Goal: Transaction & Acquisition: Book appointment/travel/reservation

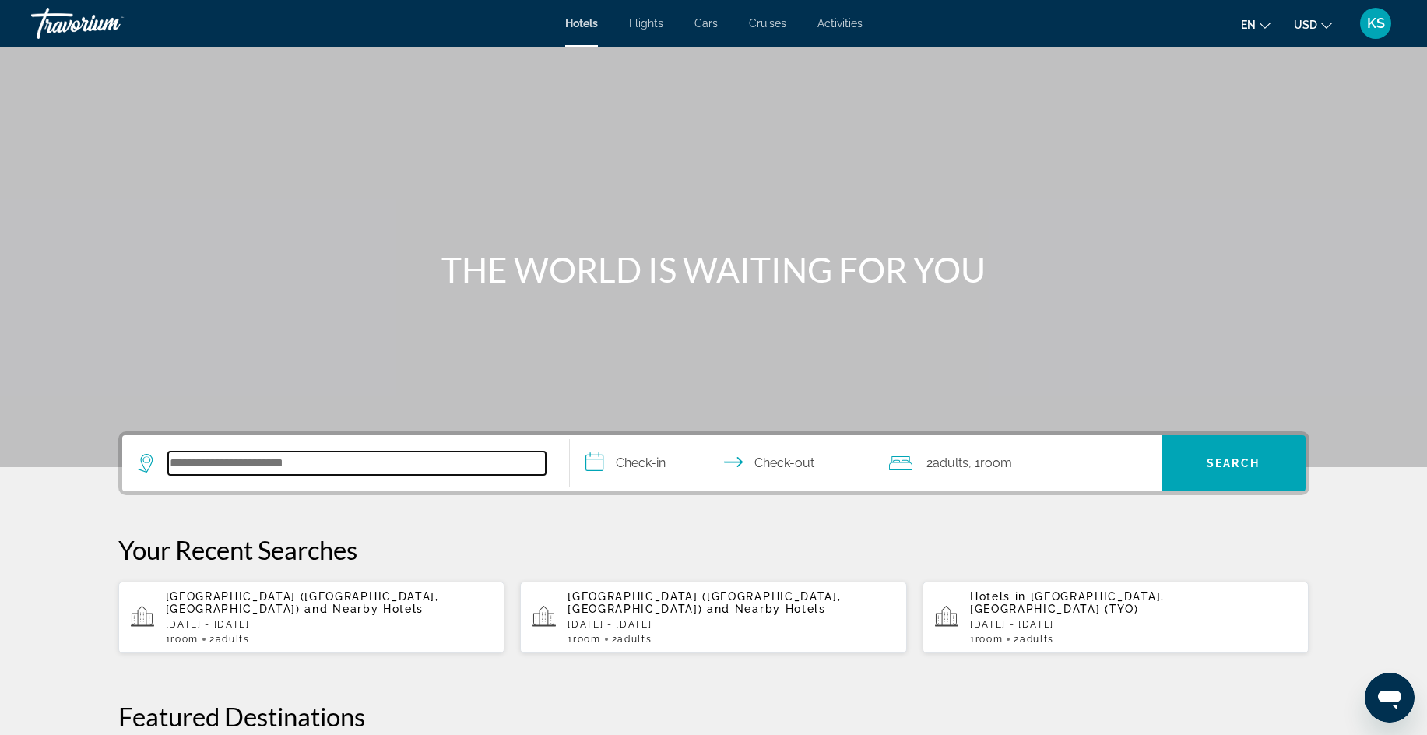
click at [213, 463] on input "Search hotel destination" at bounding box center [357, 463] width 378 height 23
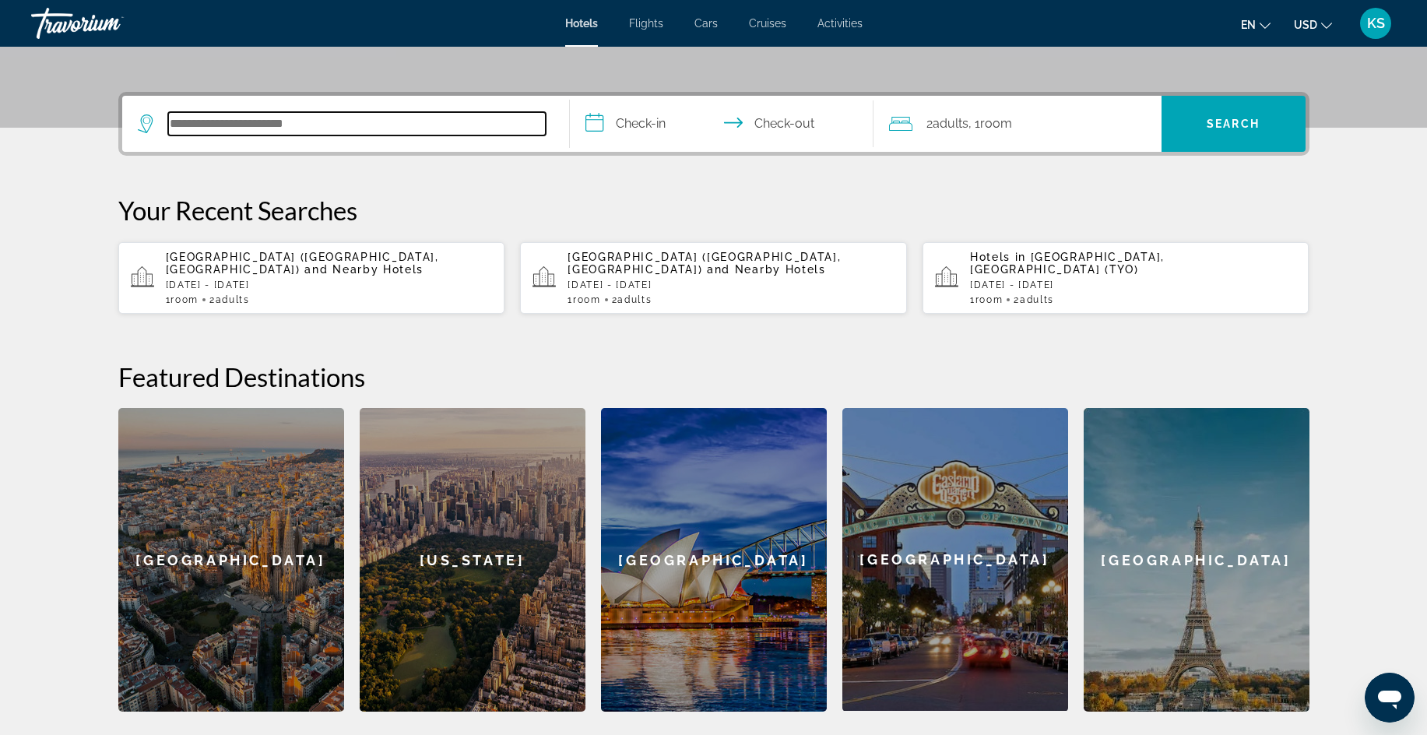
scroll to position [381, 0]
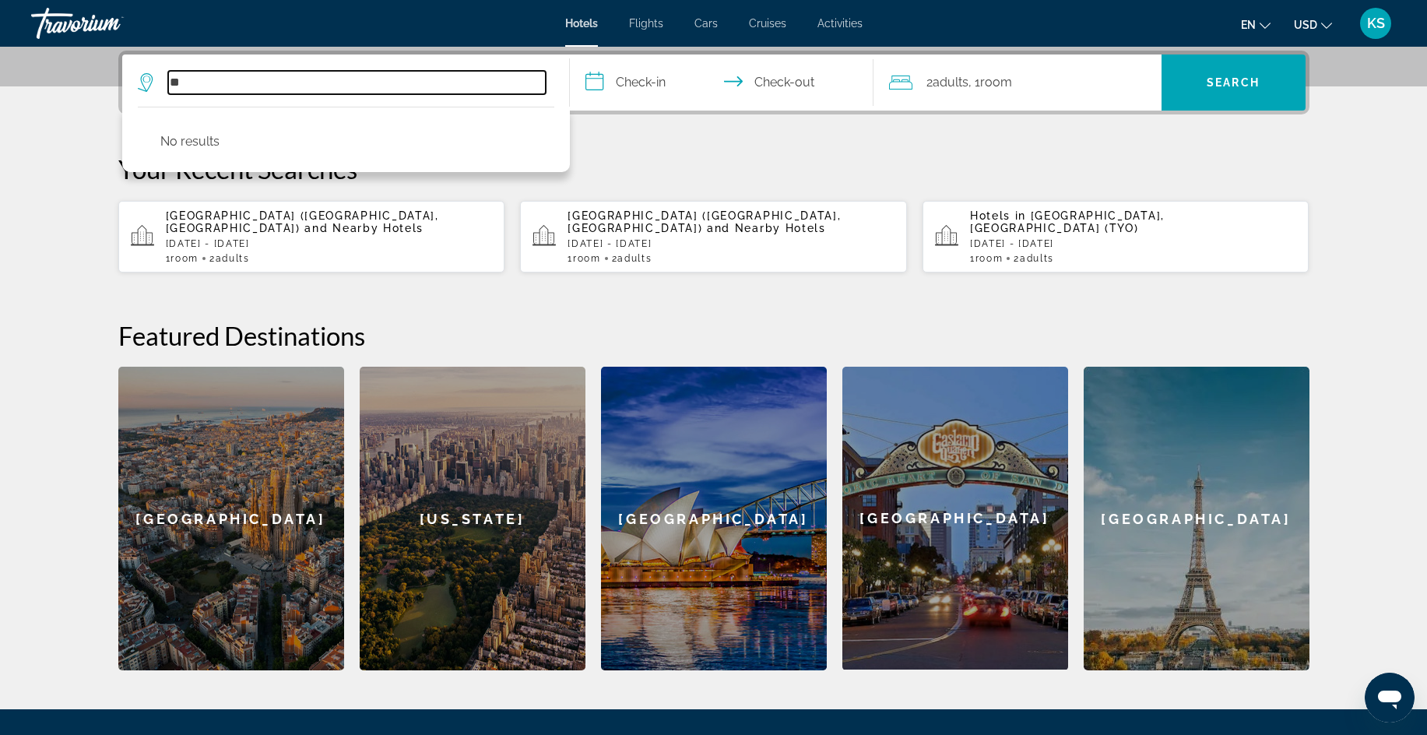
type input "*"
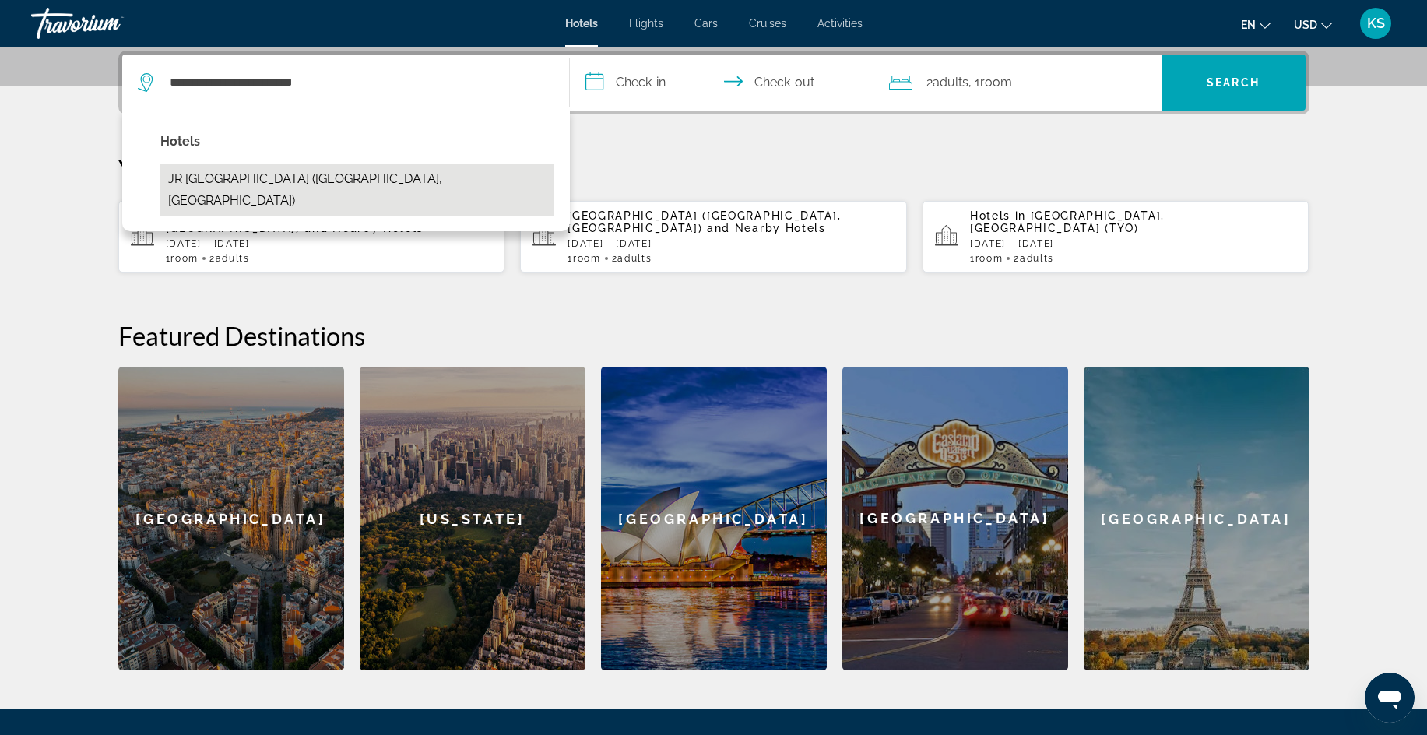
click at [293, 178] on button "JR [GEOGRAPHIC_DATA] ([GEOGRAPHIC_DATA], [GEOGRAPHIC_DATA])" at bounding box center [357, 189] width 394 height 51
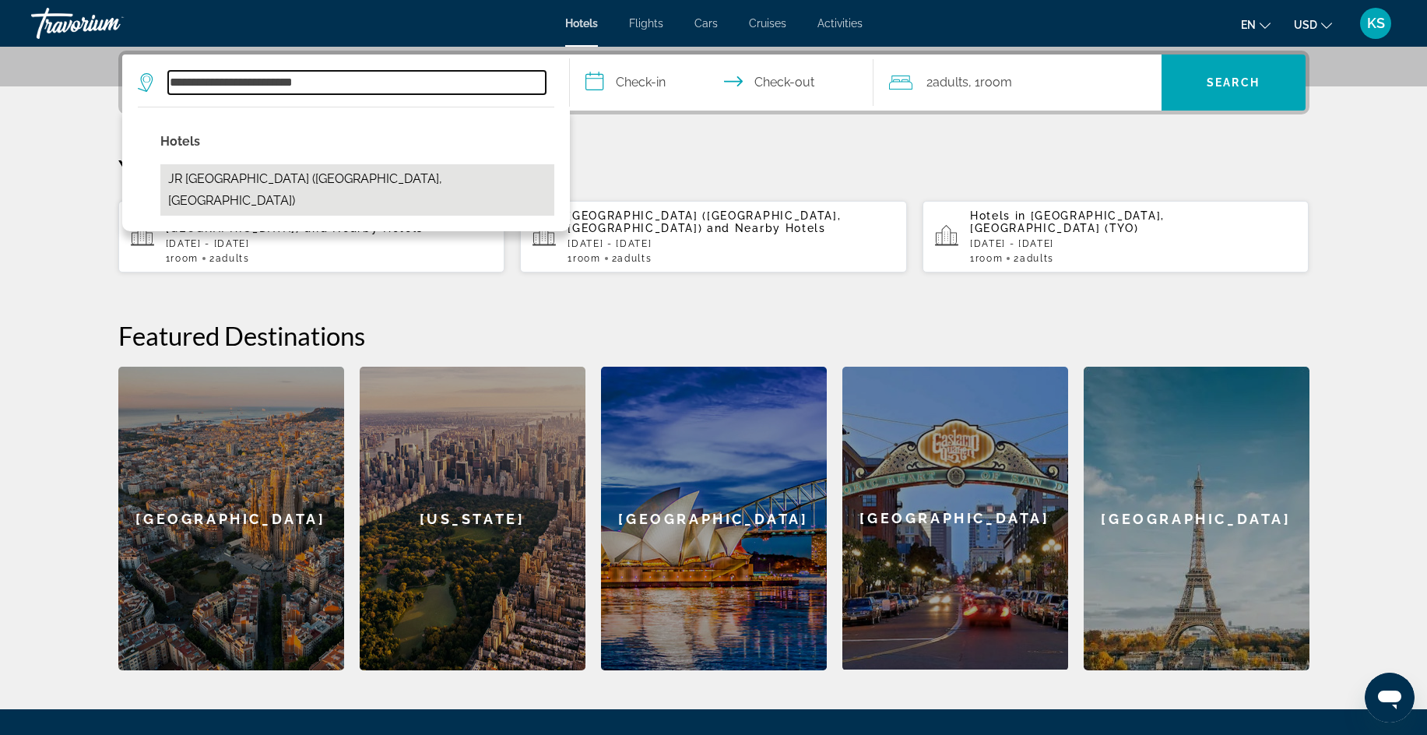
type input "**********"
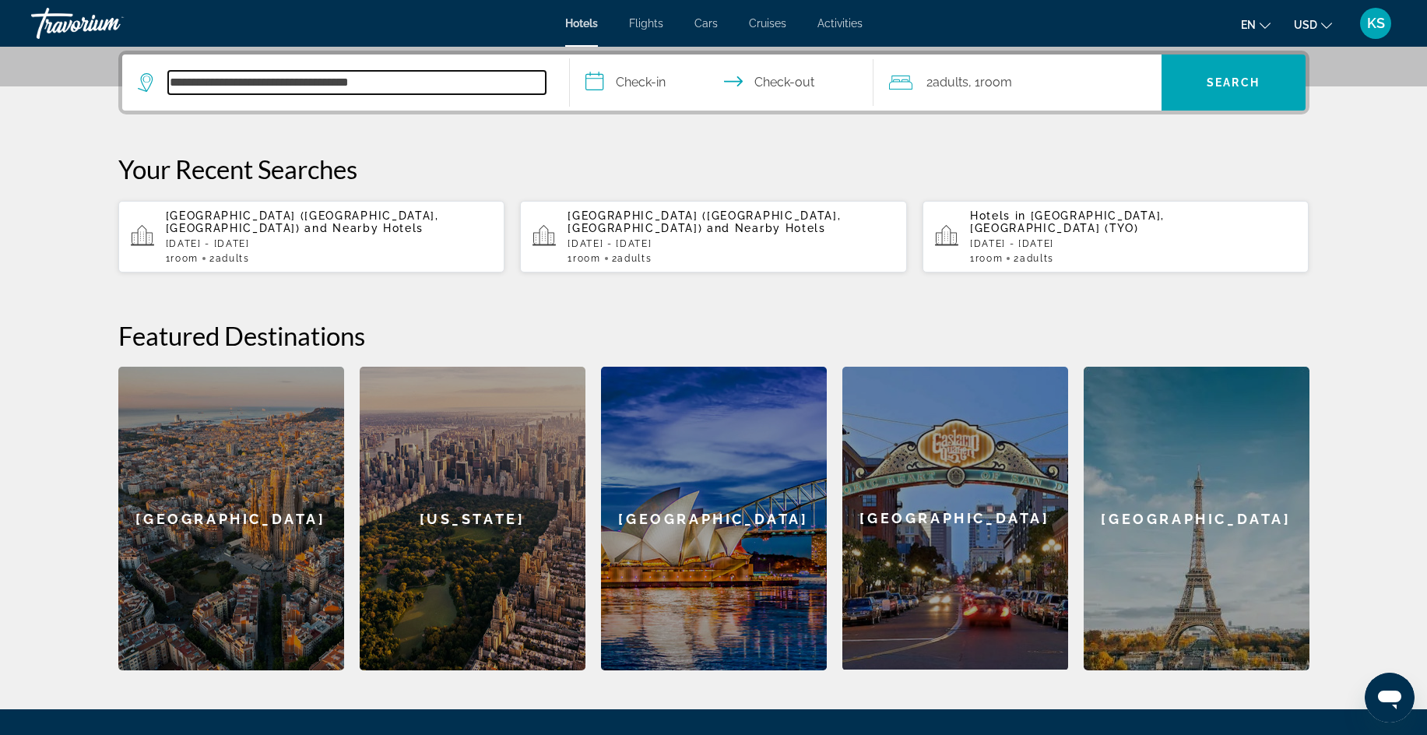
click at [418, 83] on input "**********" at bounding box center [357, 82] width 378 height 23
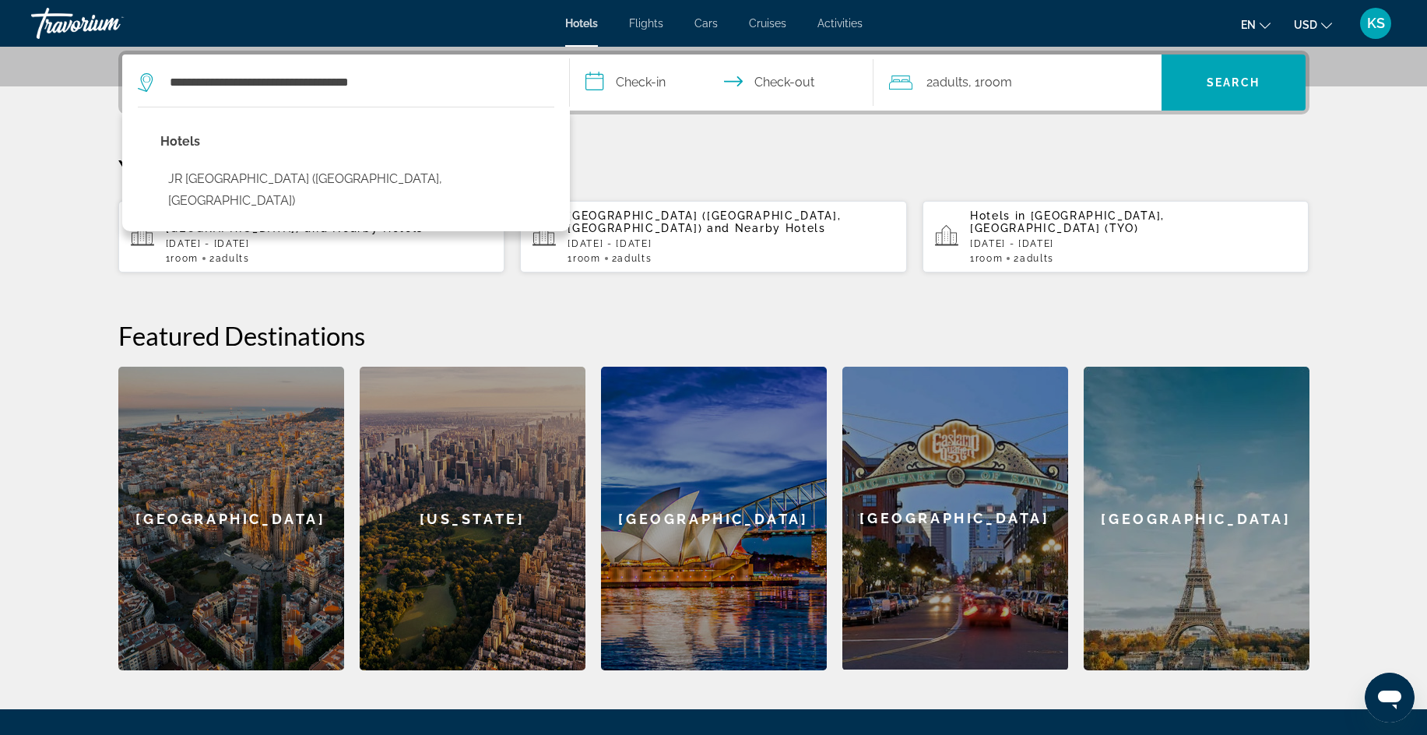
click at [223, 178] on button "JR [GEOGRAPHIC_DATA] ([GEOGRAPHIC_DATA], [GEOGRAPHIC_DATA])" at bounding box center [357, 189] width 394 height 51
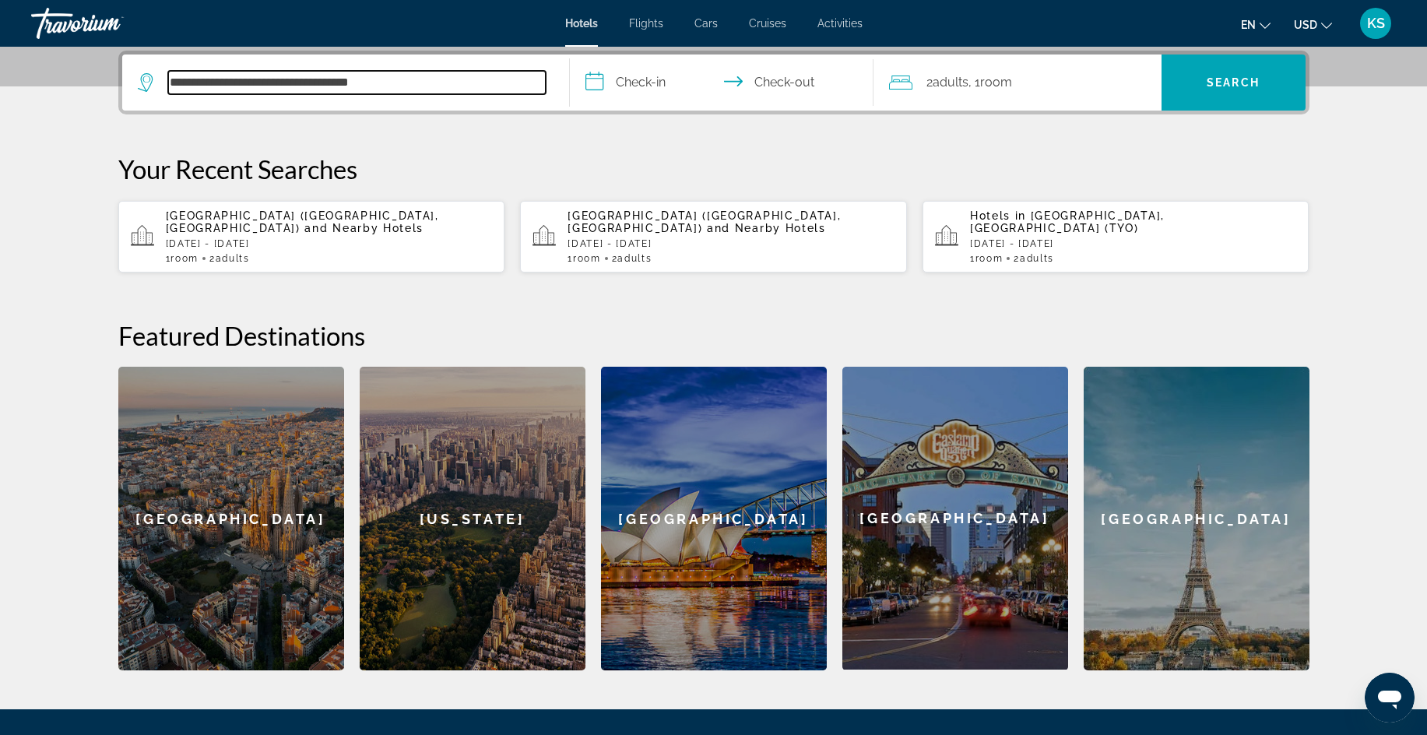
click at [428, 85] on input "**********" at bounding box center [357, 82] width 378 height 23
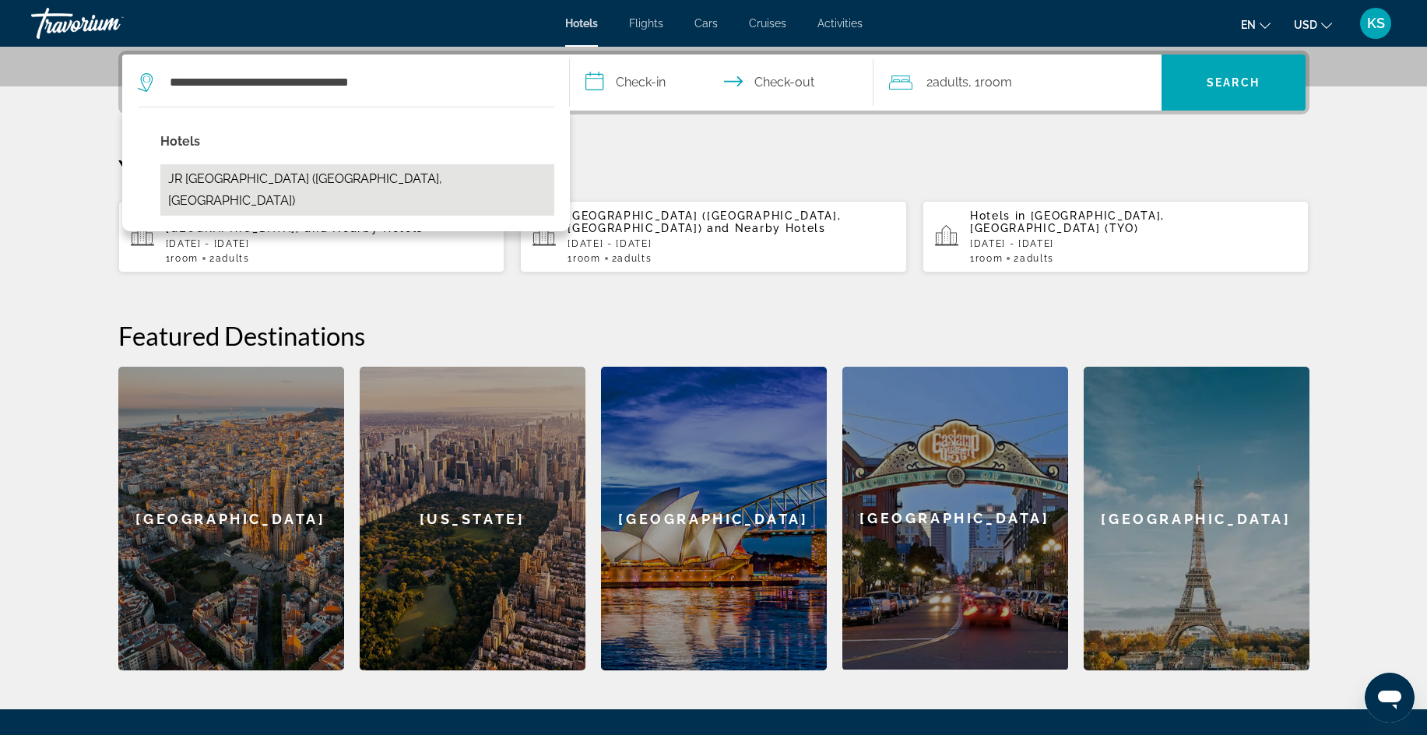
click at [185, 179] on button "JR [GEOGRAPHIC_DATA] ([GEOGRAPHIC_DATA], [GEOGRAPHIC_DATA])" at bounding box center [357, 189] width 394 height 51
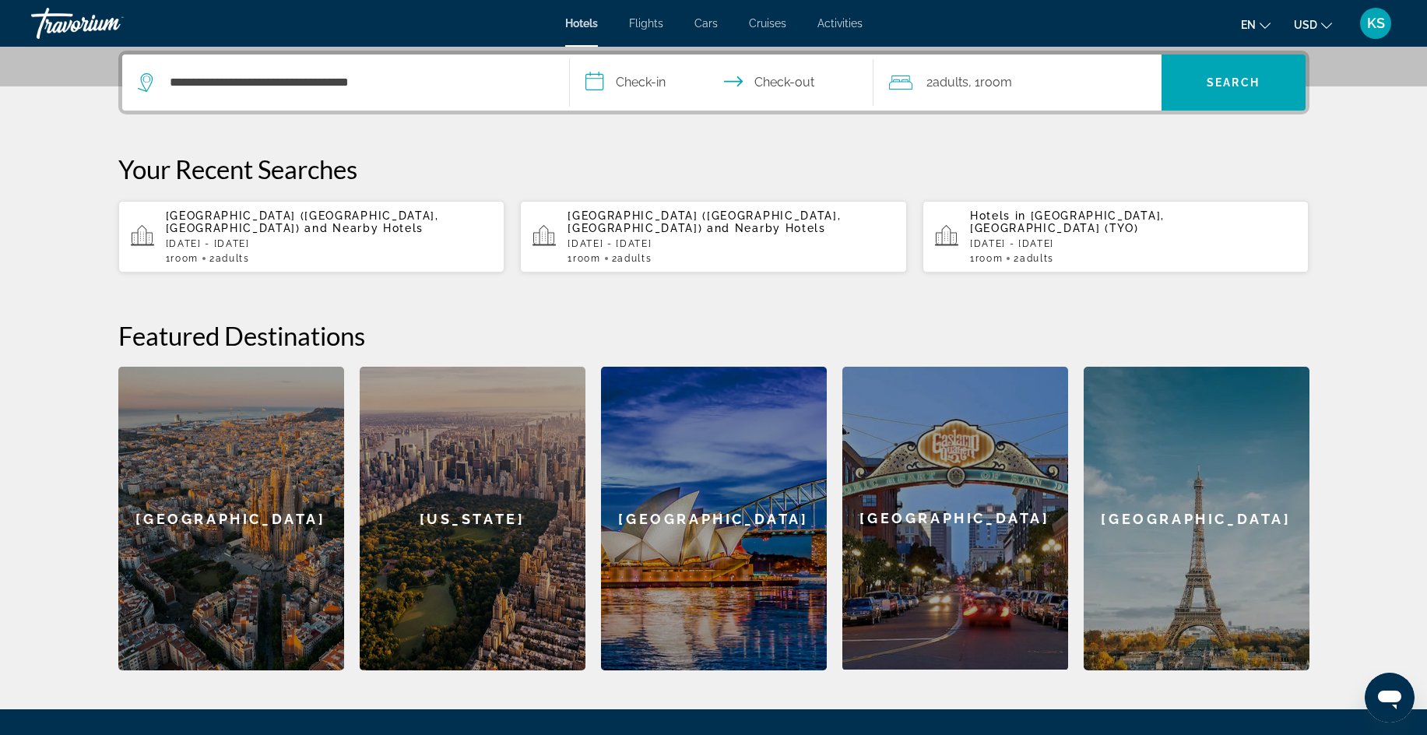
click at [596, 84] on input "**********" at bounding box center [725, 85] width 310 height 61
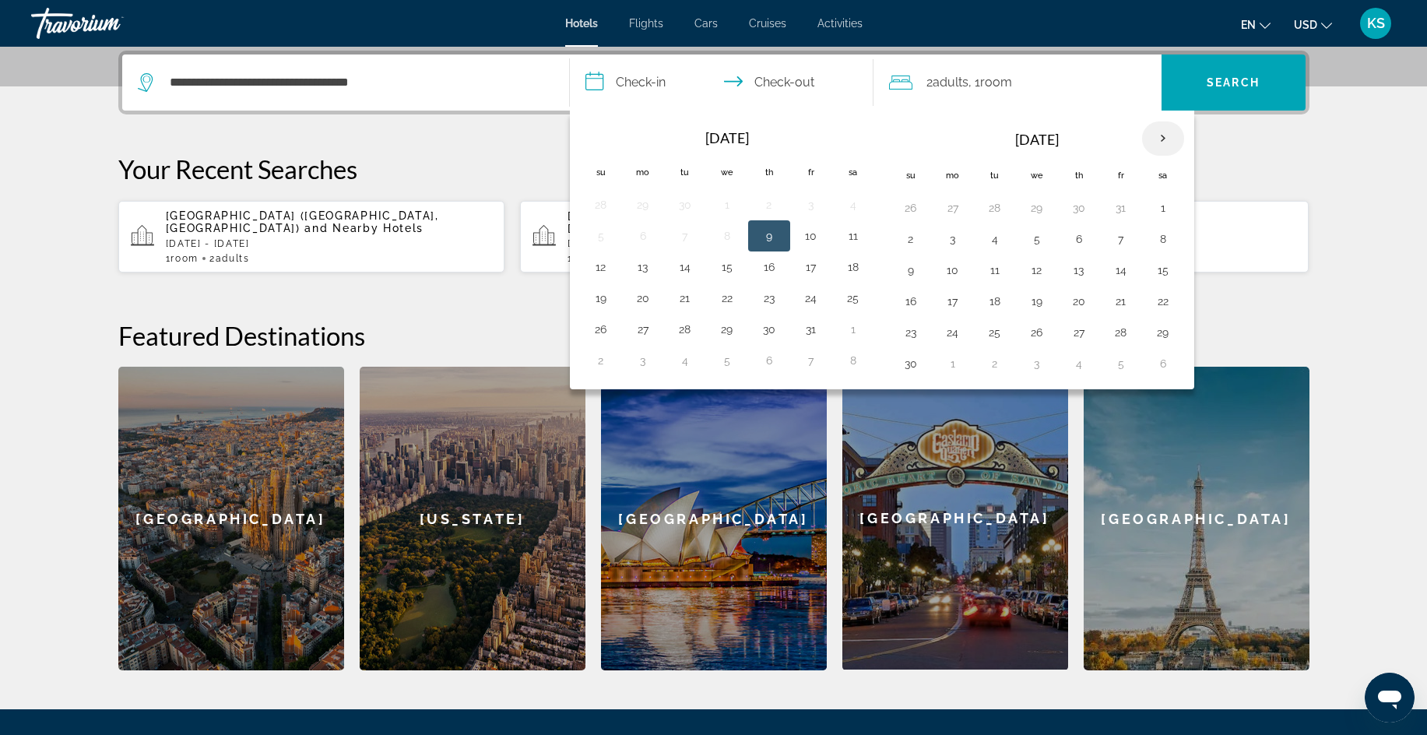
click at [1164, 139] on th "Next month" at bounding box center [1163, 138] width 42 height 34
click at [806, 332] on button "27" at bounding box center [811, 333] width 25 height 22
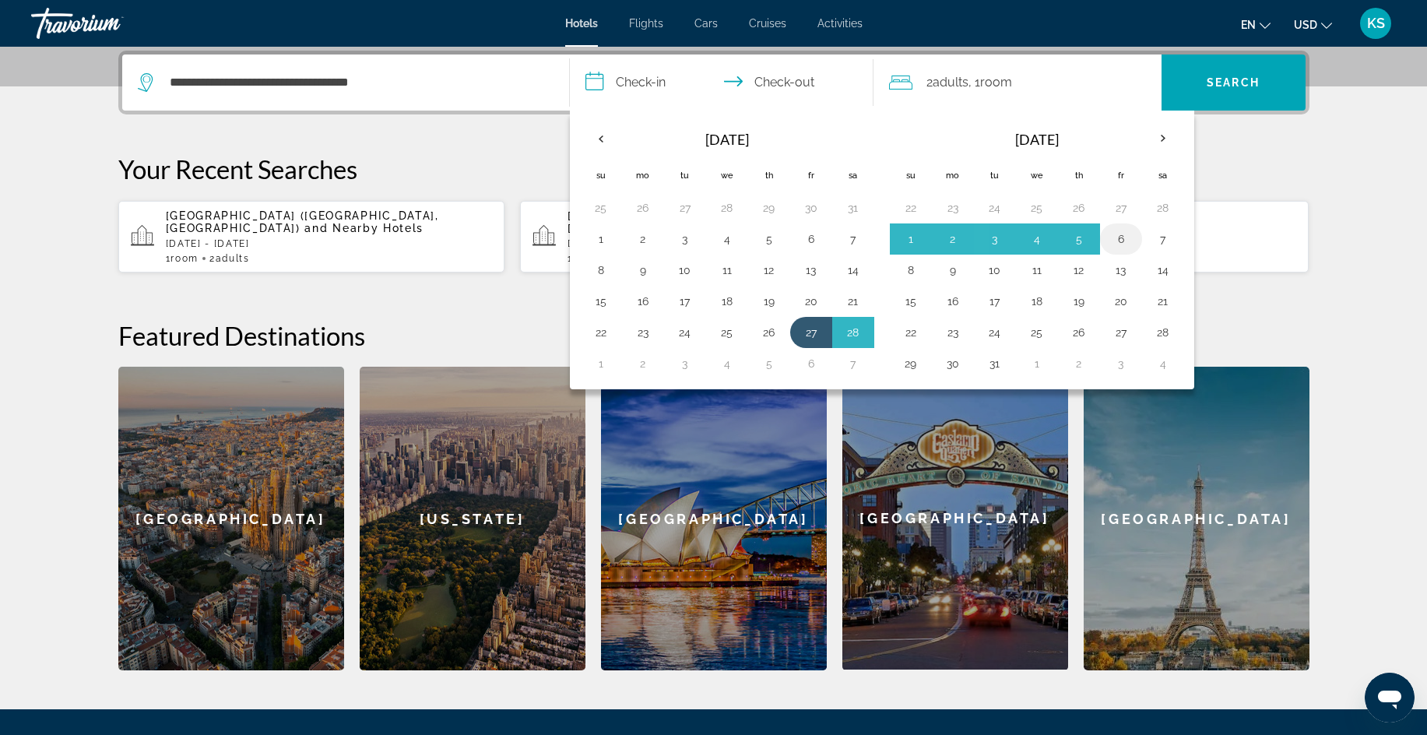
click at [1118, 241] on button "6" at bounding box center [1121, 239] width 25 height 22
type input "**********"
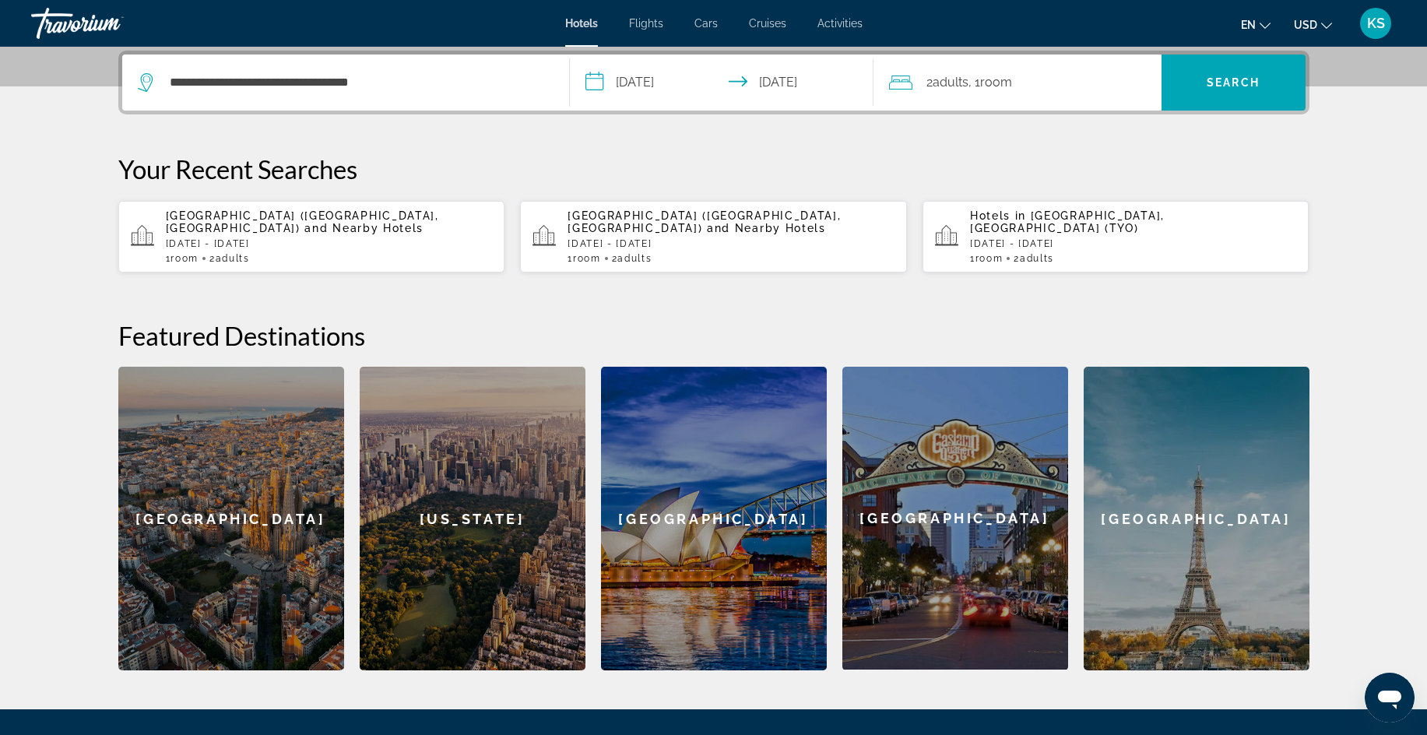
click at [1051, 81] on div "2 Adult Adults , 1 Room rooms" at bounding box center [1025, 83] width 273 height 22
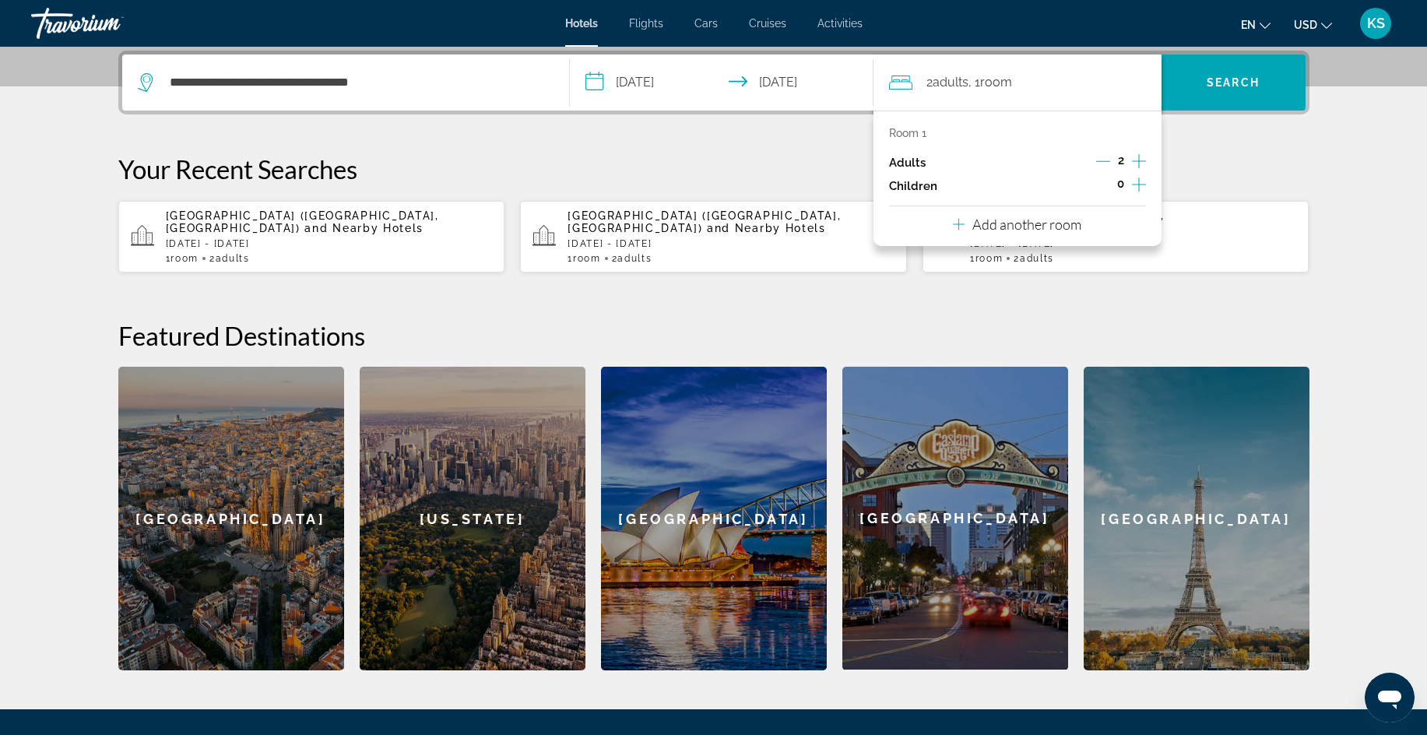
click at [1230, 152] on div "**********" at bounding box center [714, 361] width 1254 height 620
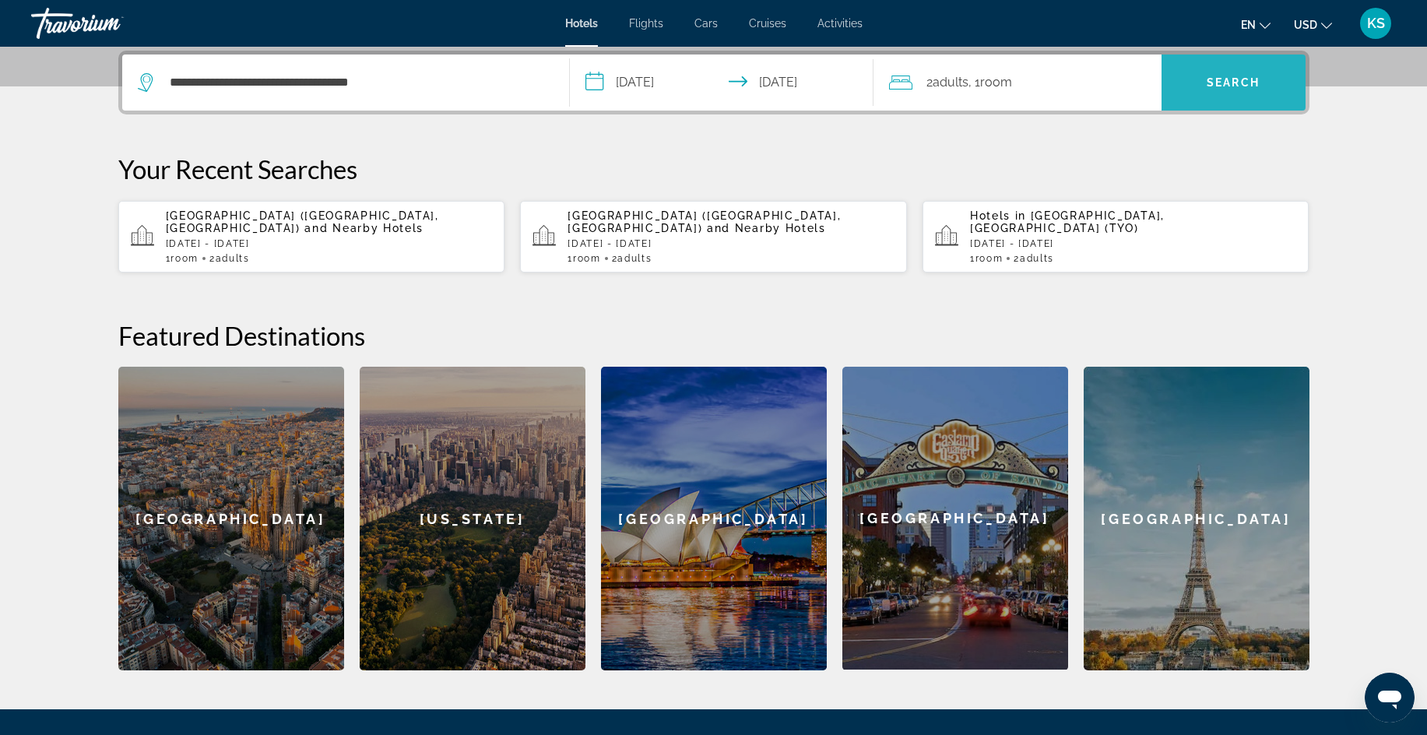
click at [1235, 79] on span "Search" at bounding box center [1233, 82] width 53 height 12
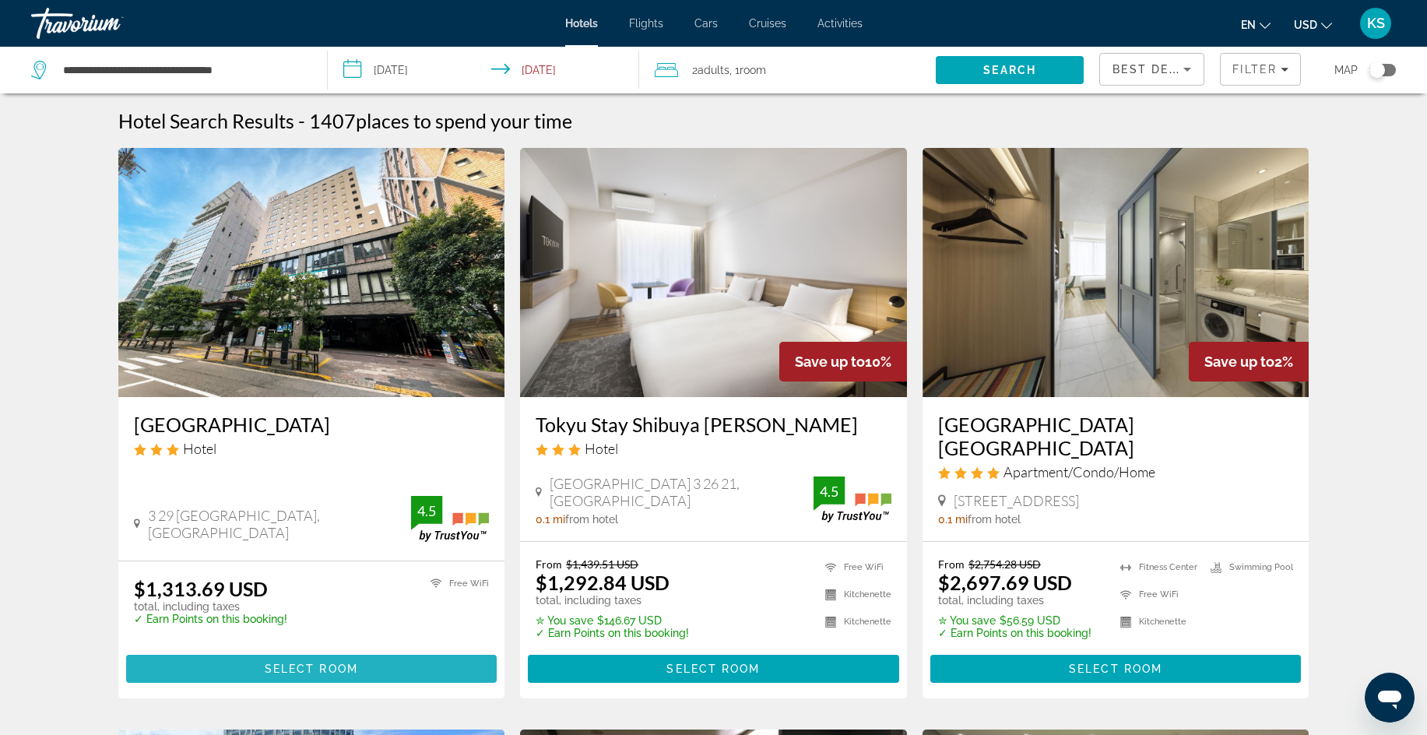
click at [364, 665] on span "Main content" at bounding box center [311, 668] width 371 height 37
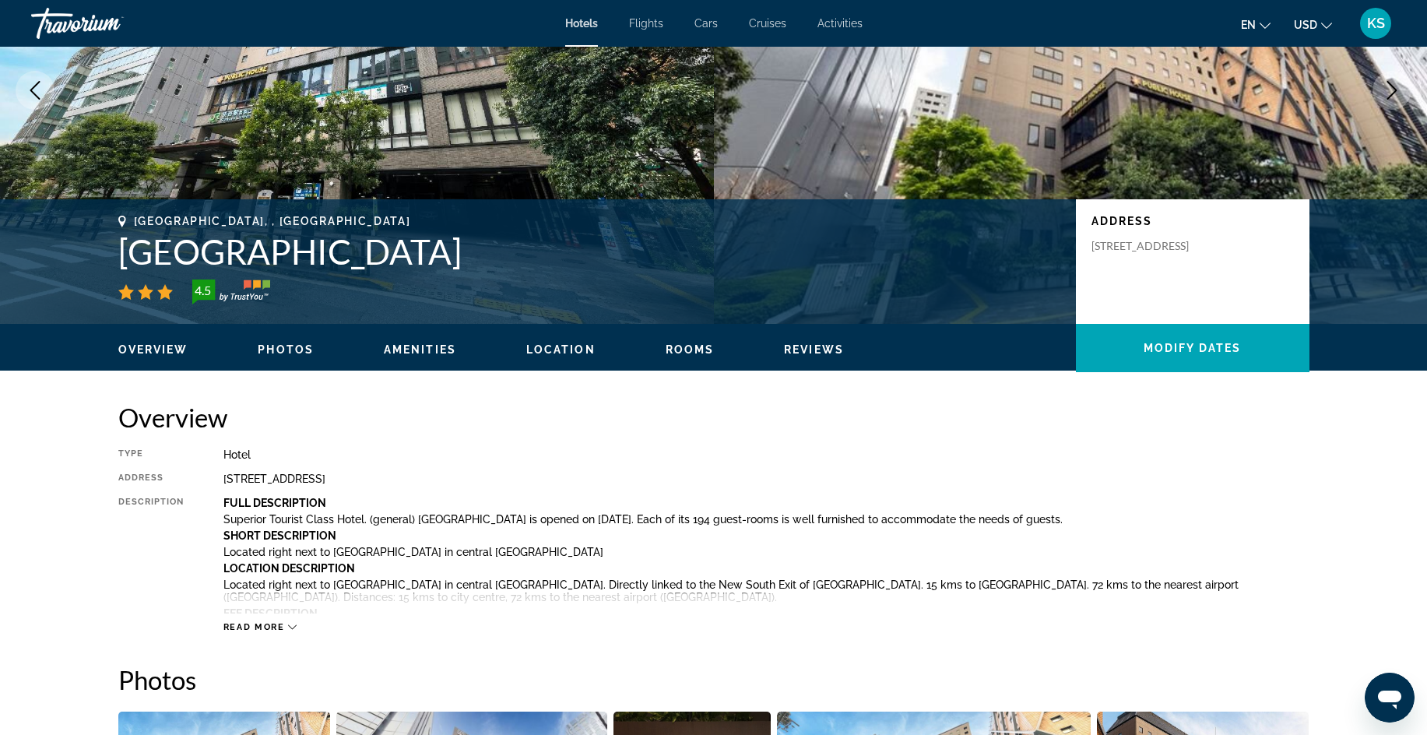
scroll to position [184, 0]
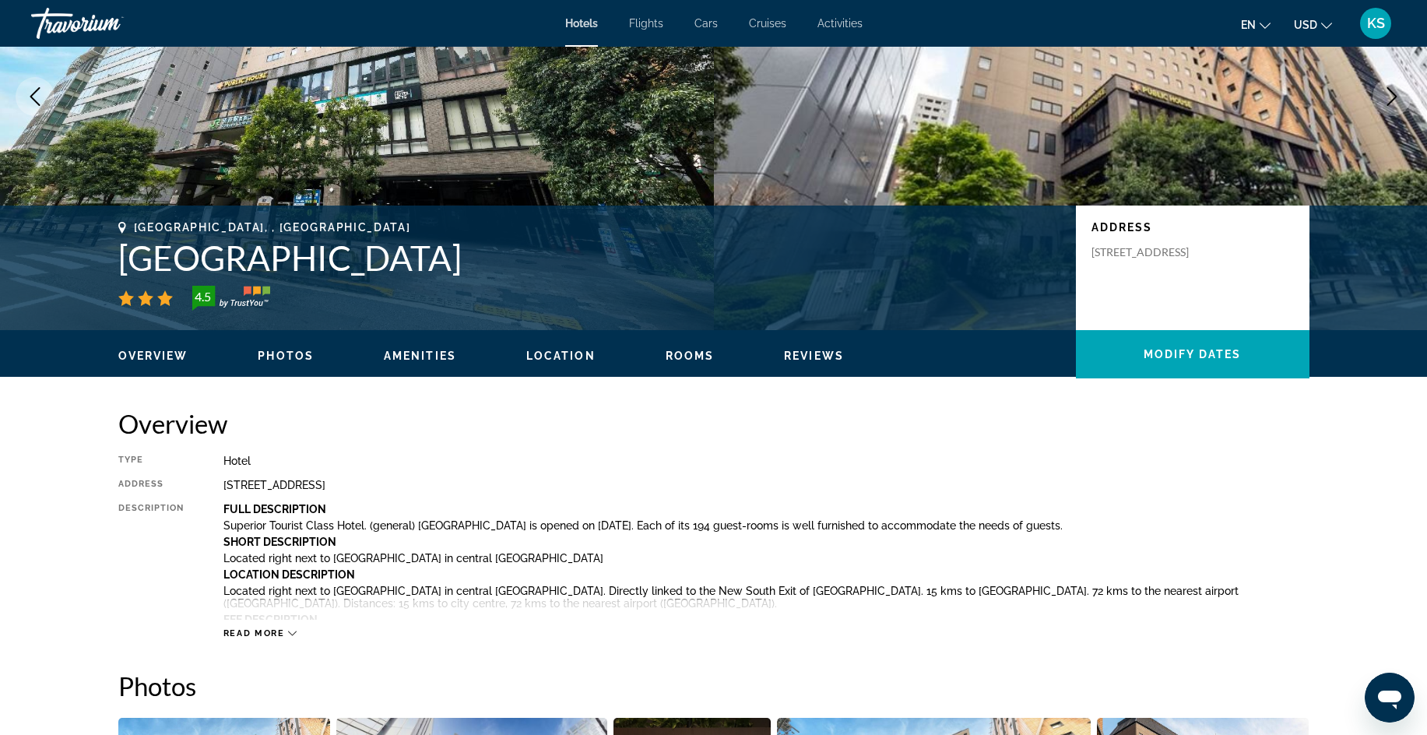
click at [691, 355] on span "Rooms" at bounding box center [690, 356] width 49 height 12
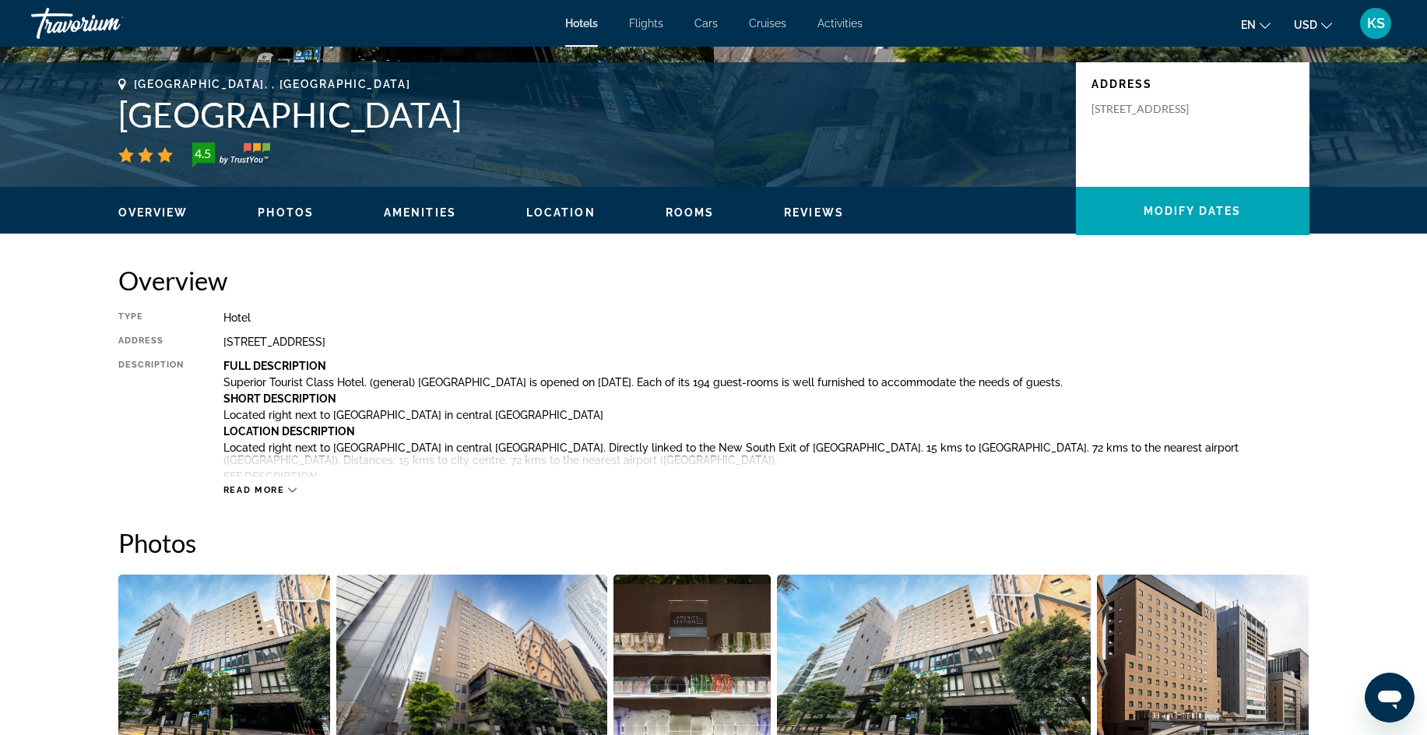
scroll to position [0, 0]
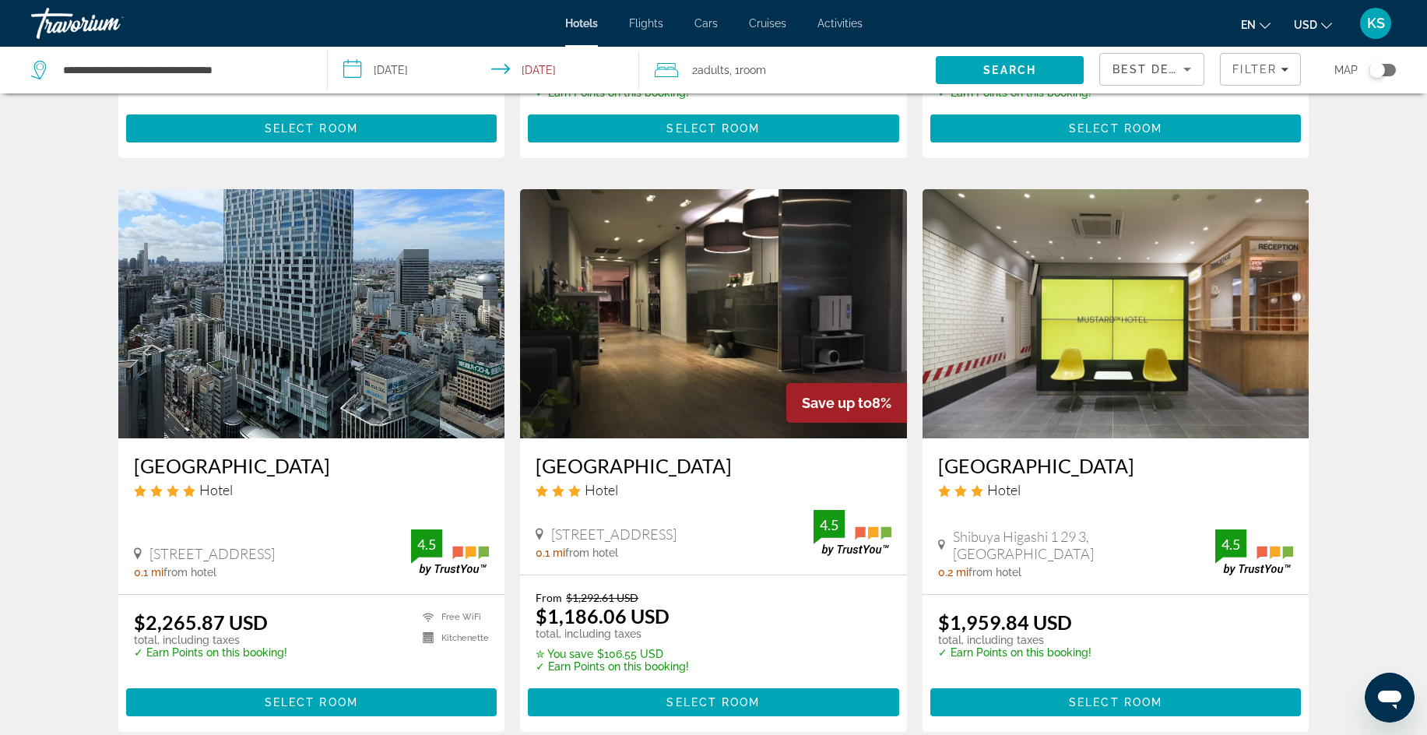
scroll to position [535, 0]
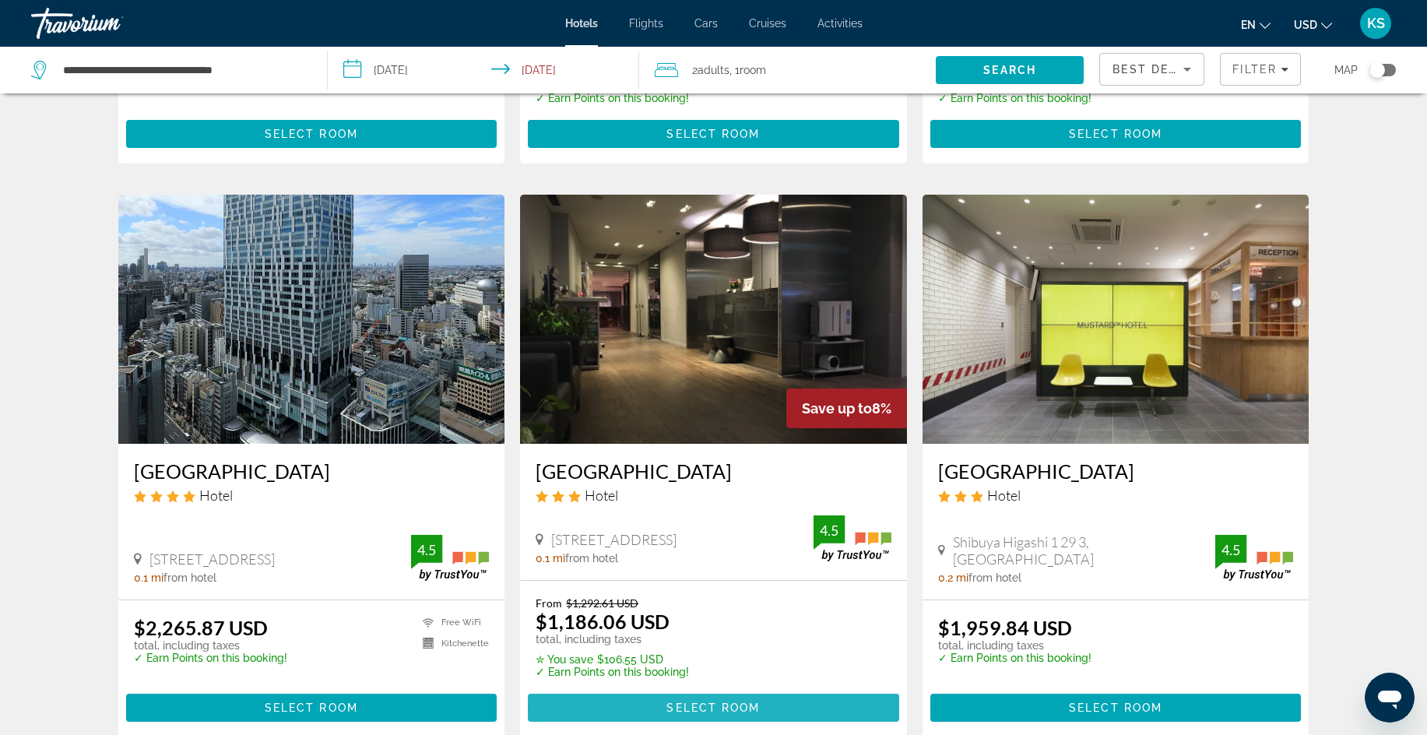
click at [702, 702] on span "Select Room" at bounding box center [713, 708] width 93 height 12
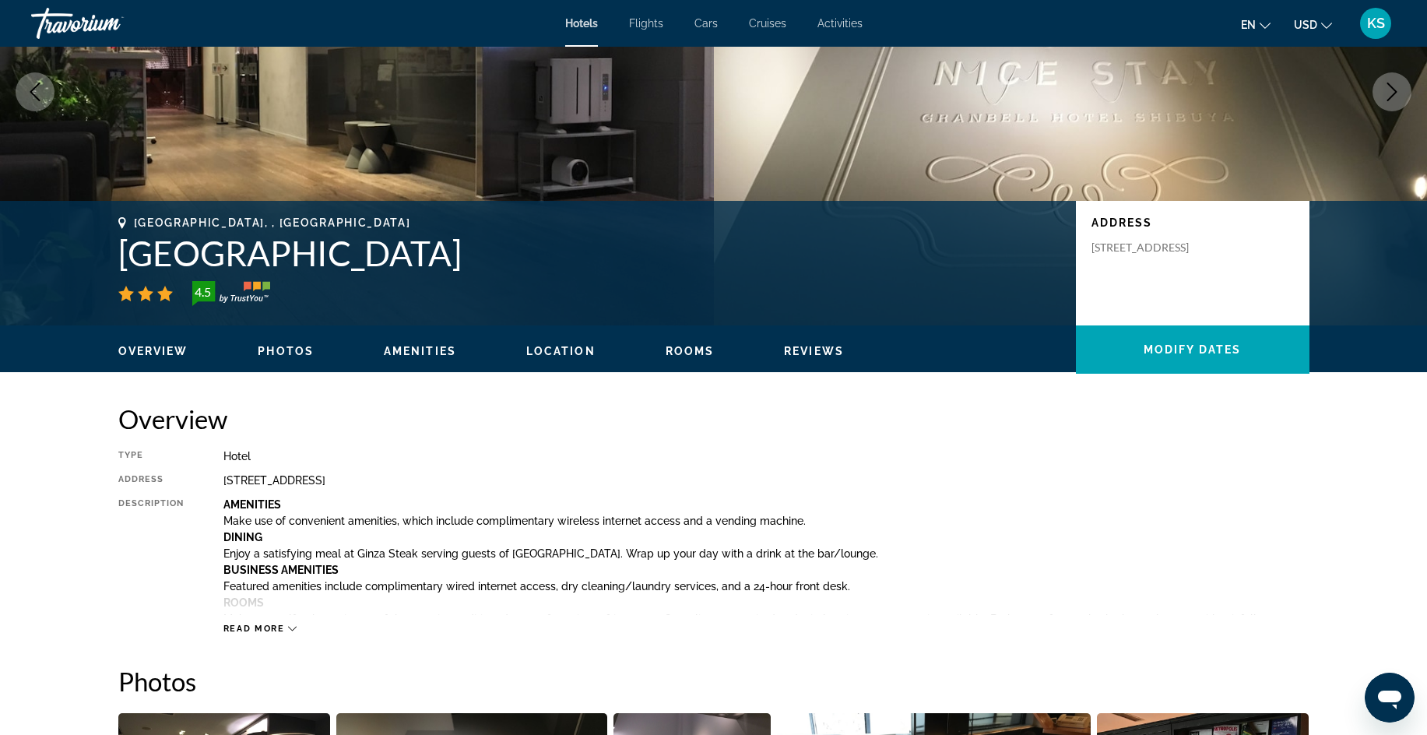
scroll to position [111, 0]
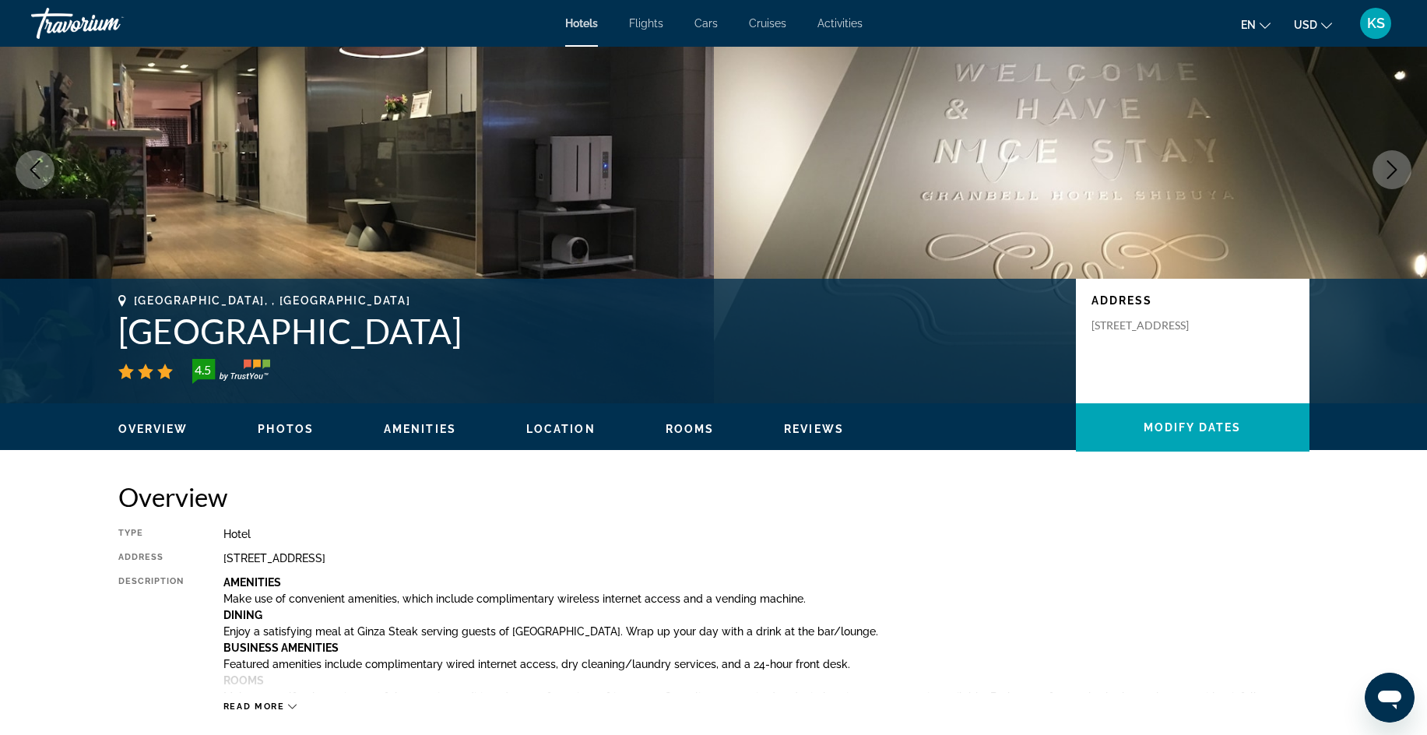
click at [676, 427] on span "Rooms" at bounding box center [690, 429] width 49 height 12
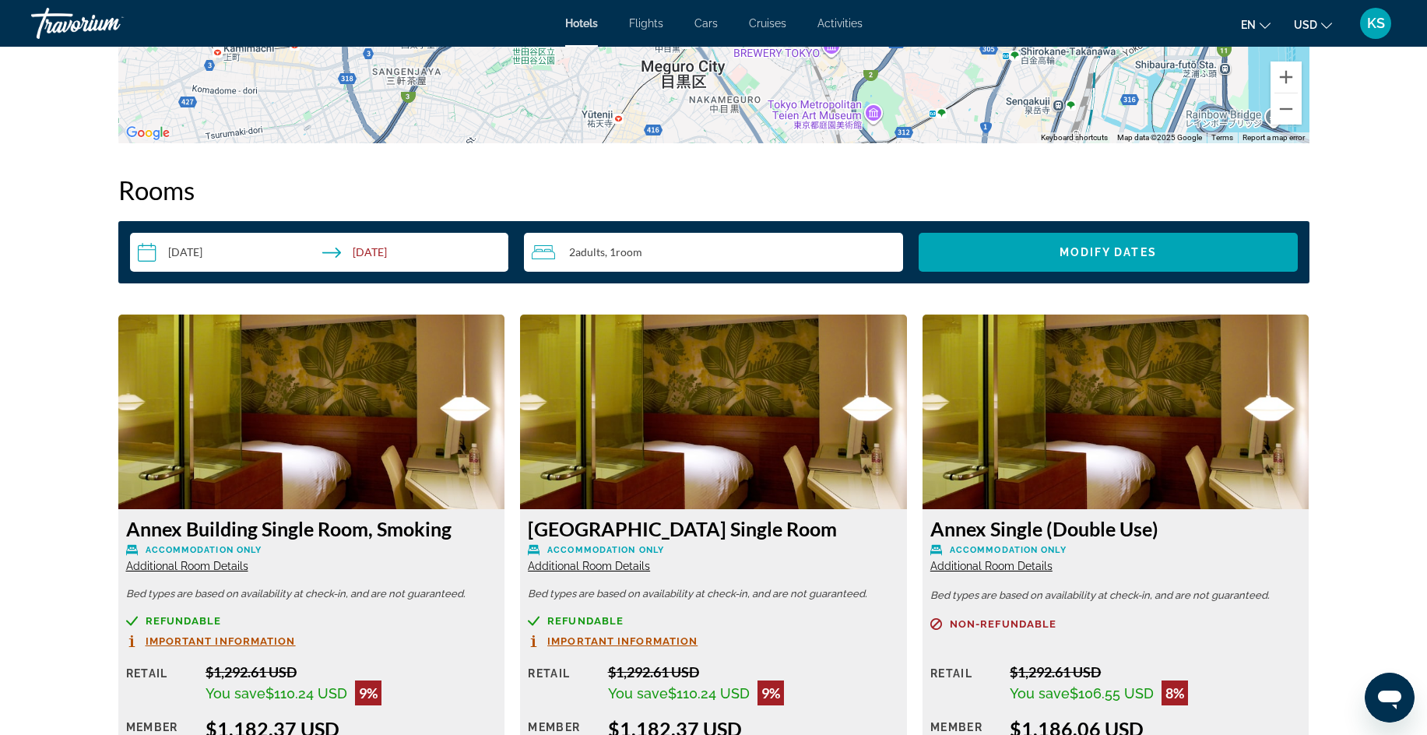
scroll to position [5451, 0]
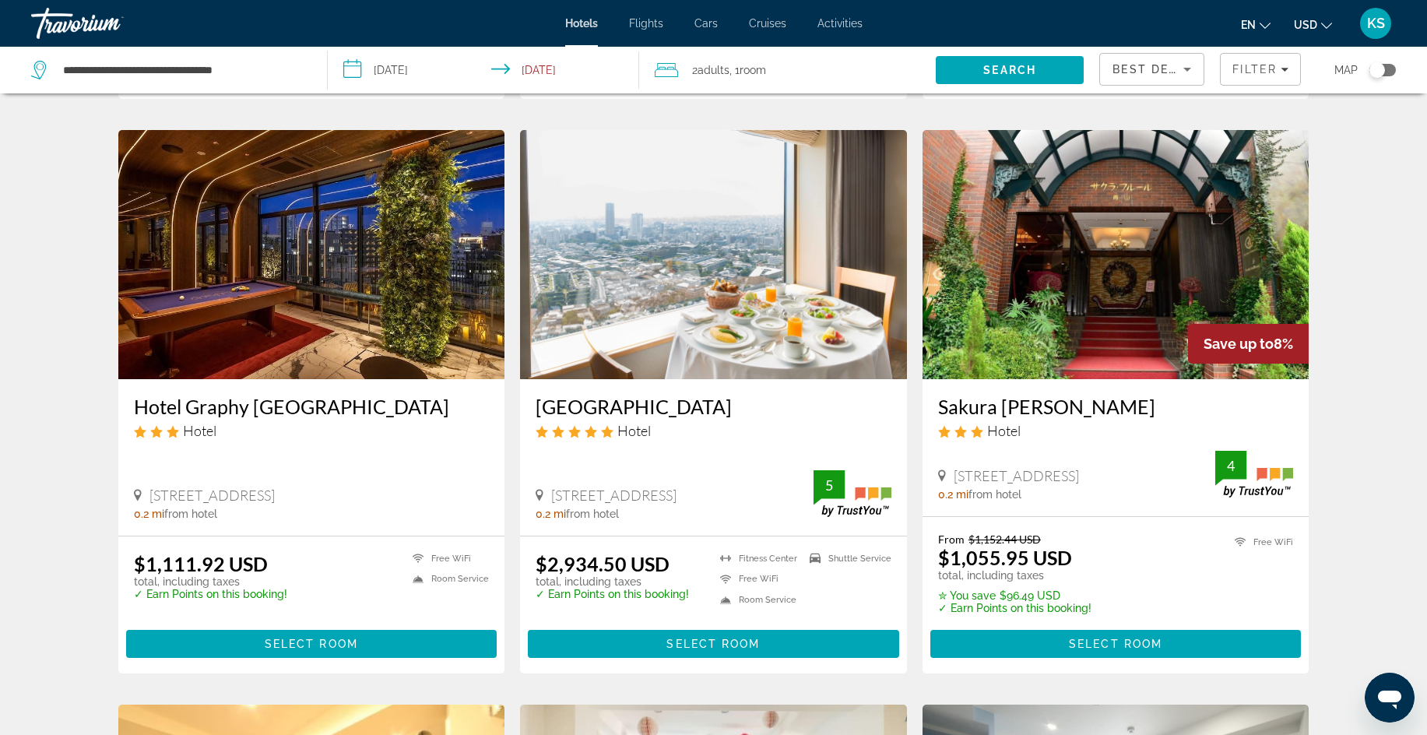
scroll to position [1191, 0]
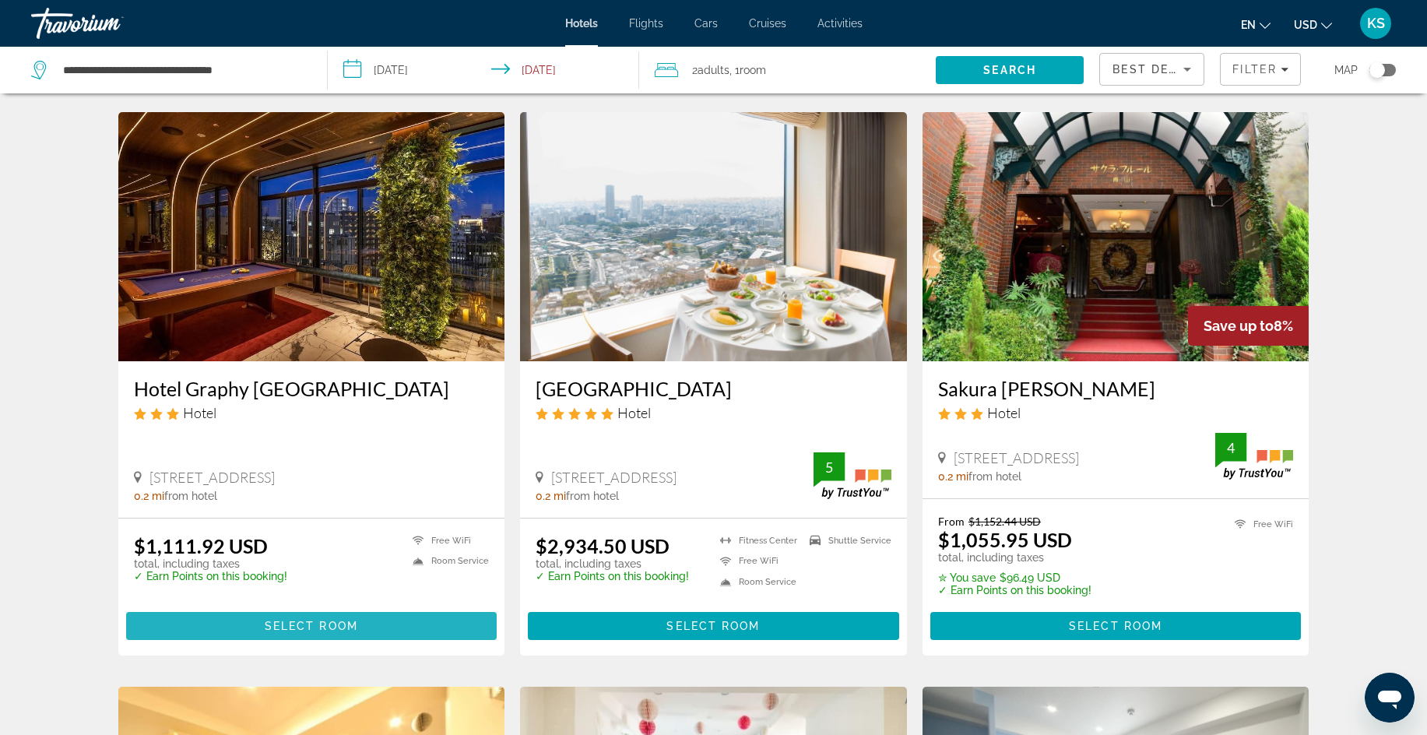
click at [311, 620] on span "Select Room" at bounding box center [311, 626] width 93 height 12
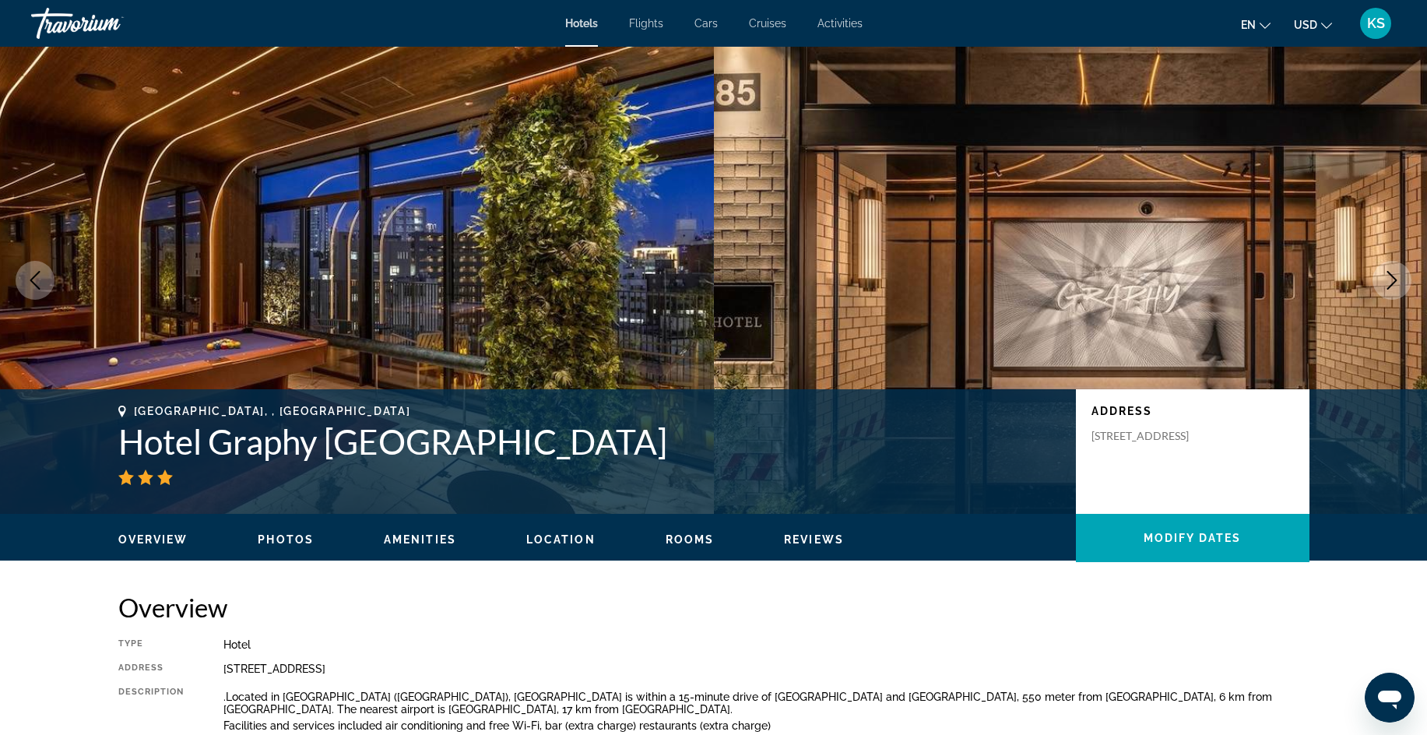
click at [287, 536] on span "Photos" at bounding box center [286, 539] width 56 height 12
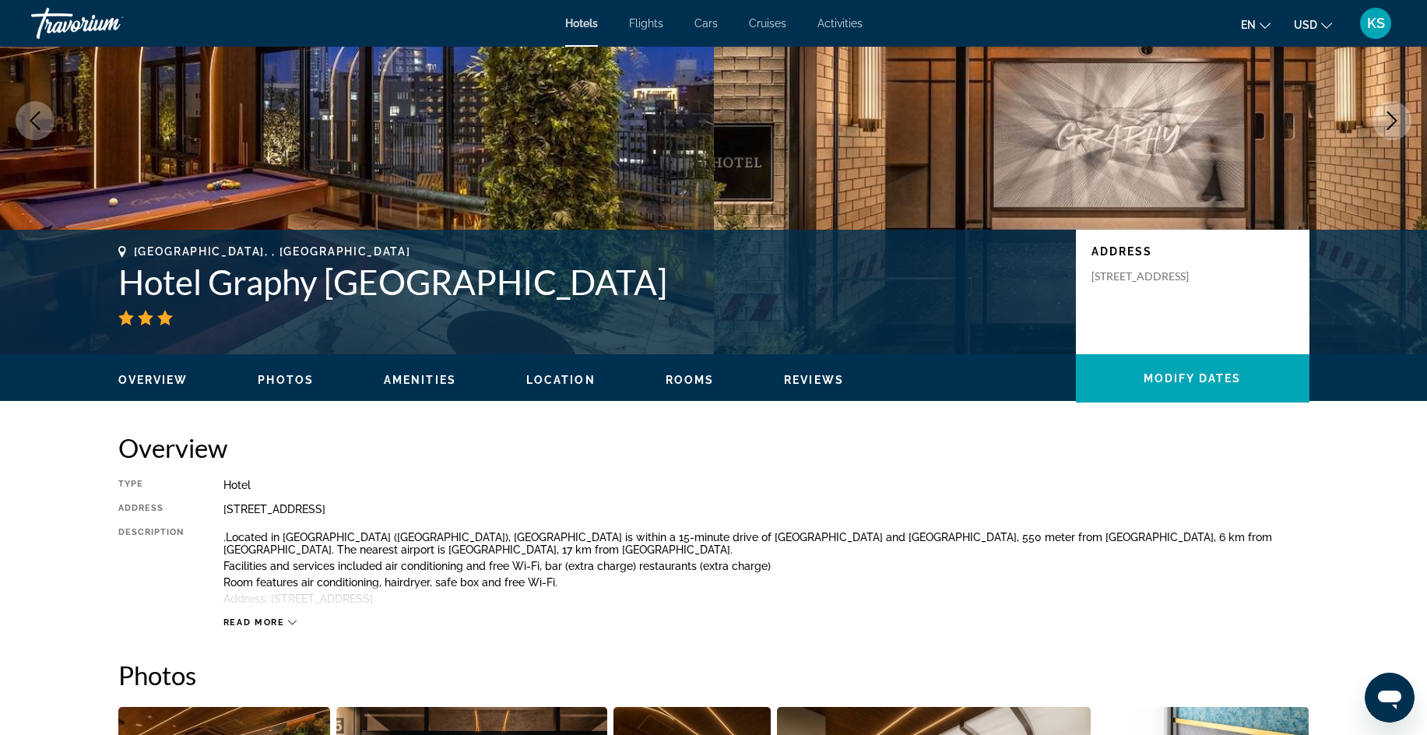
scroll to position [148, 0]
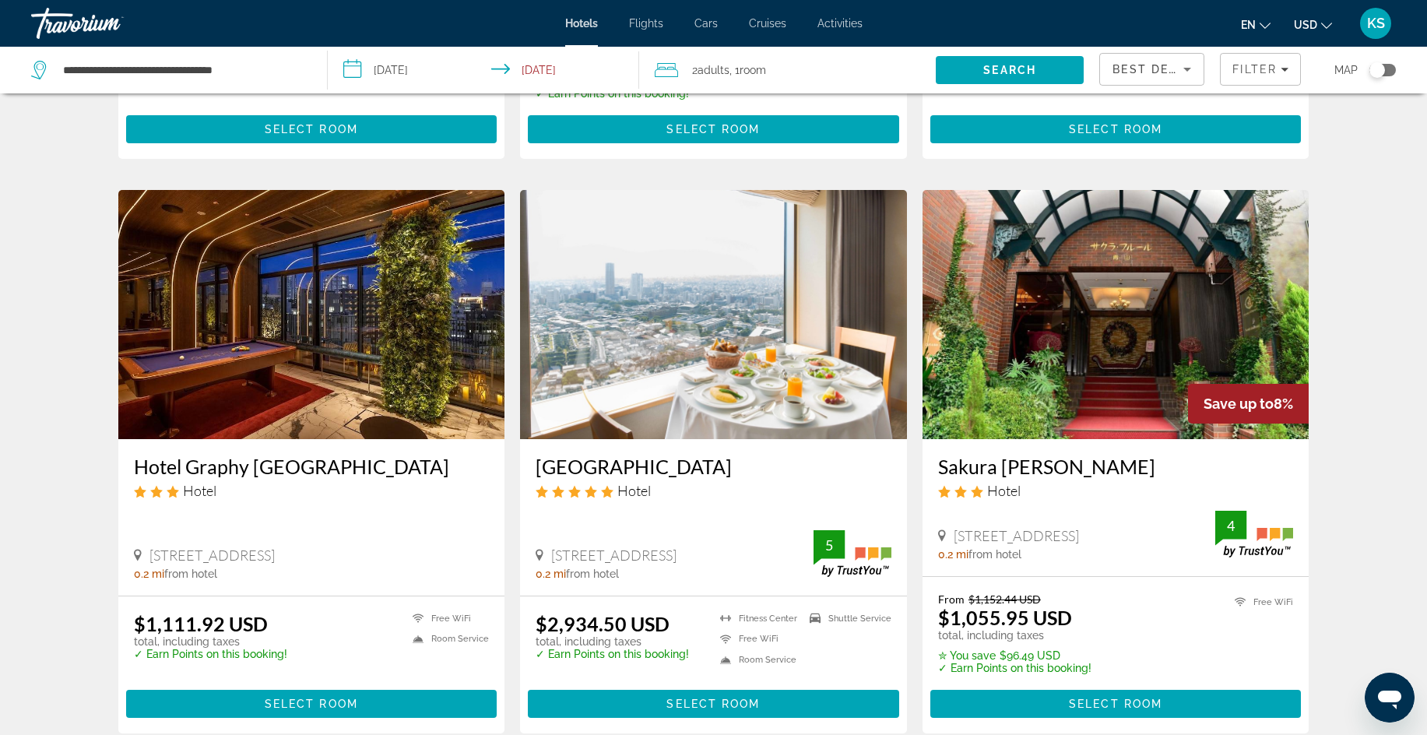
scroll to position [1134, 0]
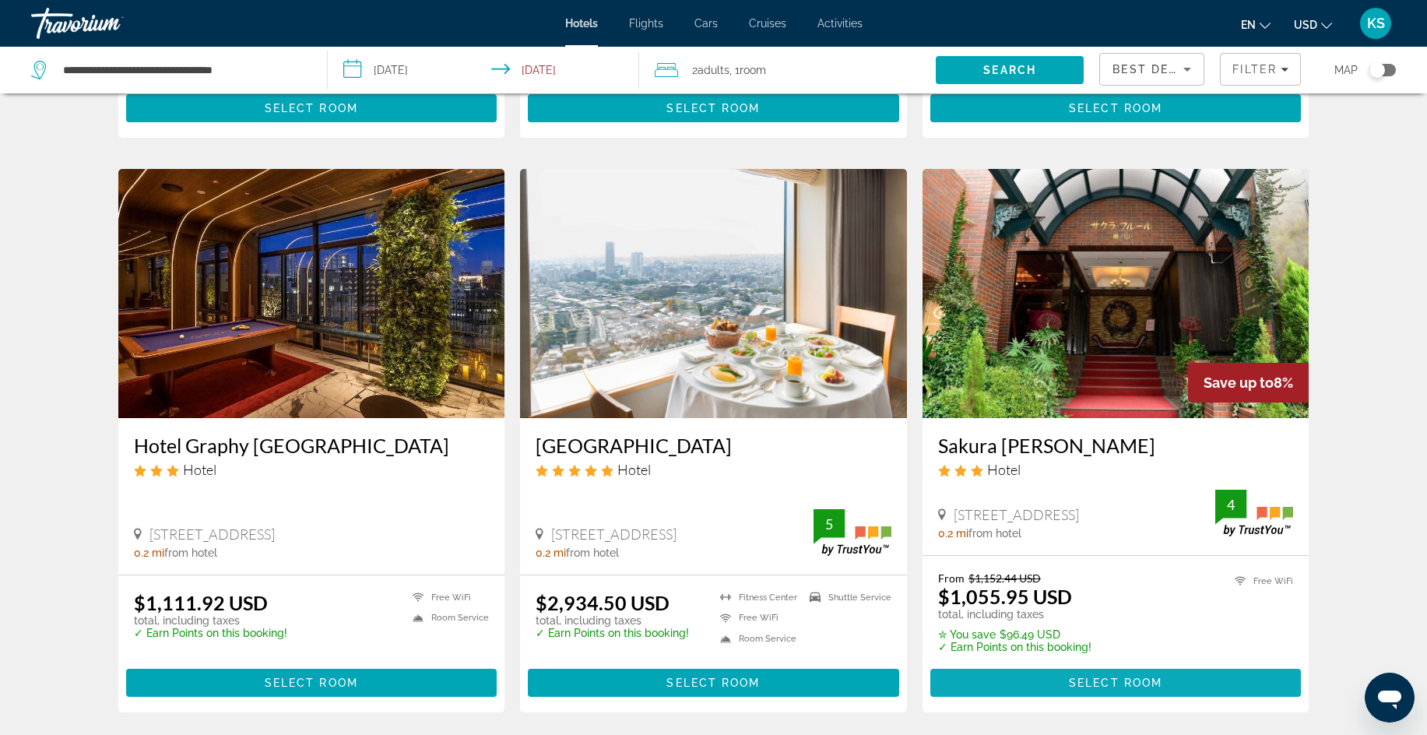
click at [1094, 677] on span "Select Room" at bounding box center [1115, 683] width 93 height 12
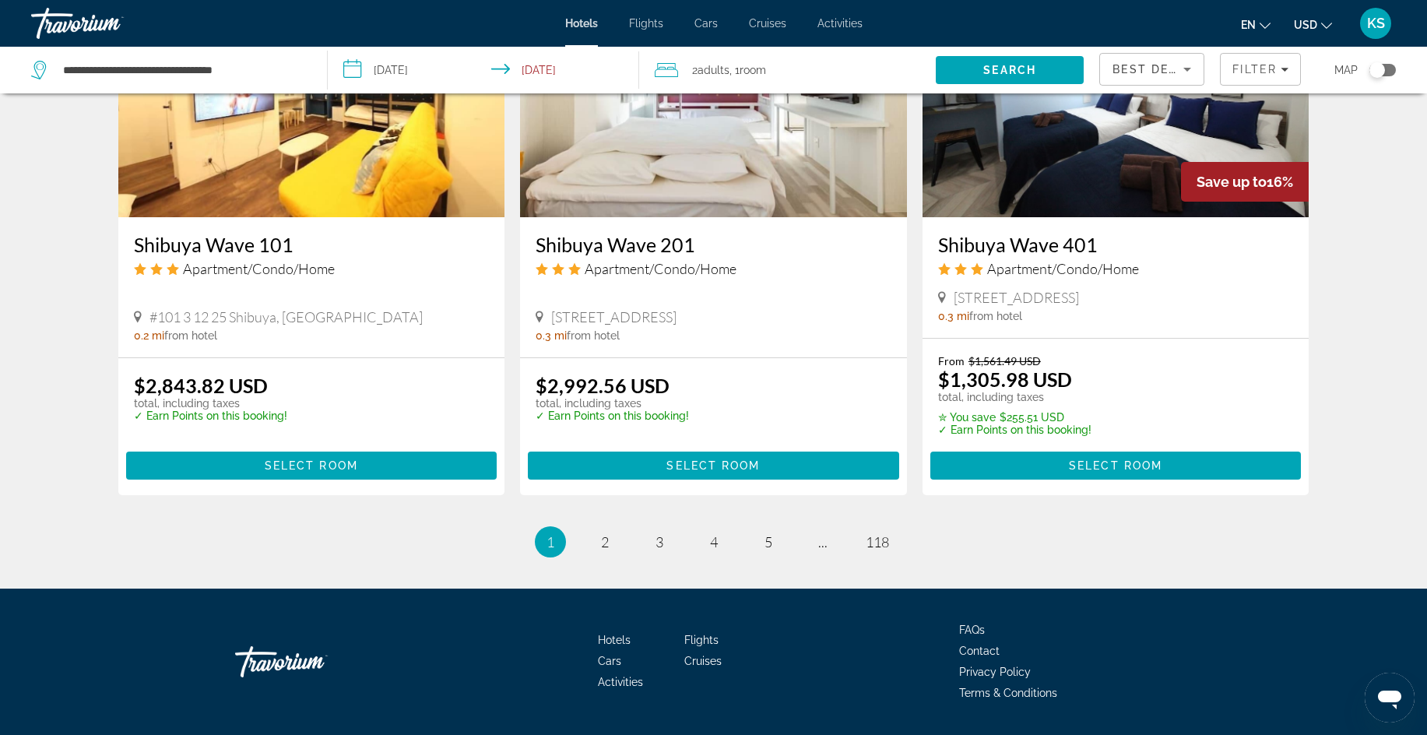
scroll to position [1947, 0]
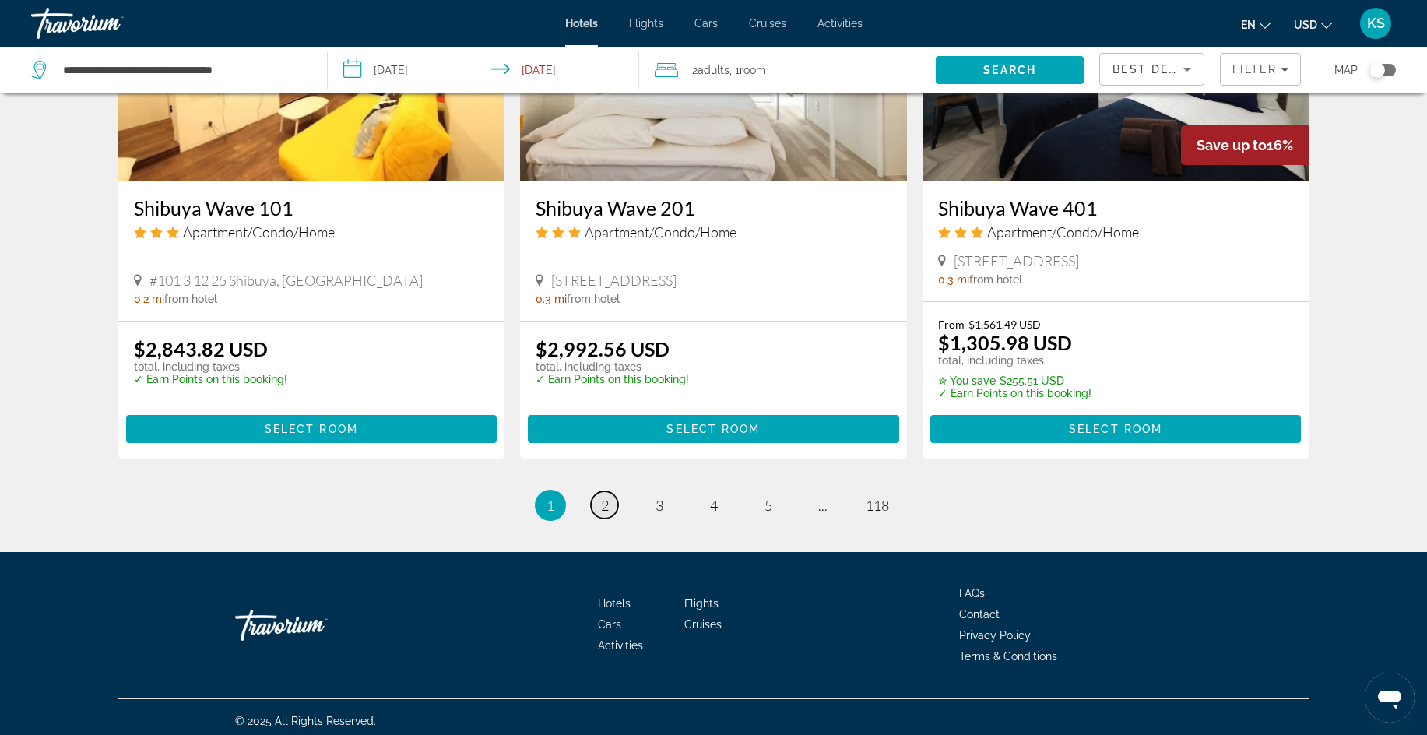
click at [602, 501] on span "2" at bounding box center [605, 505] width 8 height 17
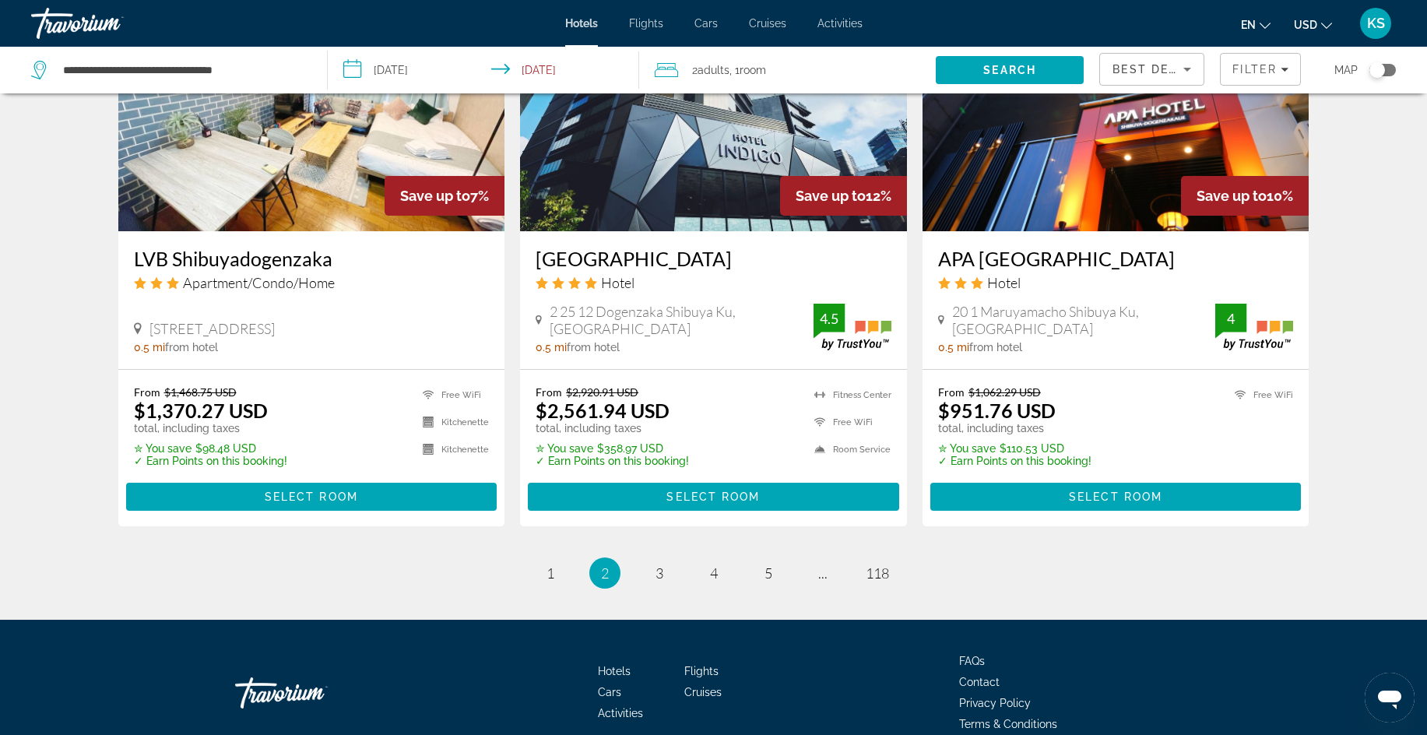
scroll to position [1876, 0]
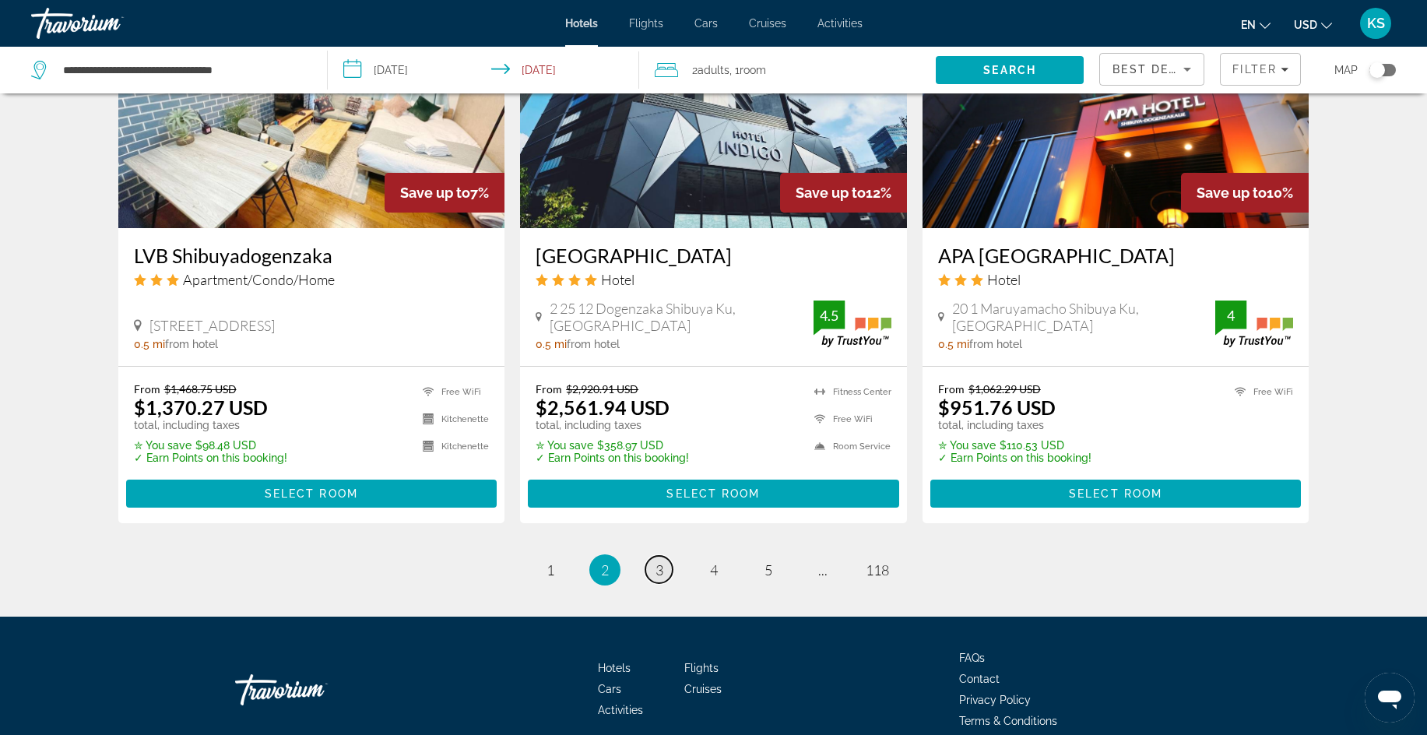
click at [660, 567] on span "3" at bounding box center [660, 569] width 8 height 17
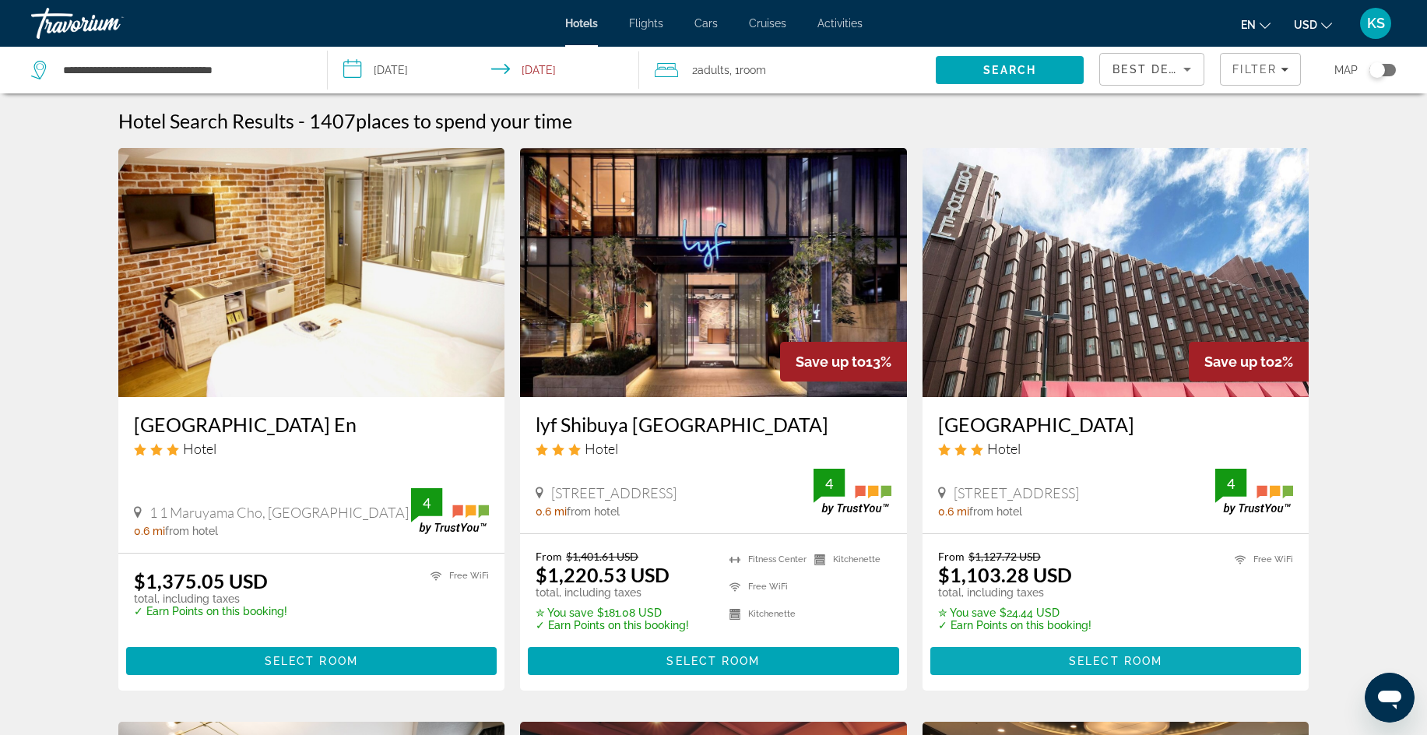
click at [1138, 657] on span "Select Room" at bounding box center [1115, 661] width 93 height 12
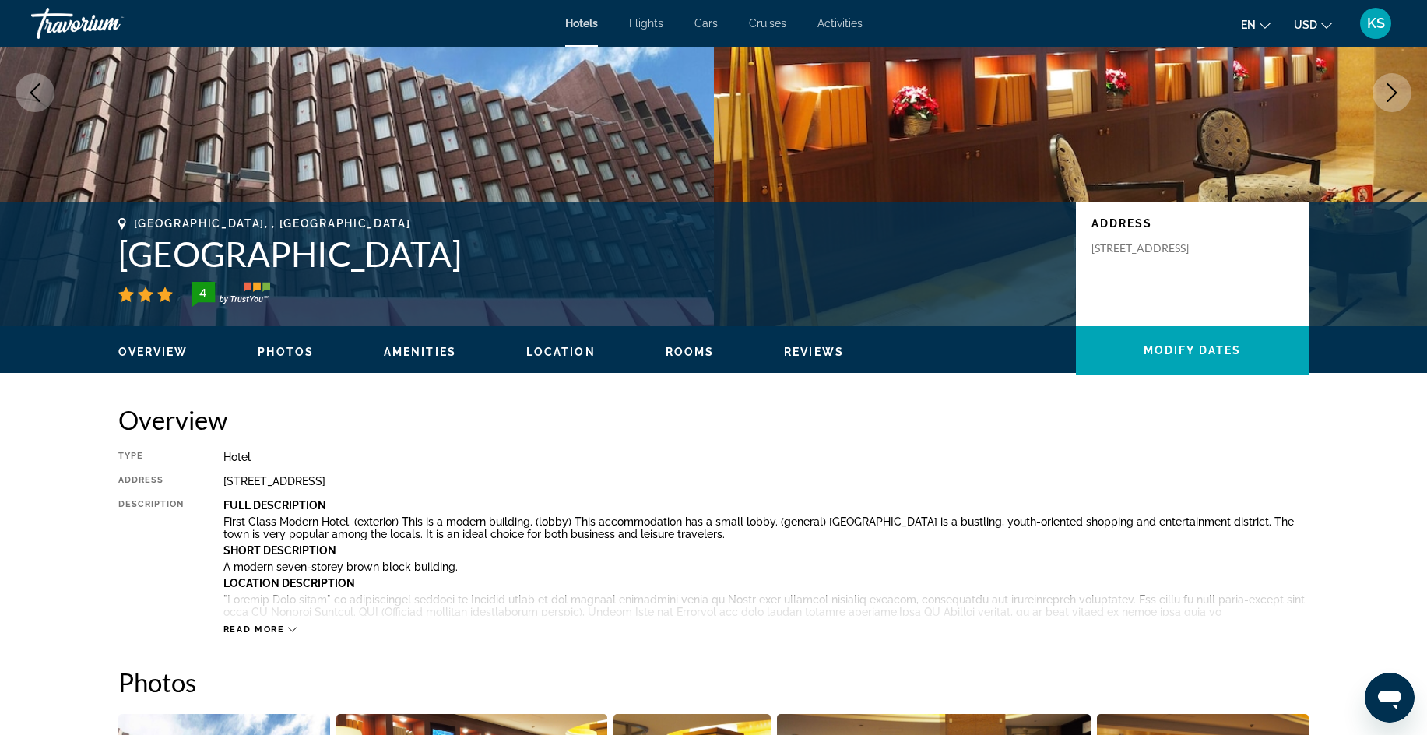
scroll to position [201, 0]
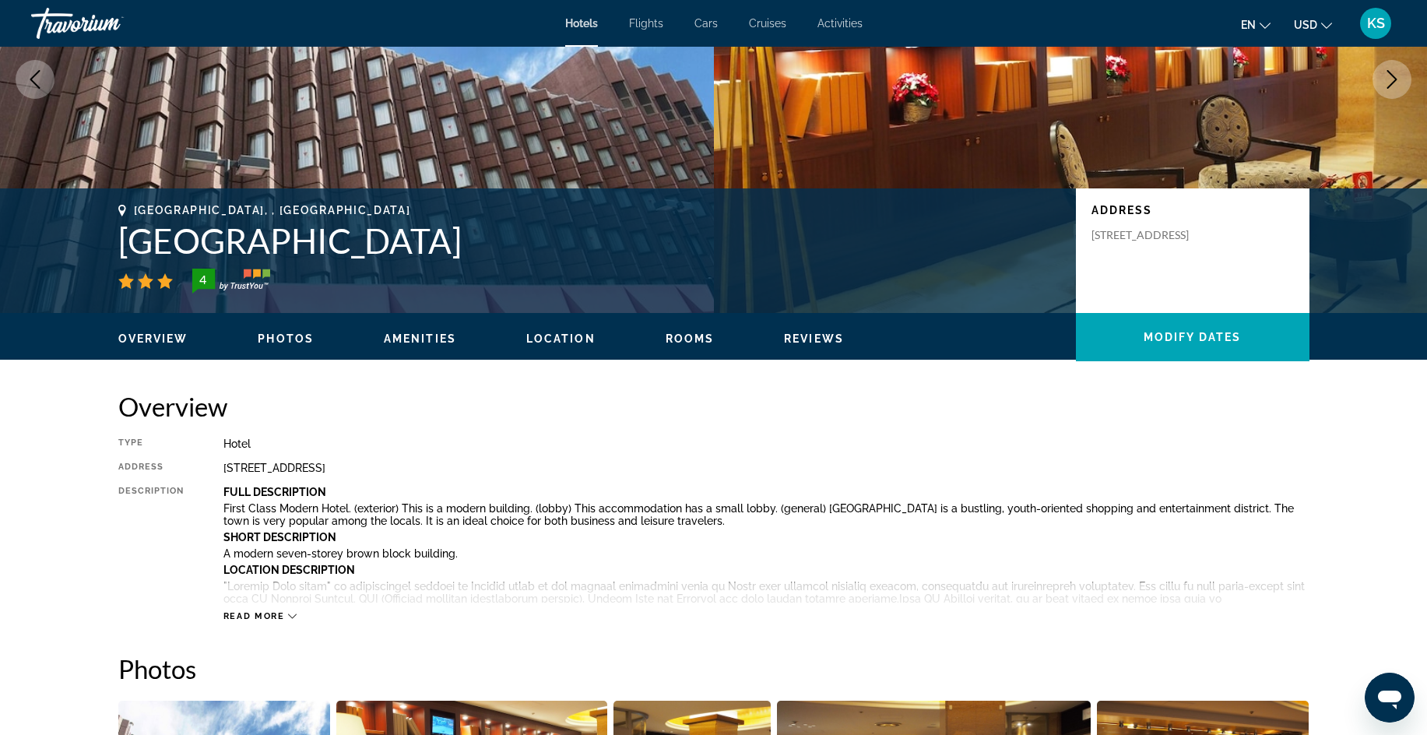
click at [690, 335] on span "Rooms" at bounding box center [690, 338] width 49 height 12
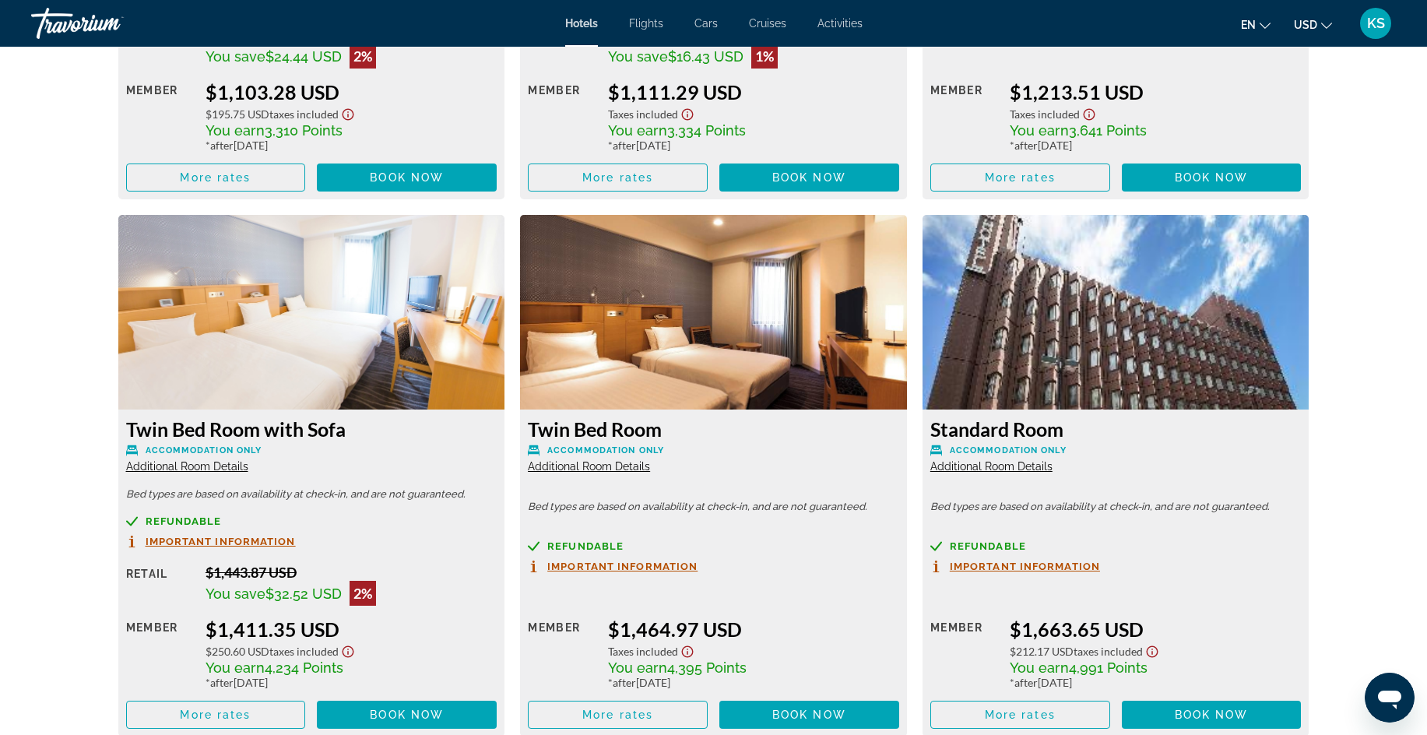
scroll to position [2416, 0]
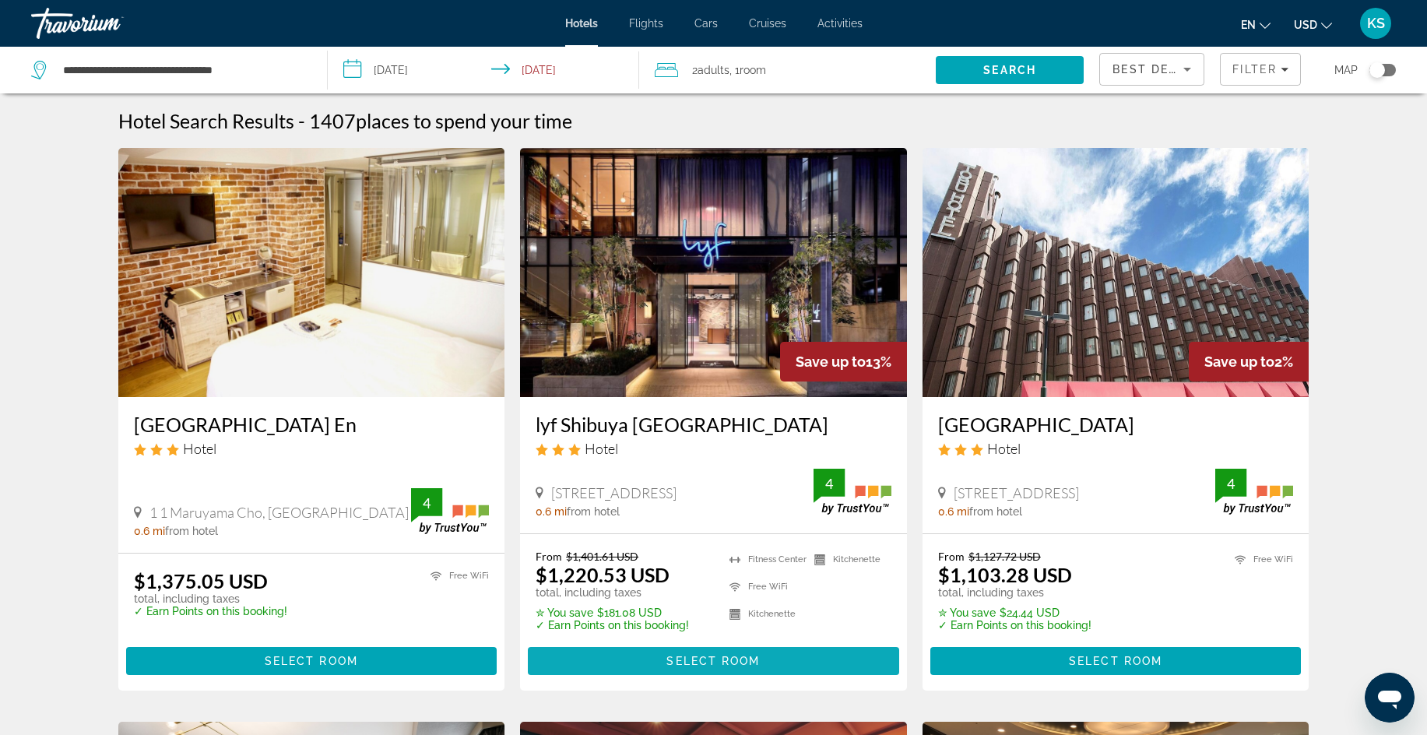
click at [756, 658] on span "Select Room" at bounding box center [713, 661] width 93 height 12
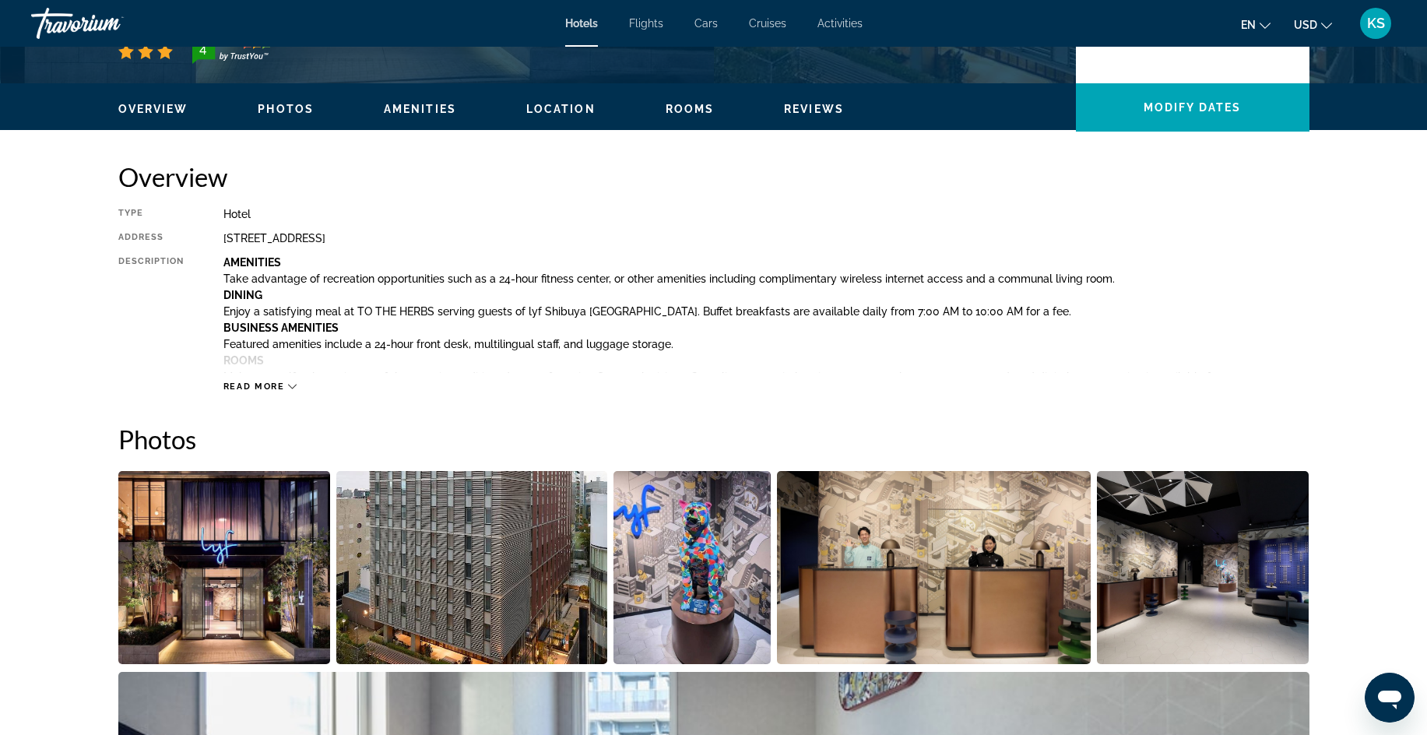
scroll to position [393, 0]
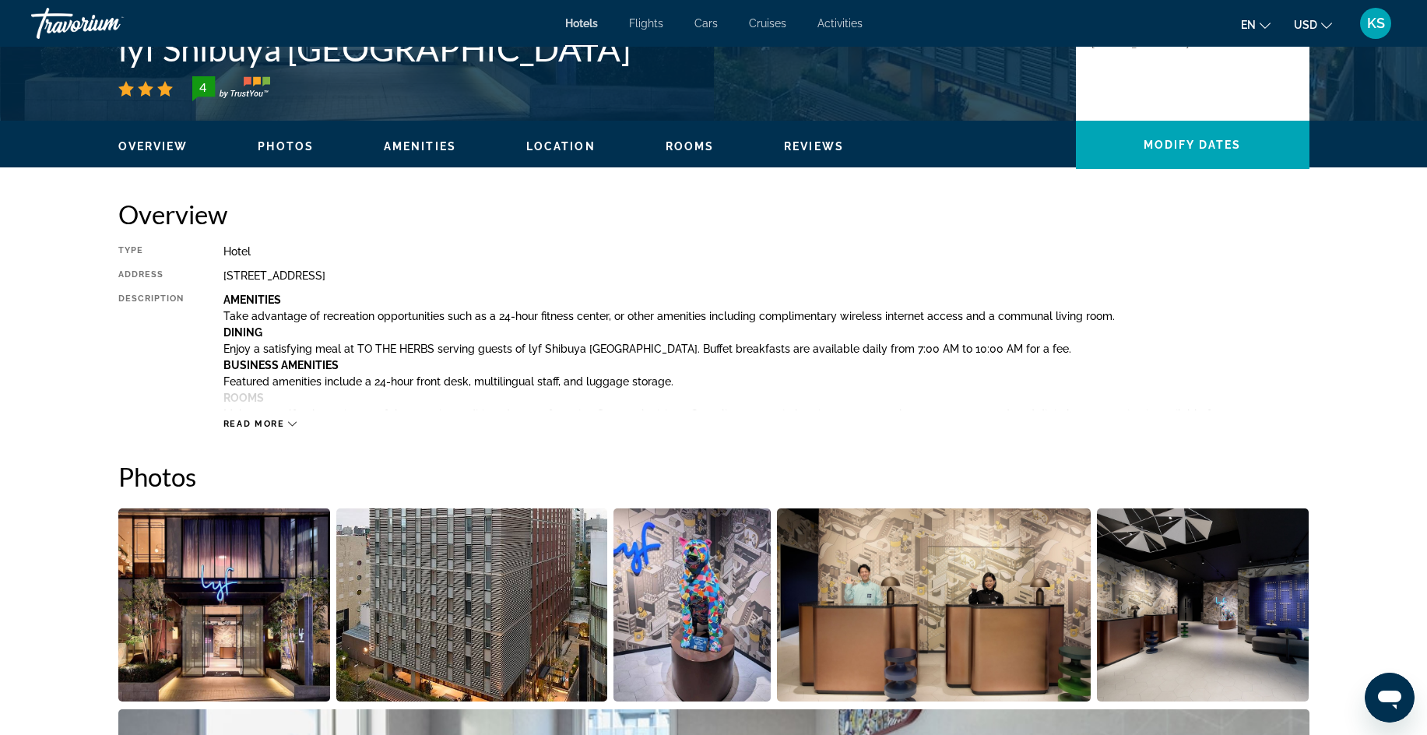
click at [679, 143] on span "Rooms" at bounding box center [690, 146] width 49 height 12
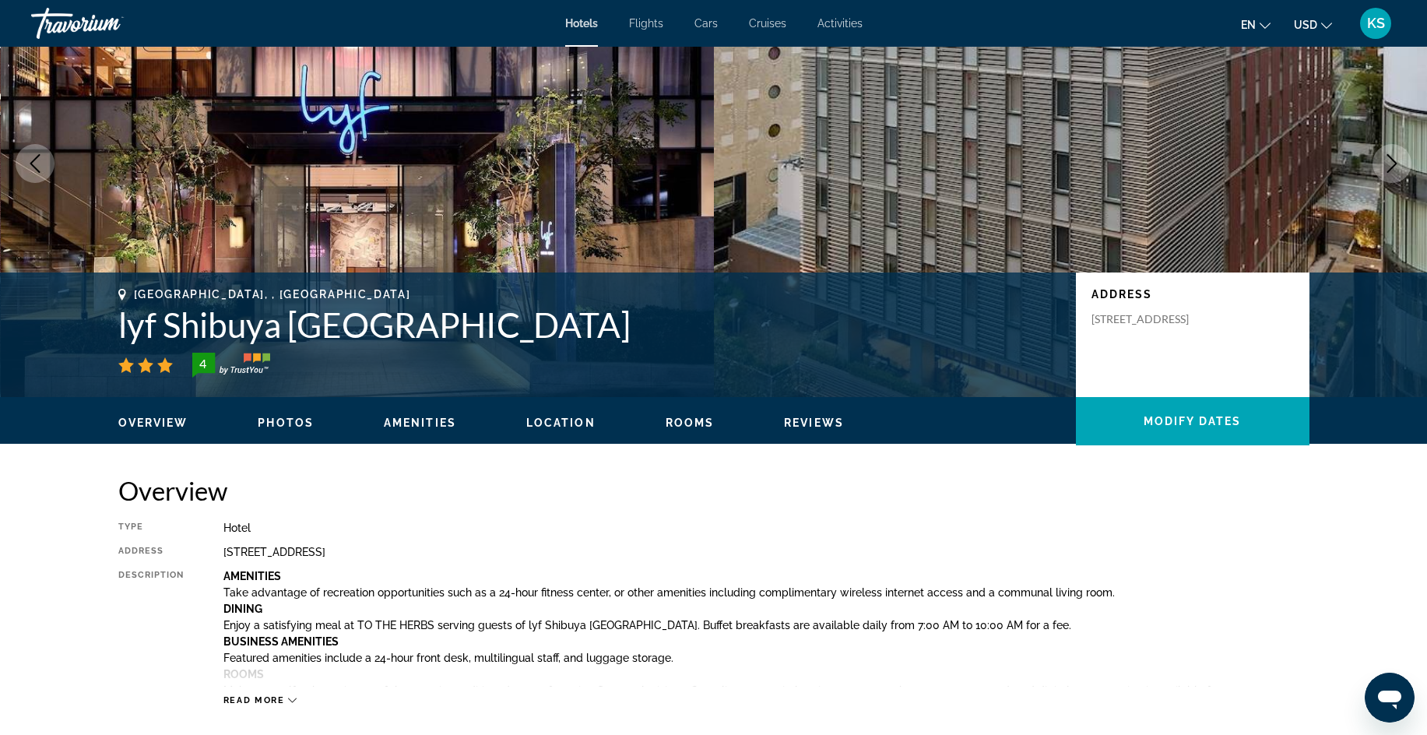
scroll to position [0, 0]
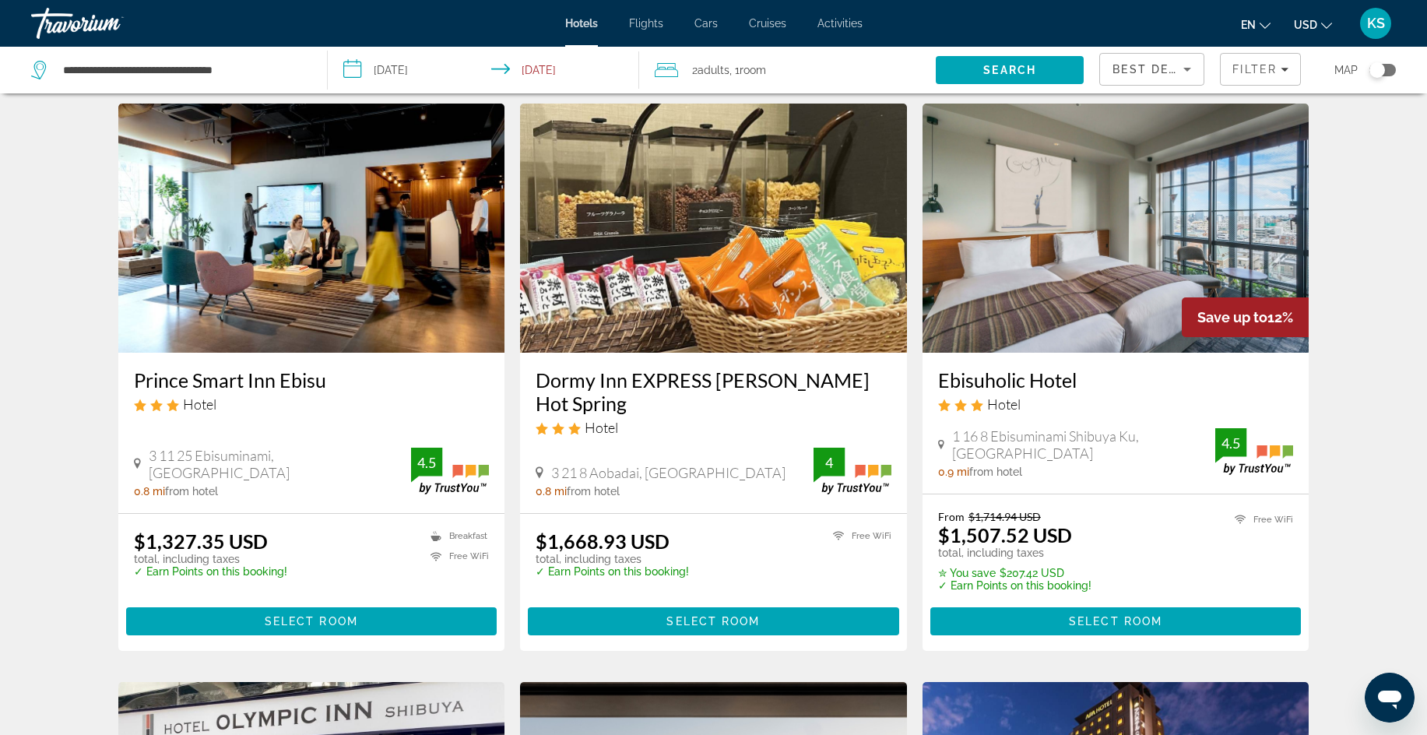
scroll to position [1204, 0]
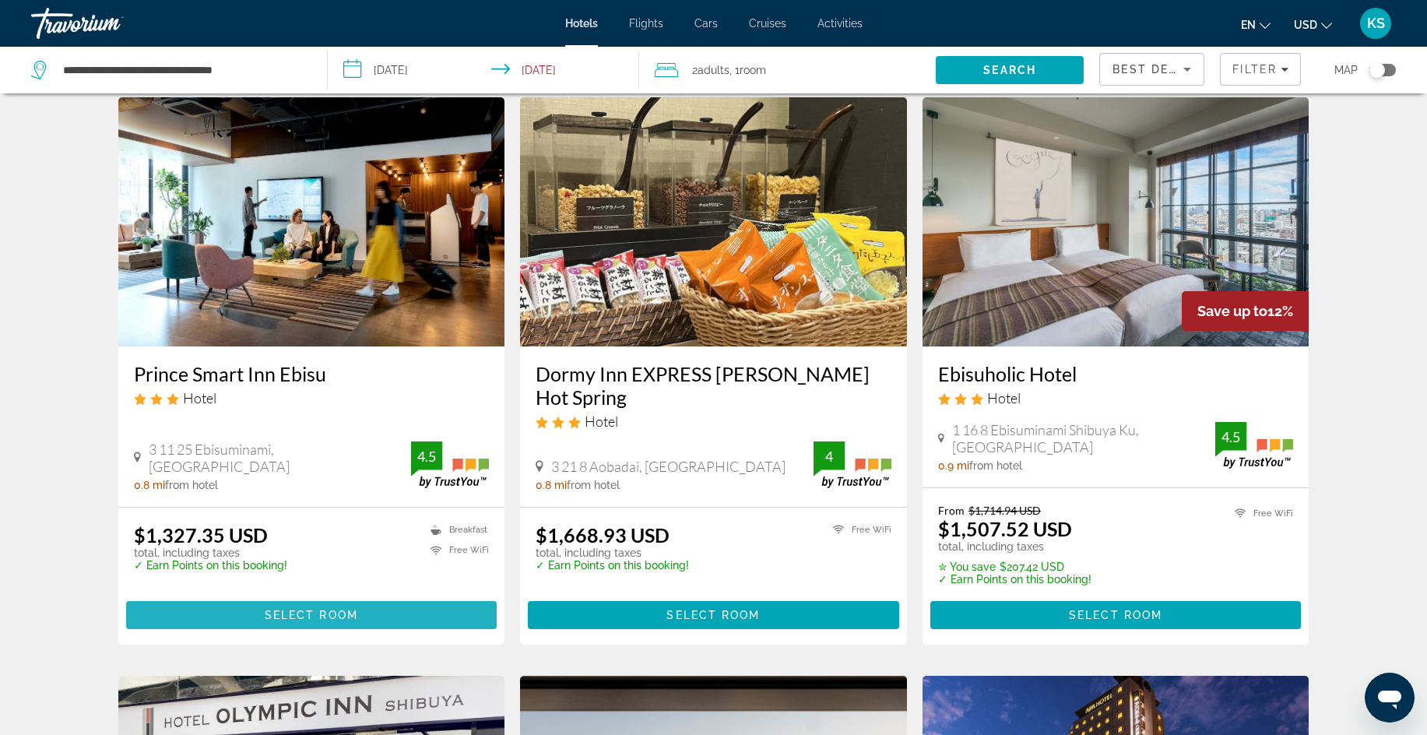
click at [332, 613] on span "Select Room" at bounding box center [311, 615] width 93 height 12
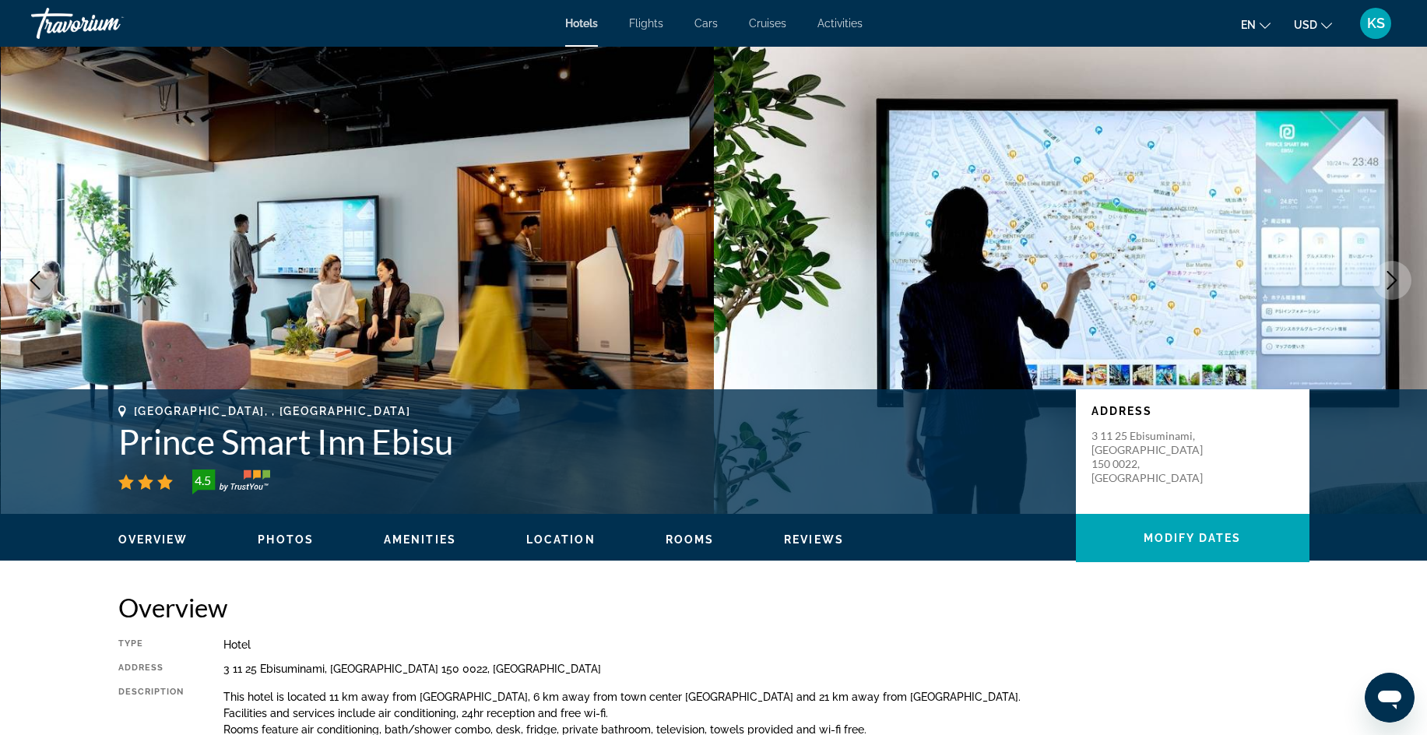
click at [671, 537] on span "Rooms" at bounding box center [690, 539] width 49 height 12
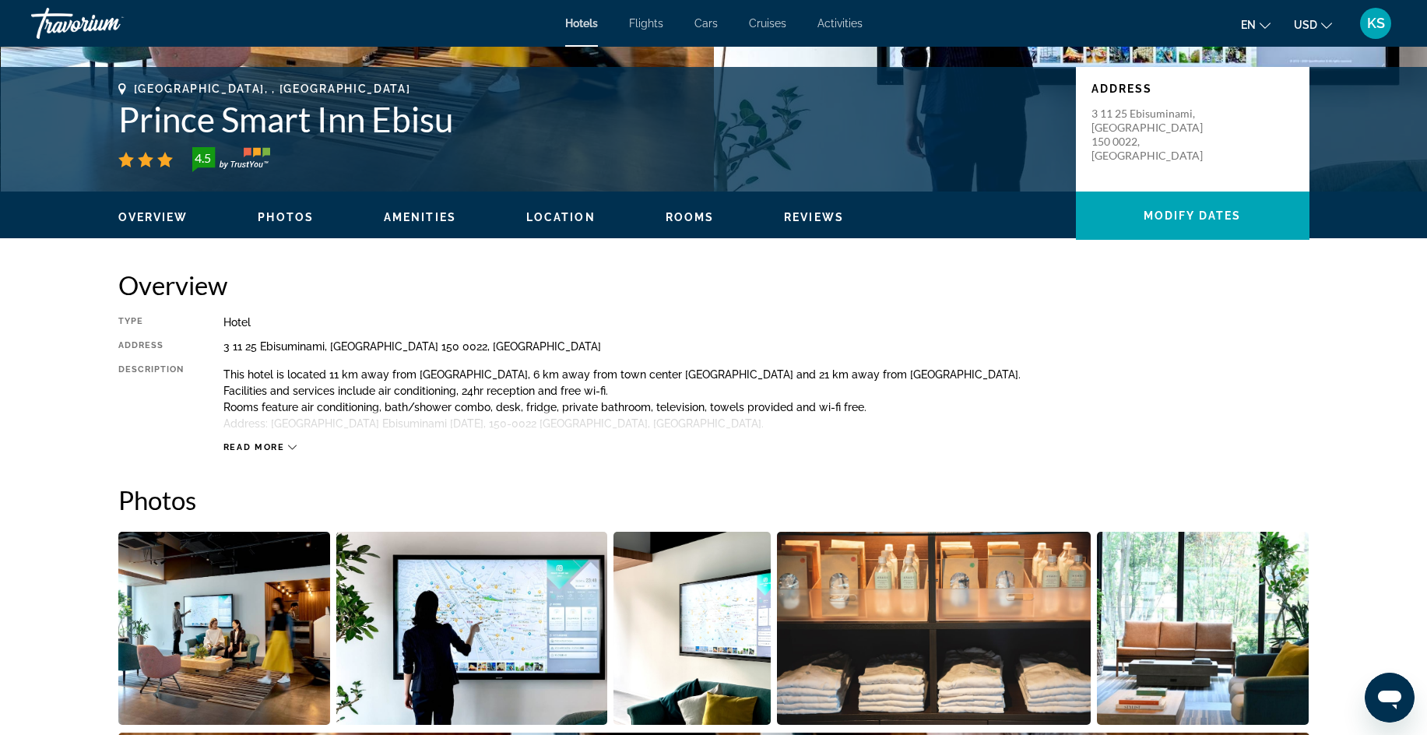
scroll to position [359, 0]
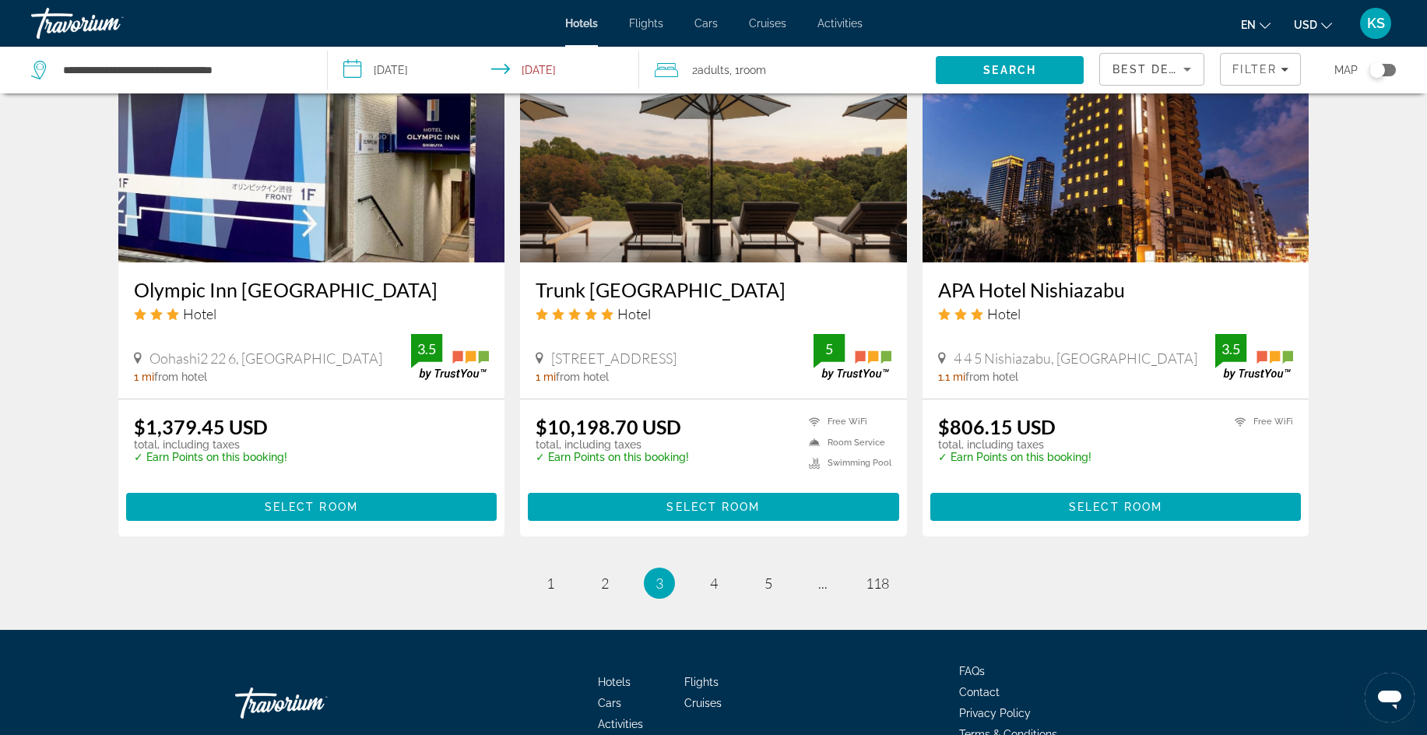
scroll to position [1778, 0]
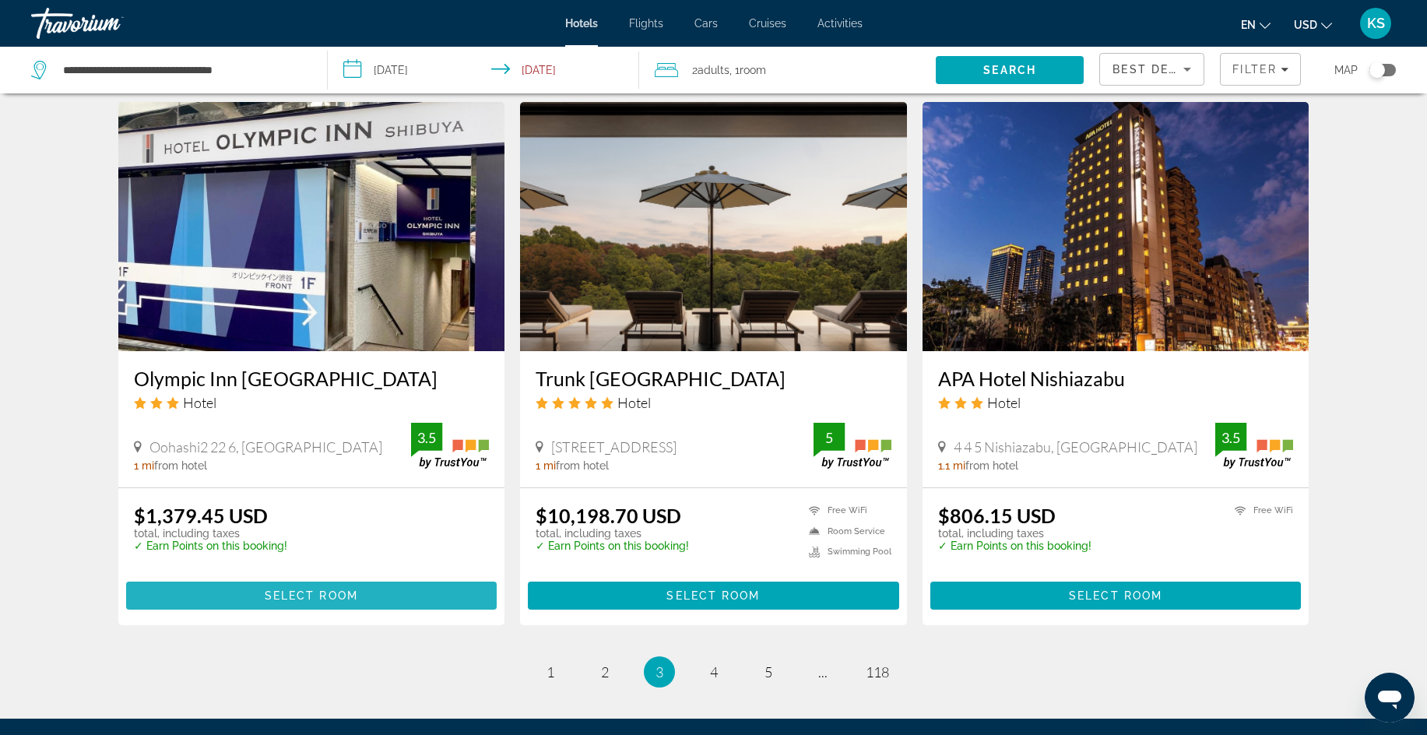
click at [303, 595] on span "Select Room" at bounding box center [311, 595] width 93 height 12
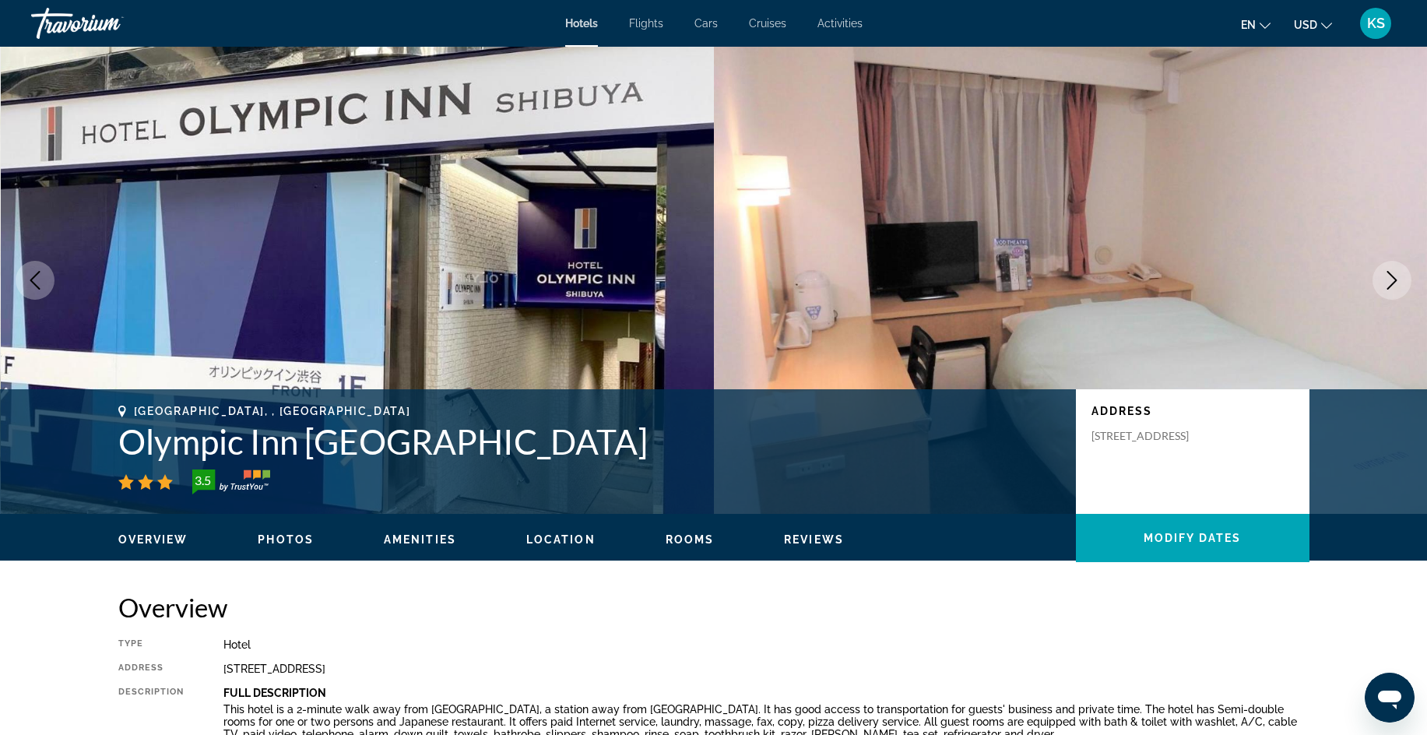
click at [271, 540] on span "Photos" at bounding box center [286, 539] width 56 height 12
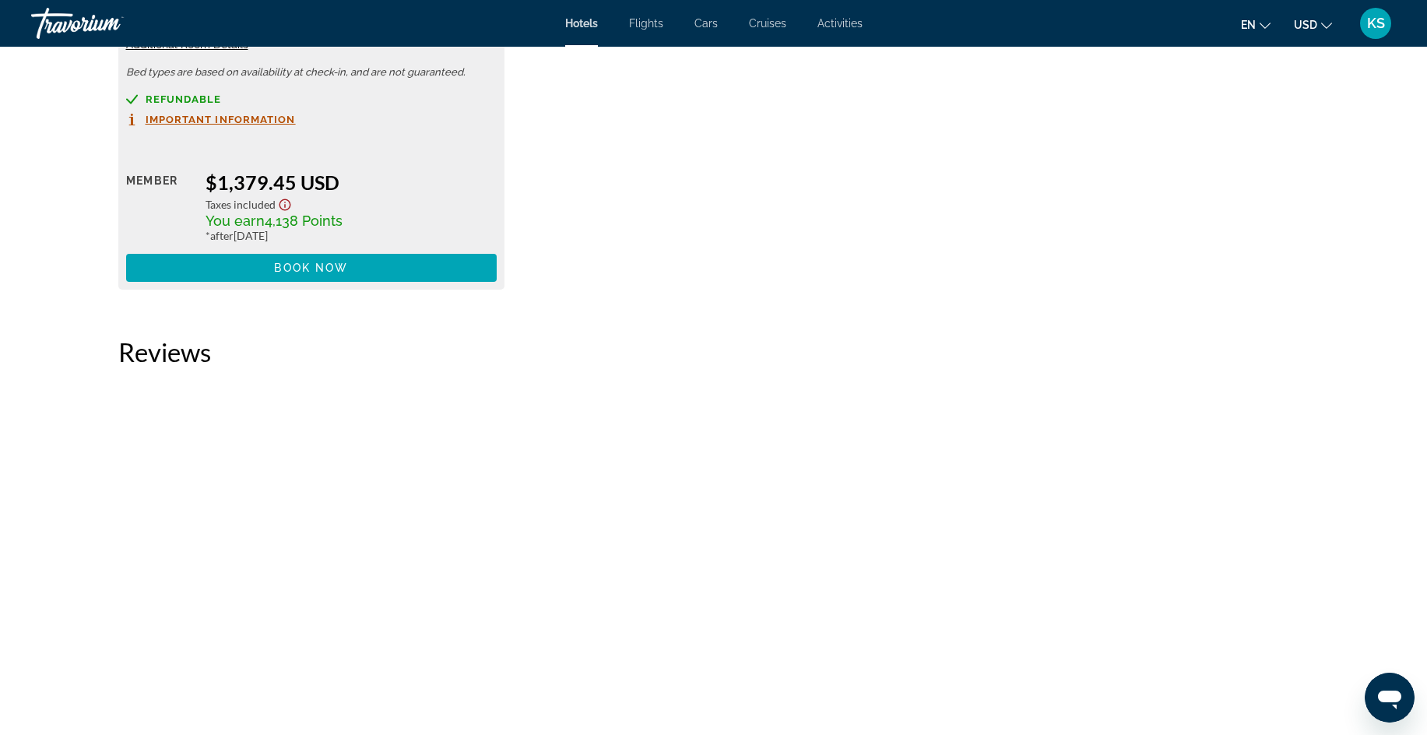
scroll to position [2294, 0]
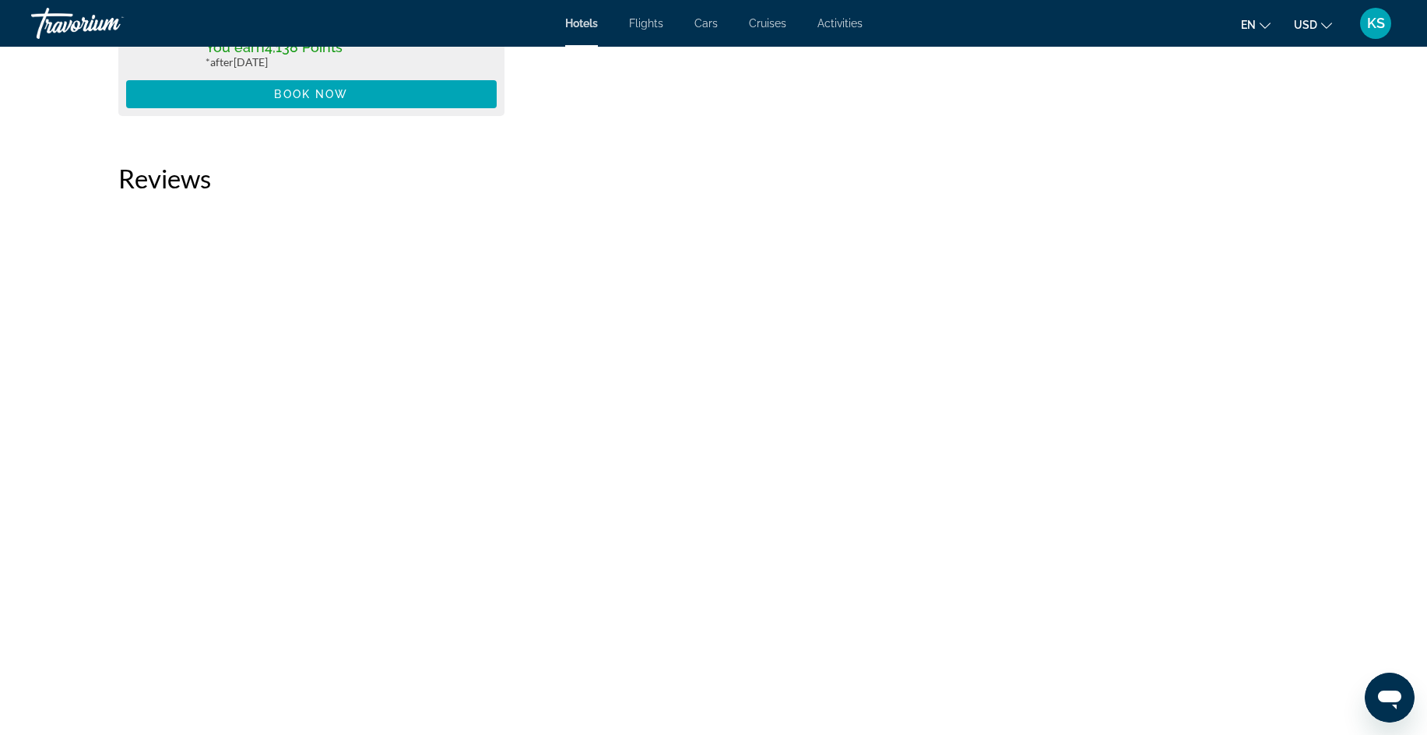
drag, startPoint x: 1426, startPoint y: 497, endPoint x: 1413, endPoint y: 394, distance: 103.6
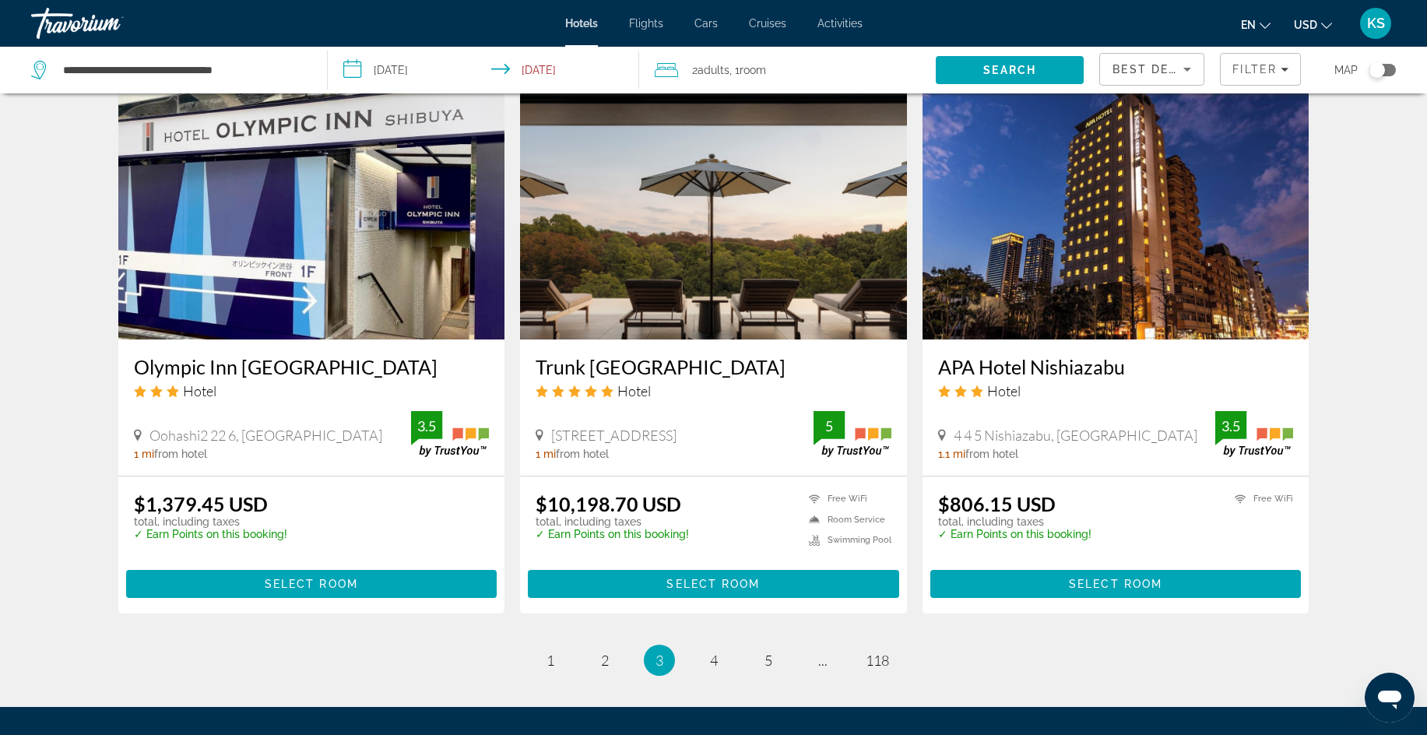
scroll to position [1952, 0]
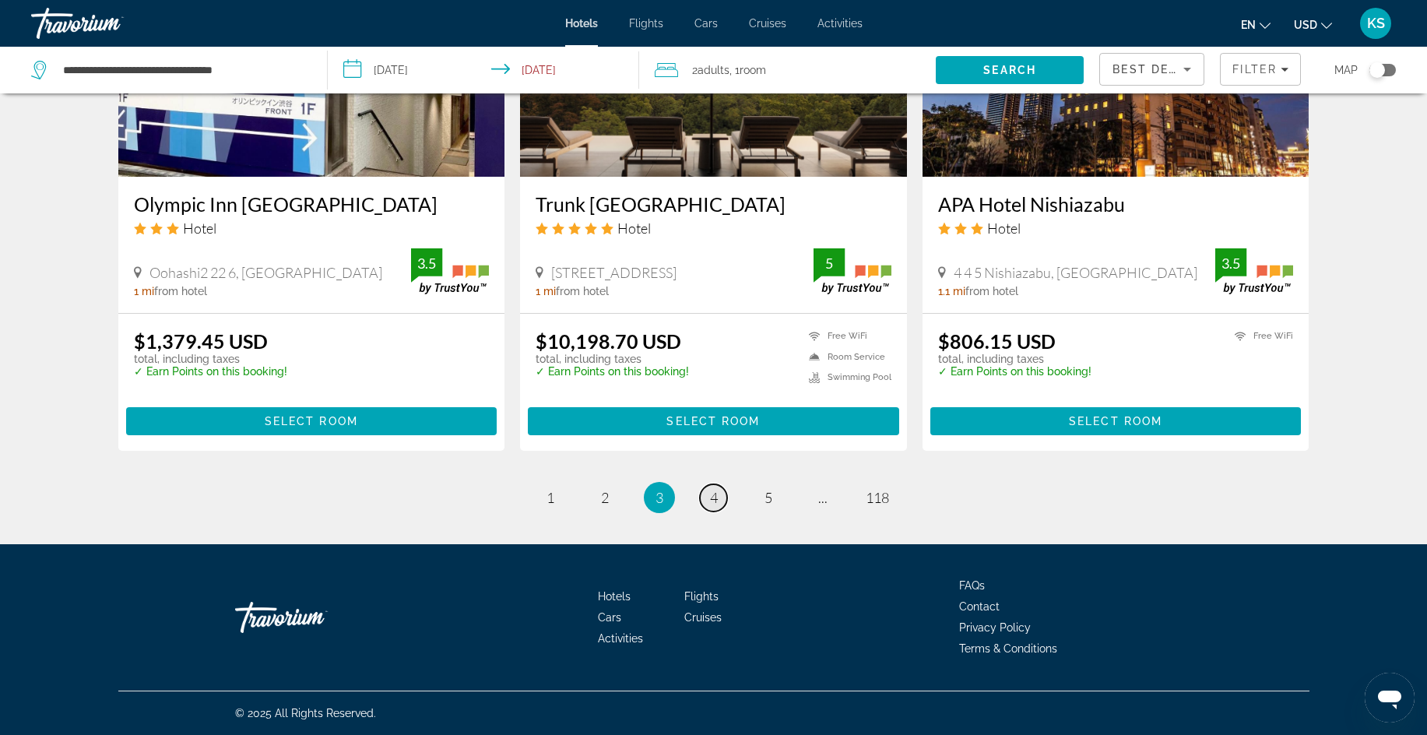
click at [712, 501] on span "4" at bounding box center [714, 497] width 8 height 17
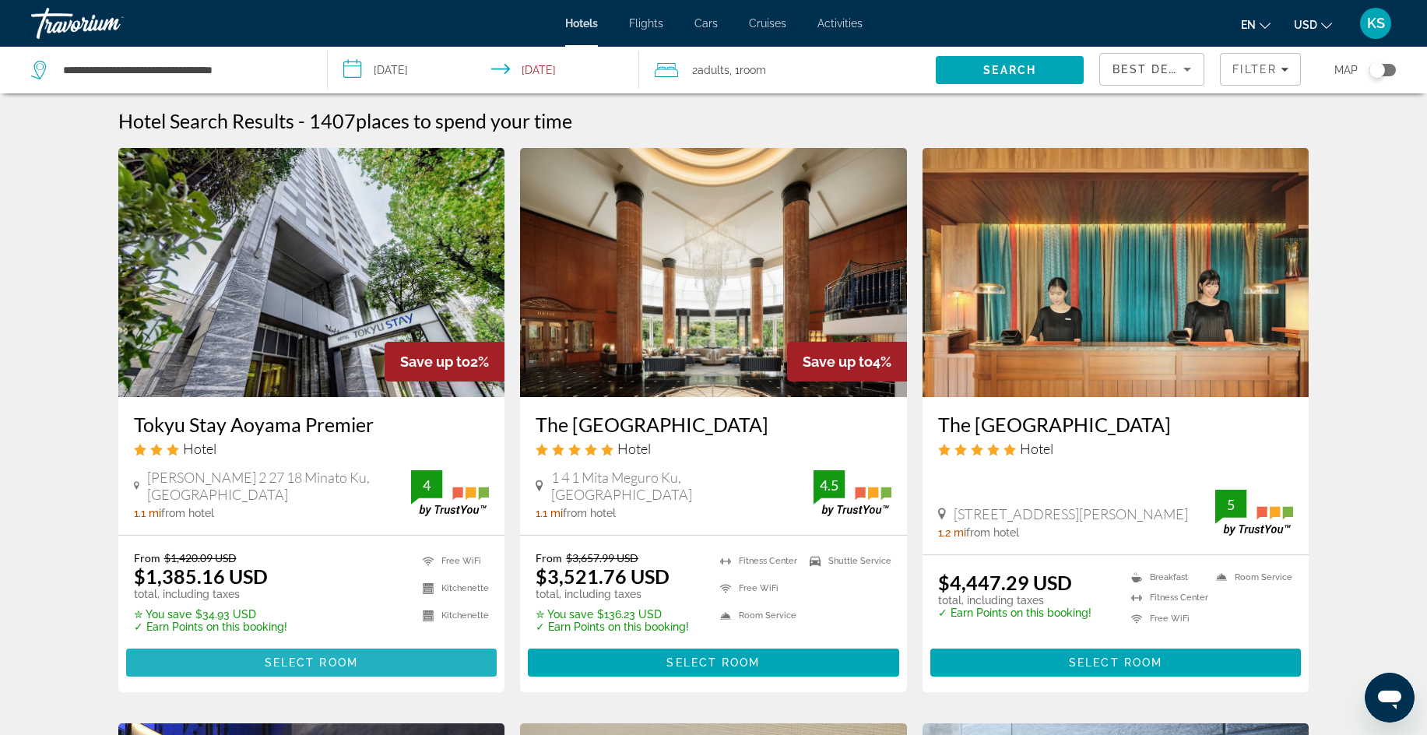
click at [302, 661] on span "Select Room" at bounding box center [311, 662] width 93 height 12
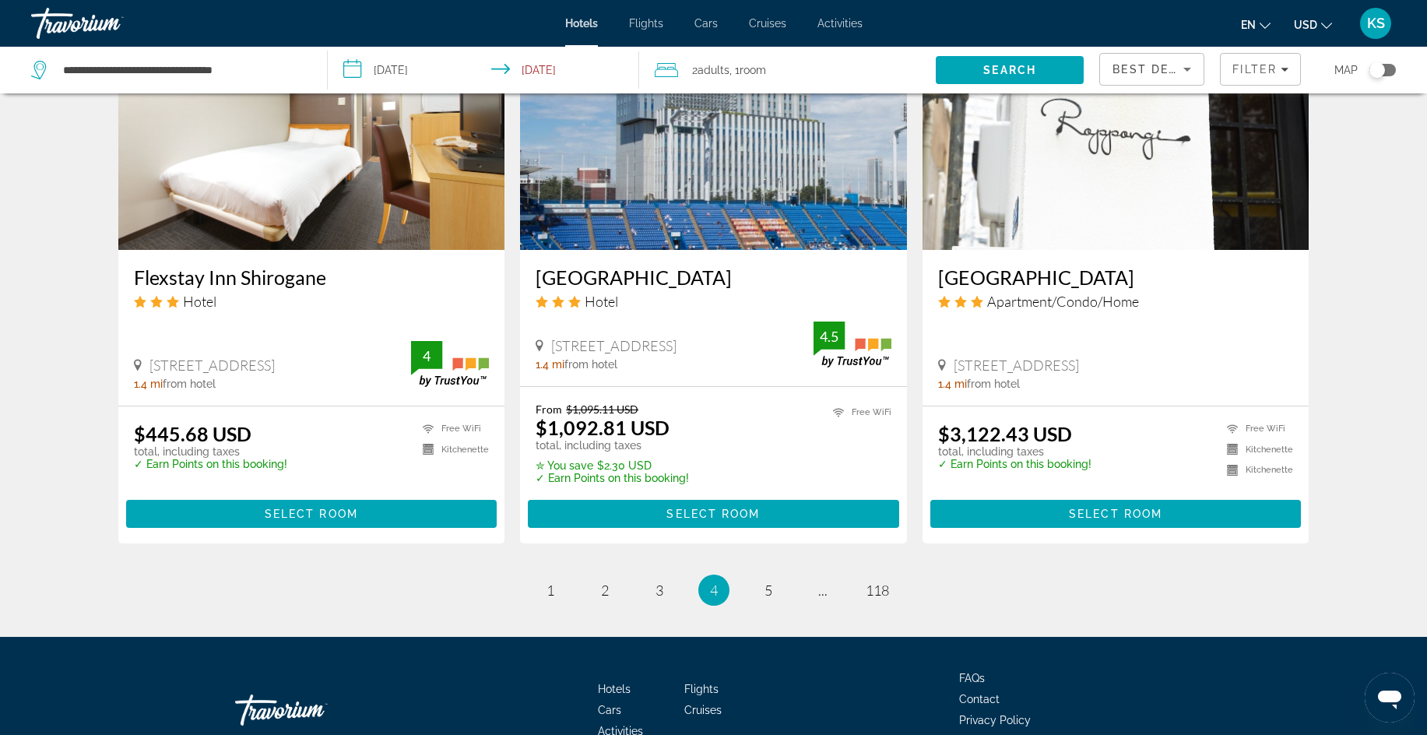
scroll to position [1865, 0]
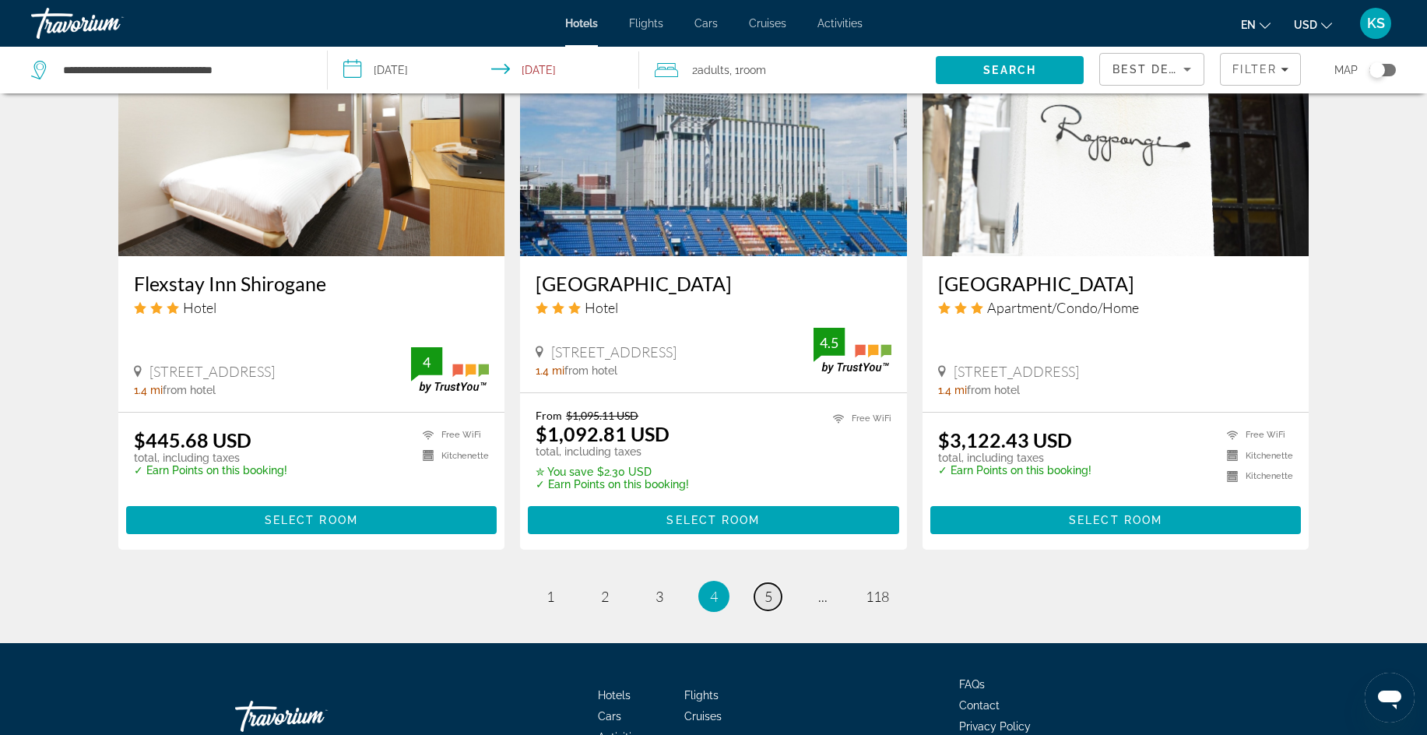
click at [758, 589] on link "page 5" at bounding box center [768, 596] width 27 height 27
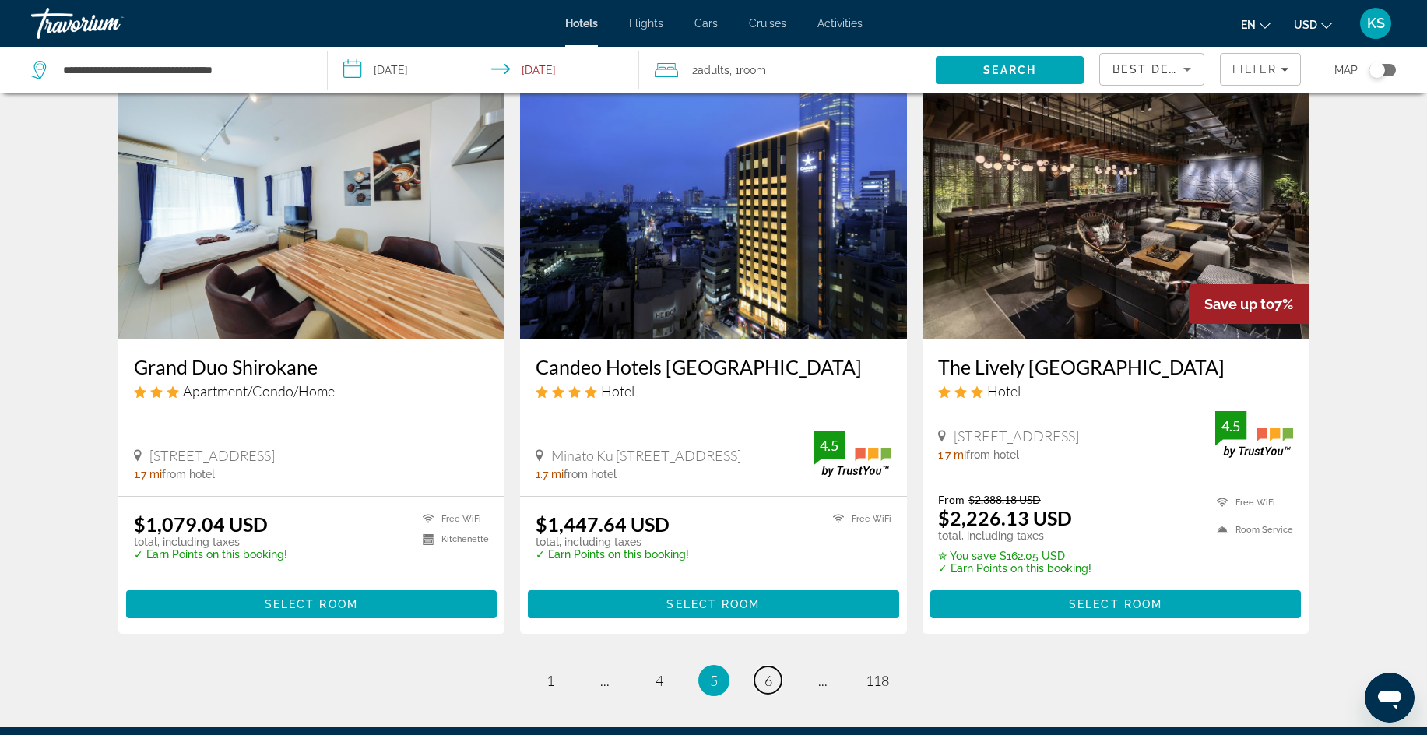
scroll to position [1776, 0]
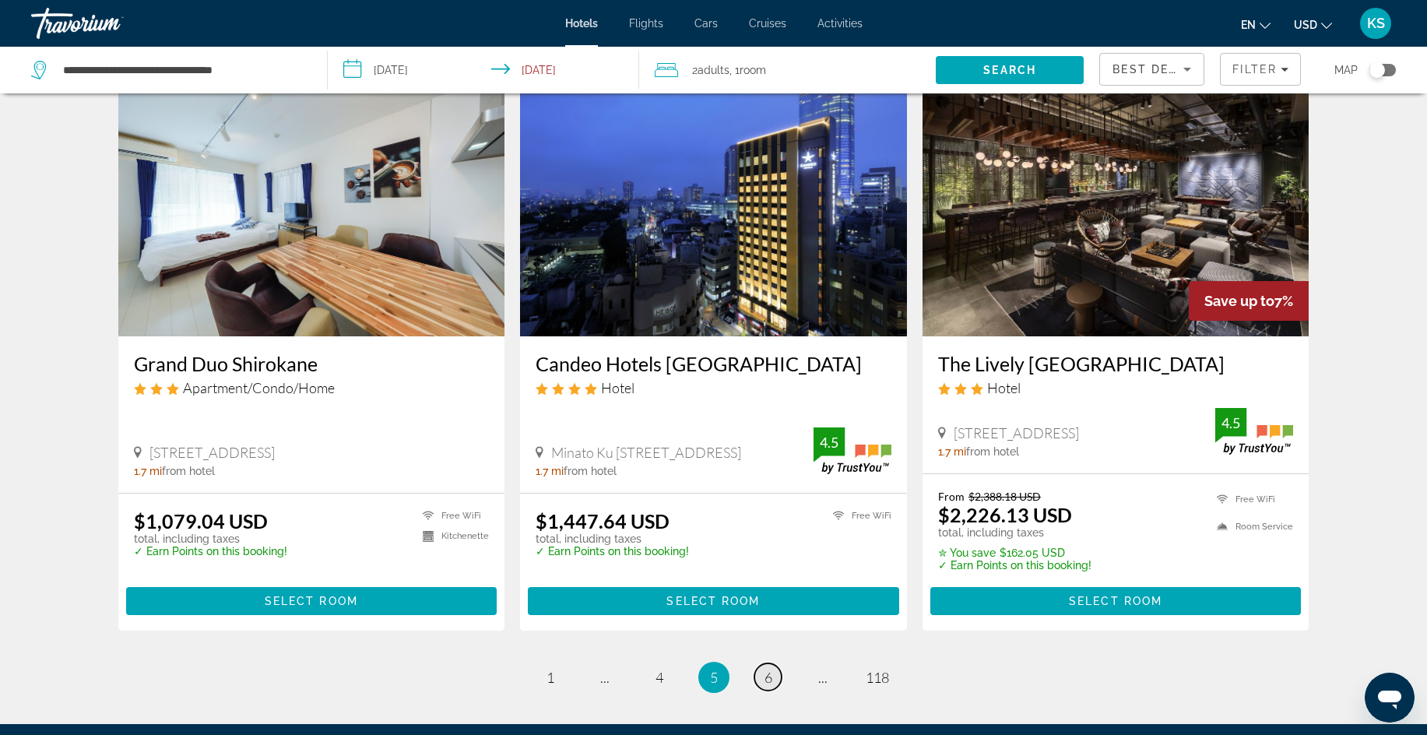
click at [775, 670] on link "page 6" at bounding box center [768, 676] width 27 height 27
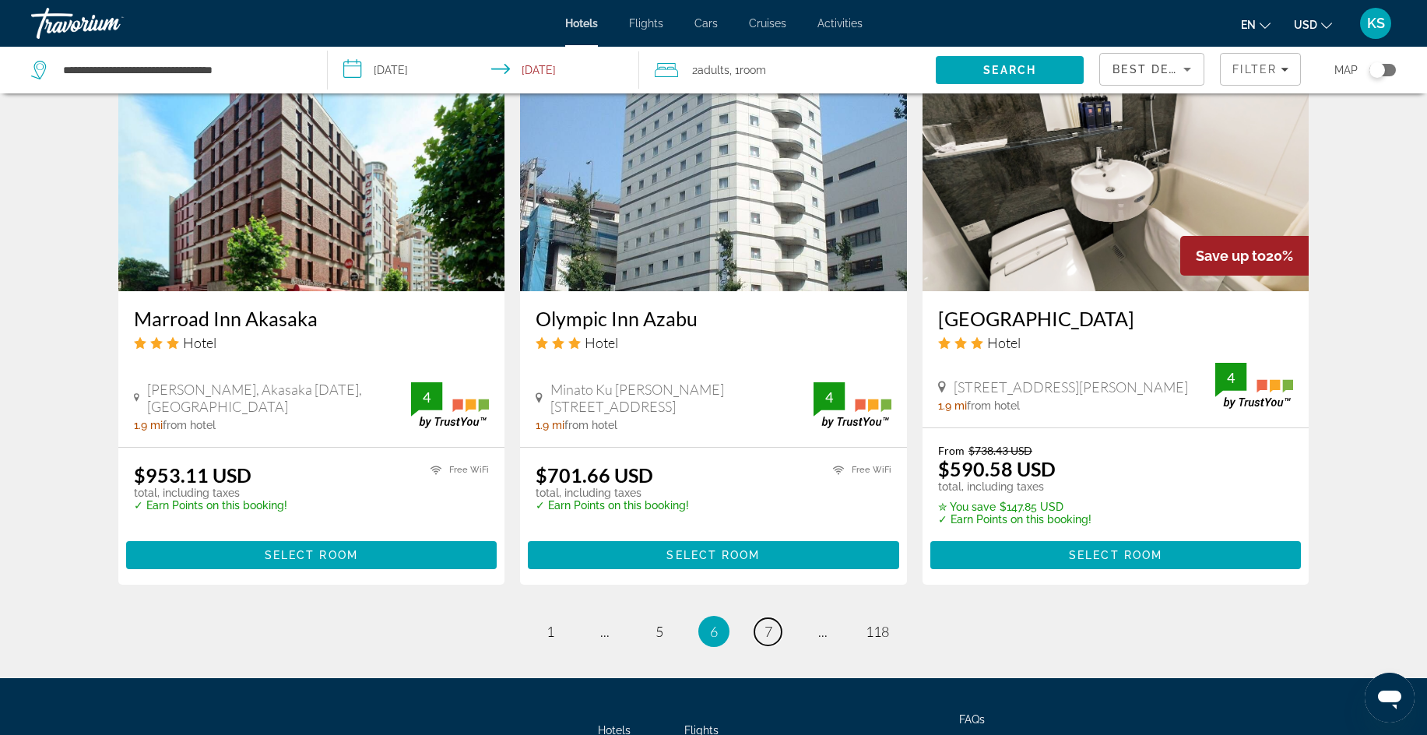
scroll to position [1880, 0]
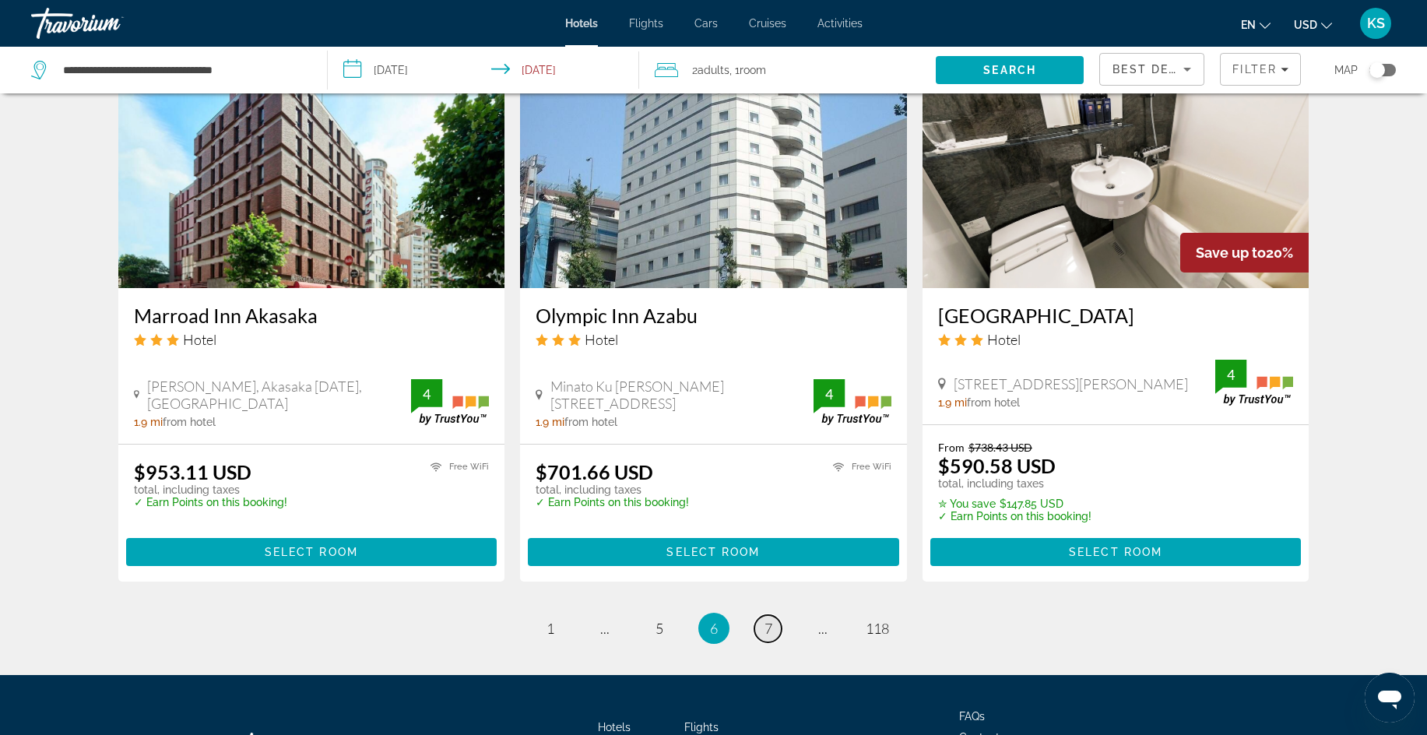
click at [769, 629] on span "7" at bounding box center [769, 628] width 8 height 17
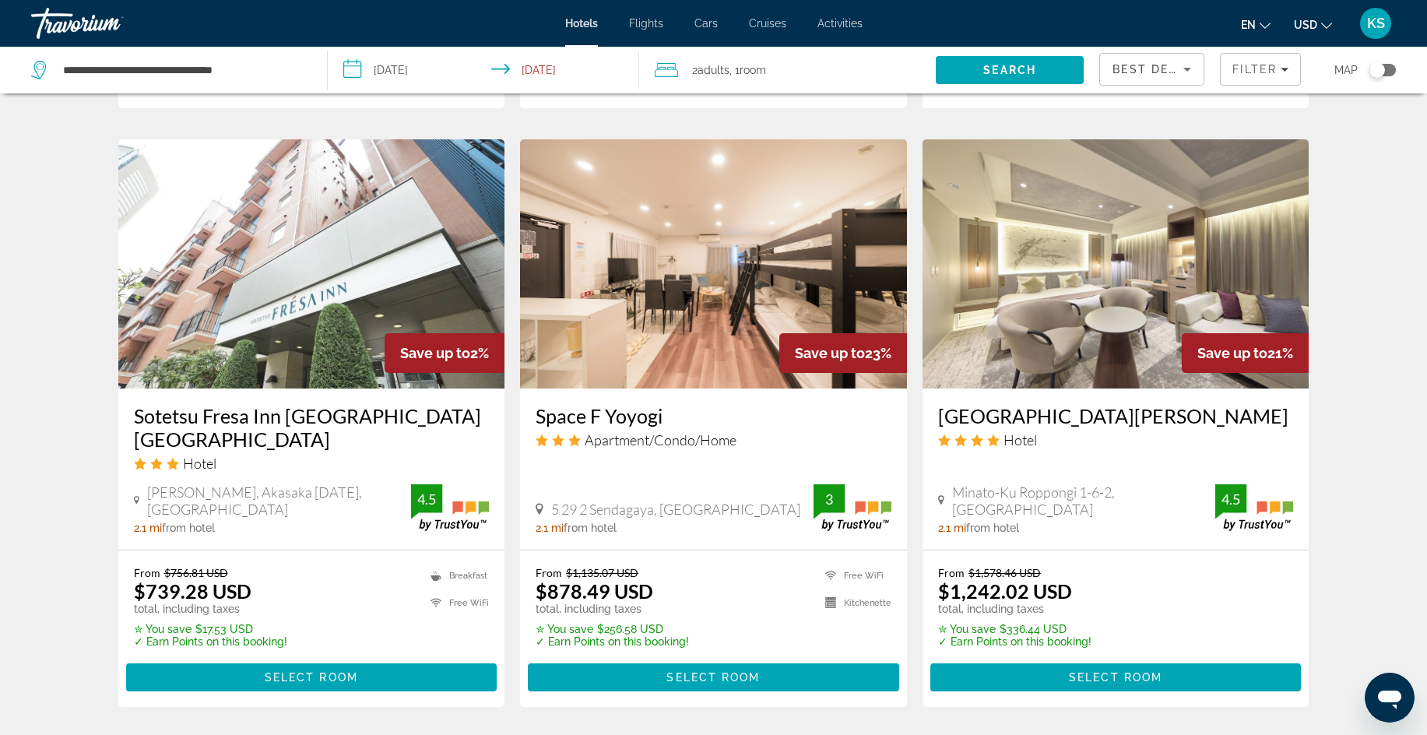
scroll to position [1819, 0]
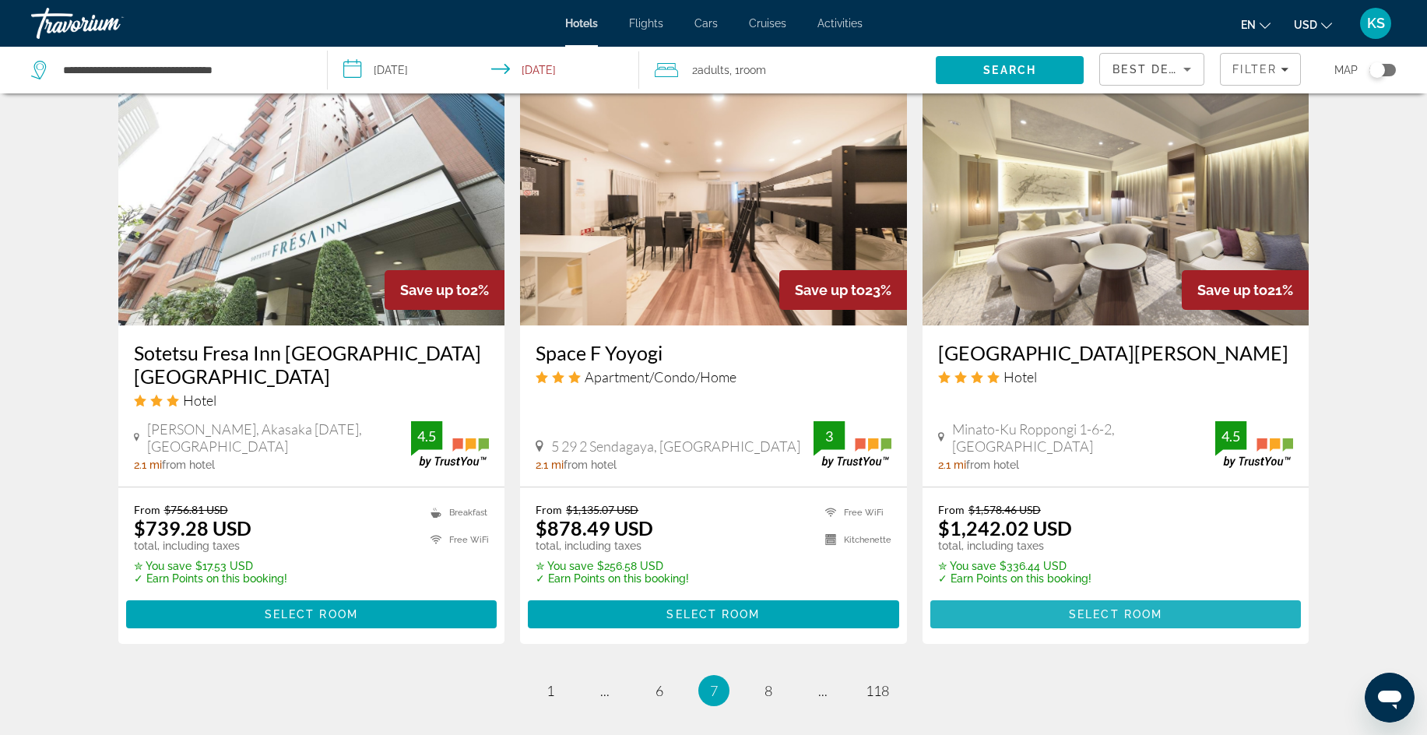
click at [1097, 610] on span "Select Room" at bounding box center [1115, 614] width 93 height 12
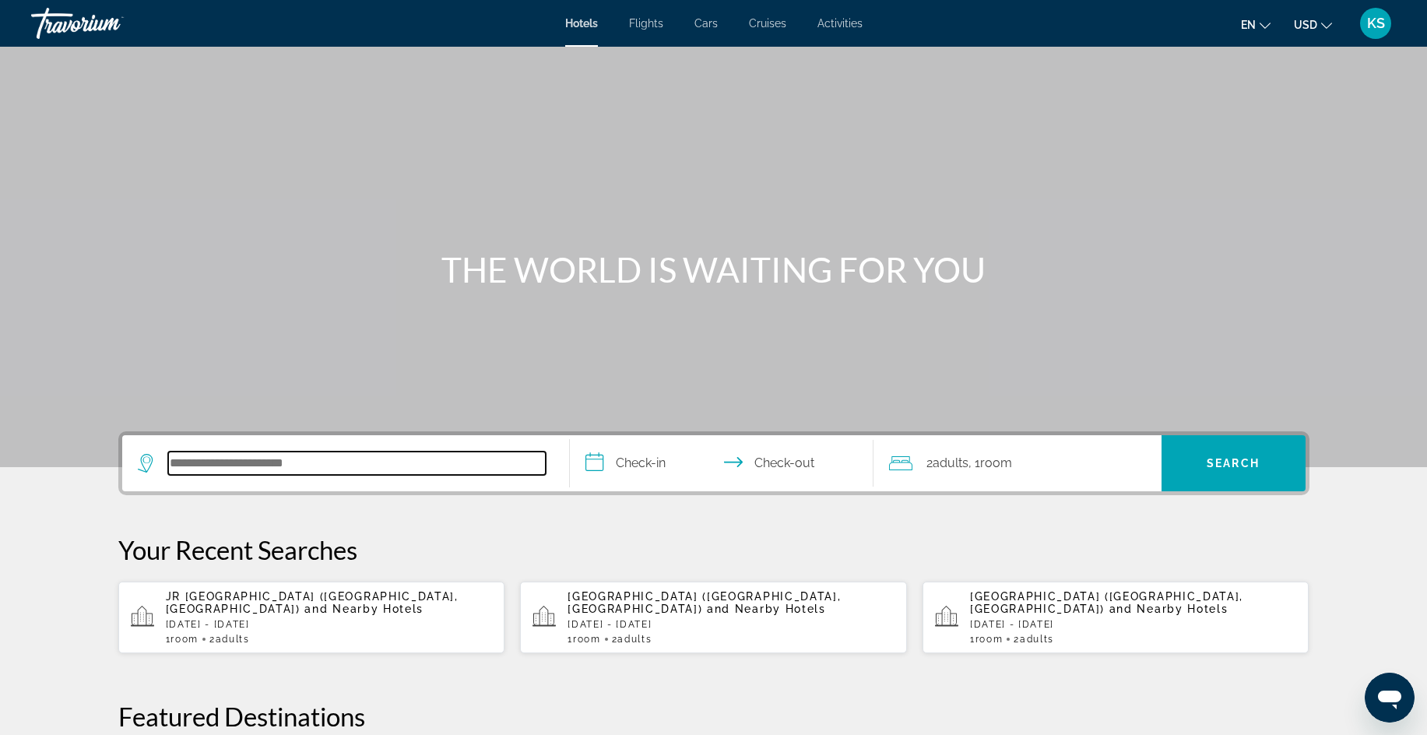
click at [342, 458] on input "Search hotel destination" at bounding box center [357, 463] width 378 height 23
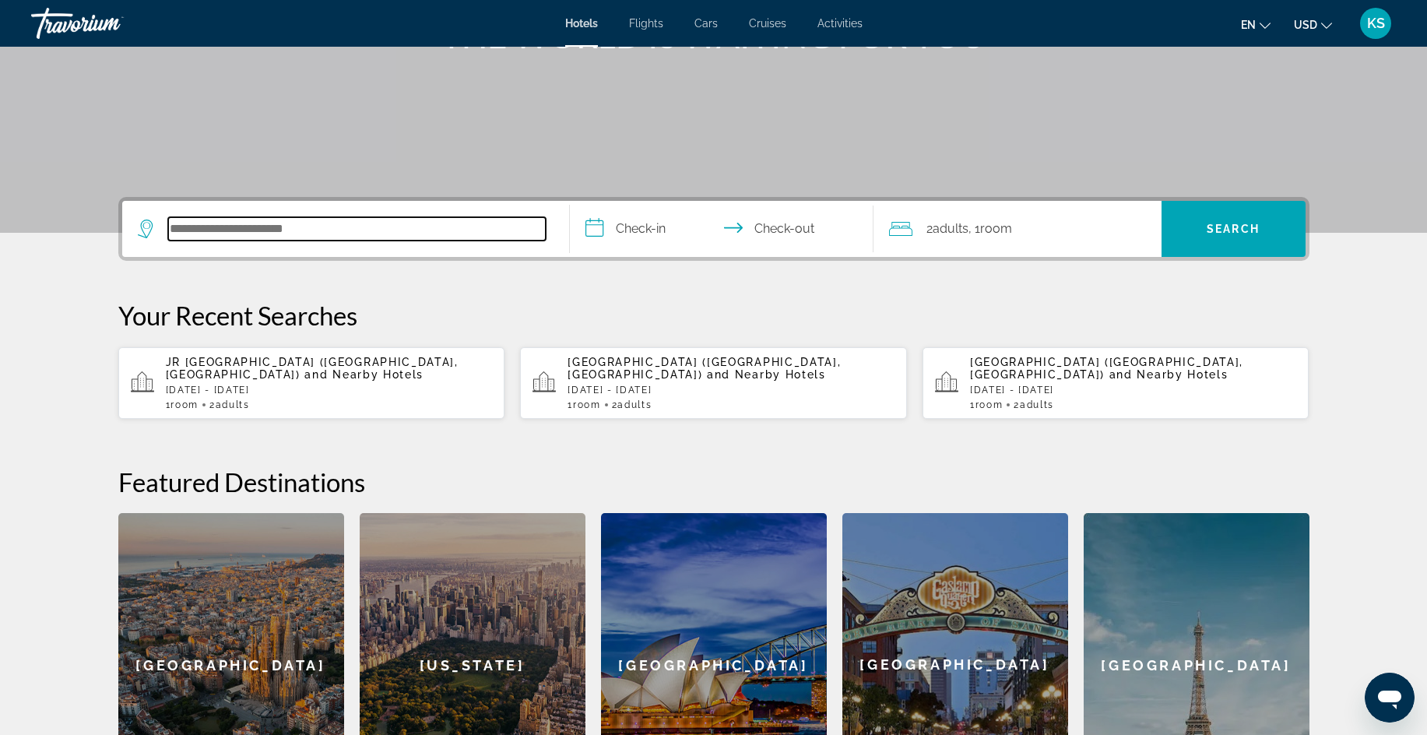
scroll to position [381, 0]
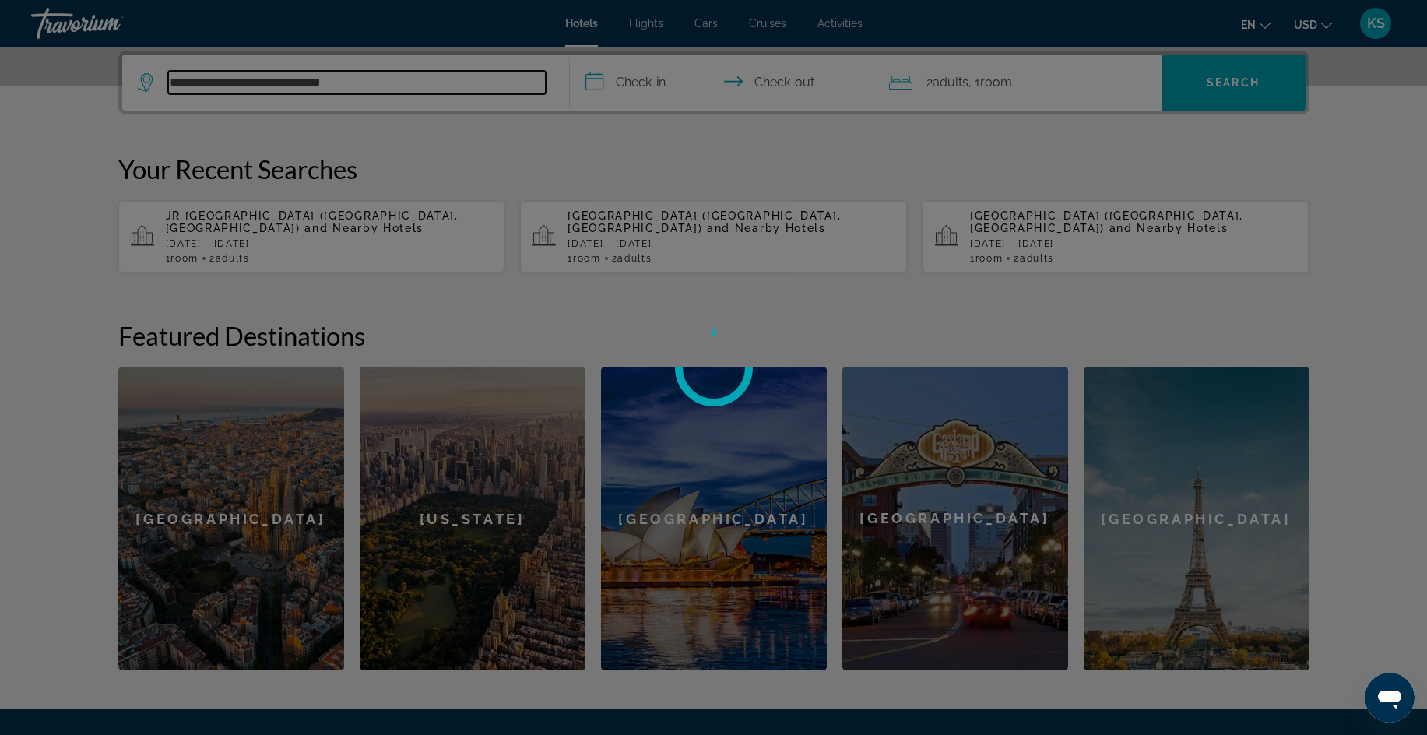
type input "**********"
click at [591, 89] on div at bounding box center [713, 367] width 1427 height 735
click at [380, 84] on div at bounding box center [713, 367] width 1427 height 735
click at [624, 80] on div at bounding box center [713, 367] width 1427 height 735
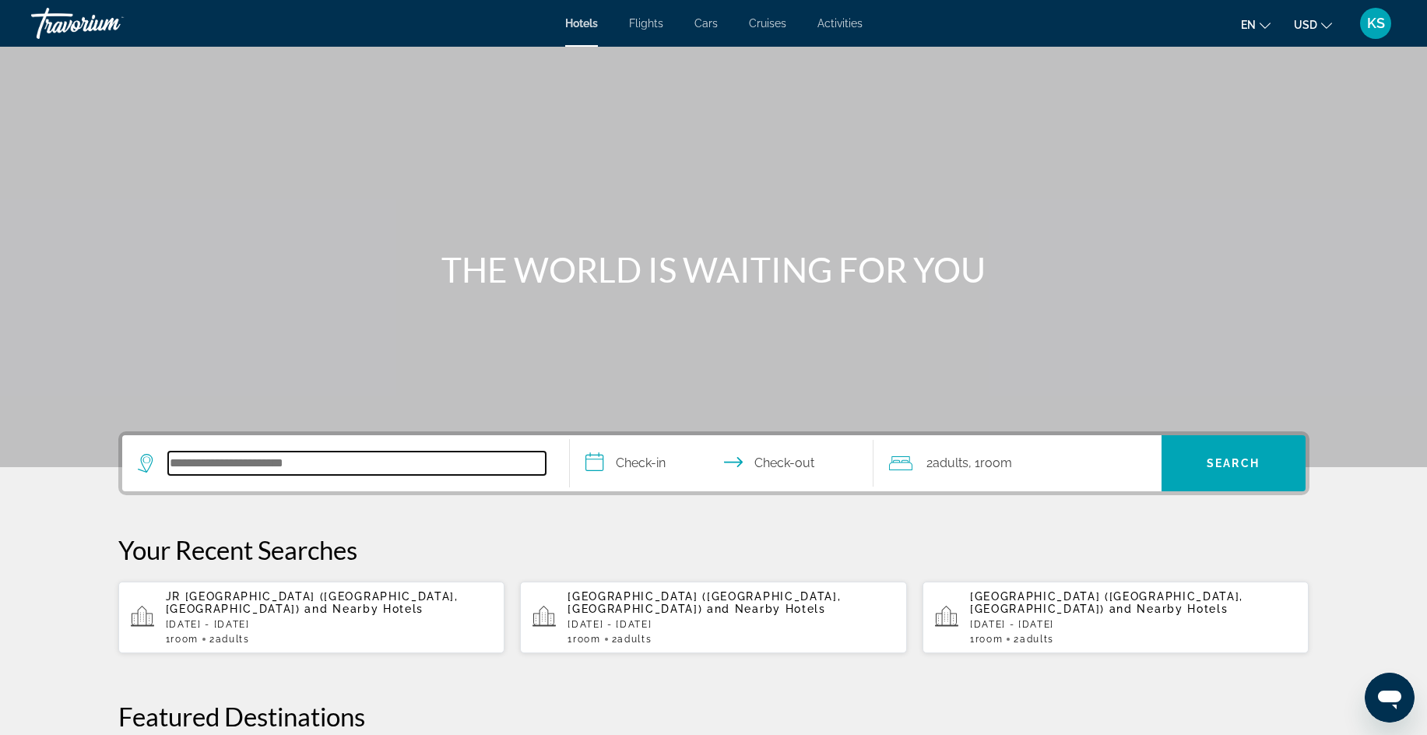
click at [230, 464] on input "Search hotel destination" at bounding box center [357, 463] width 378 height 23
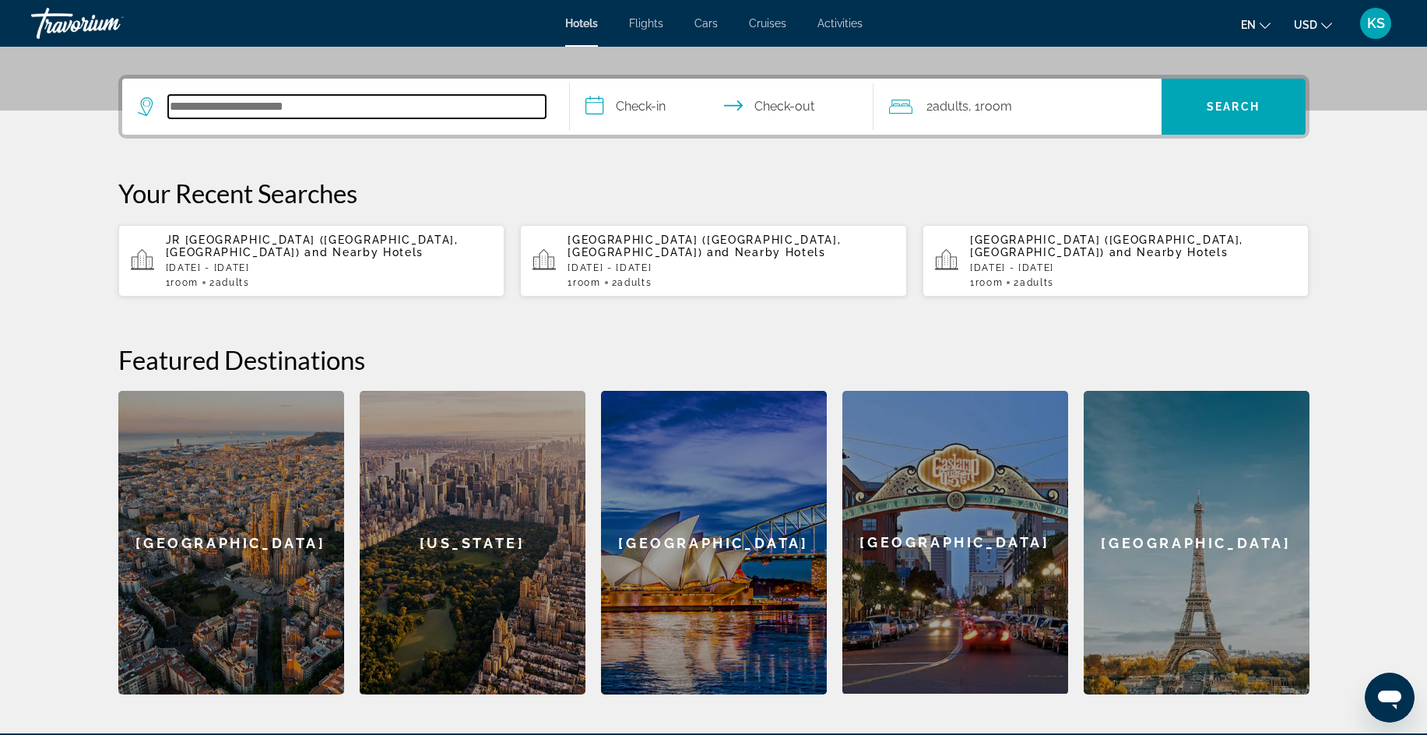
scroll to position [381, 0]
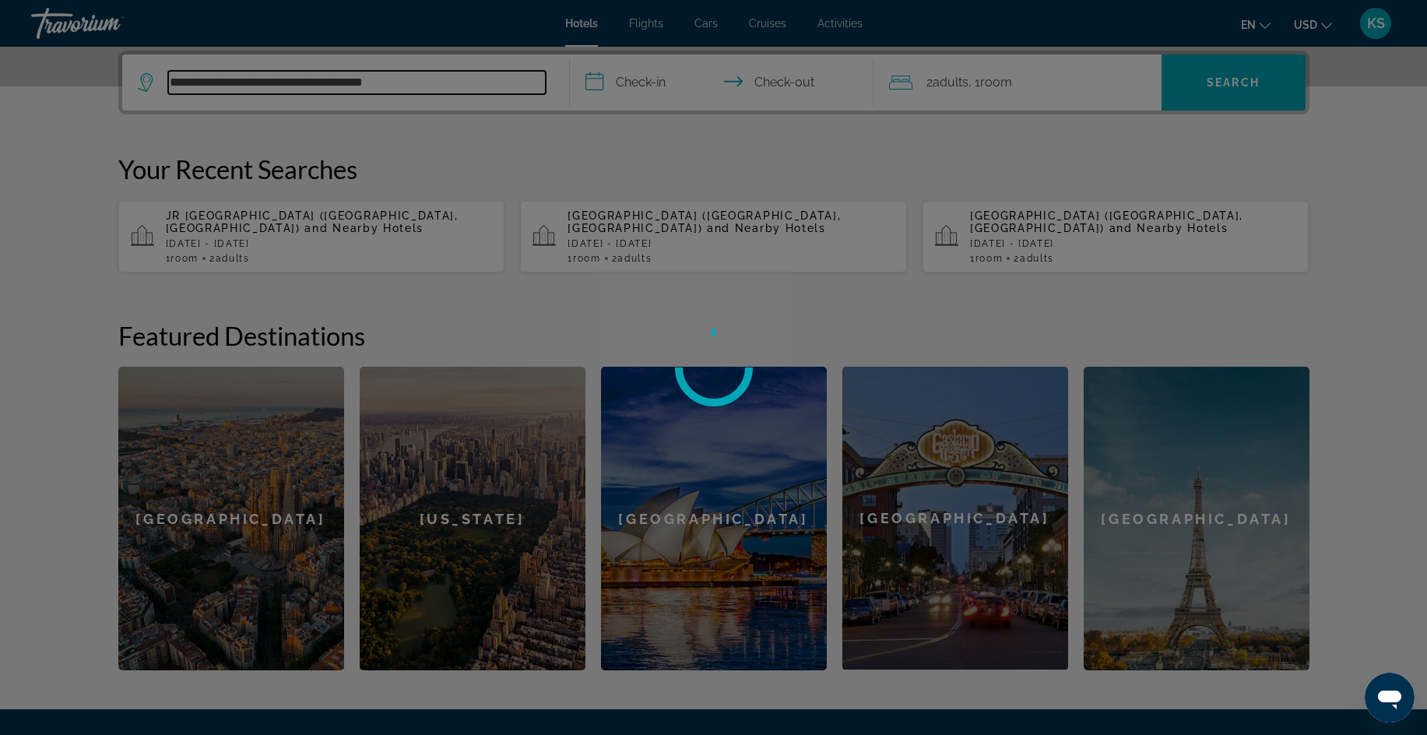
type input "**********"
click at [610, 81] on div at bounding box center [713, 367] width 1427 height 735
click at [593, 81] on div at bounding box center [713, 367] width 1427 height 735
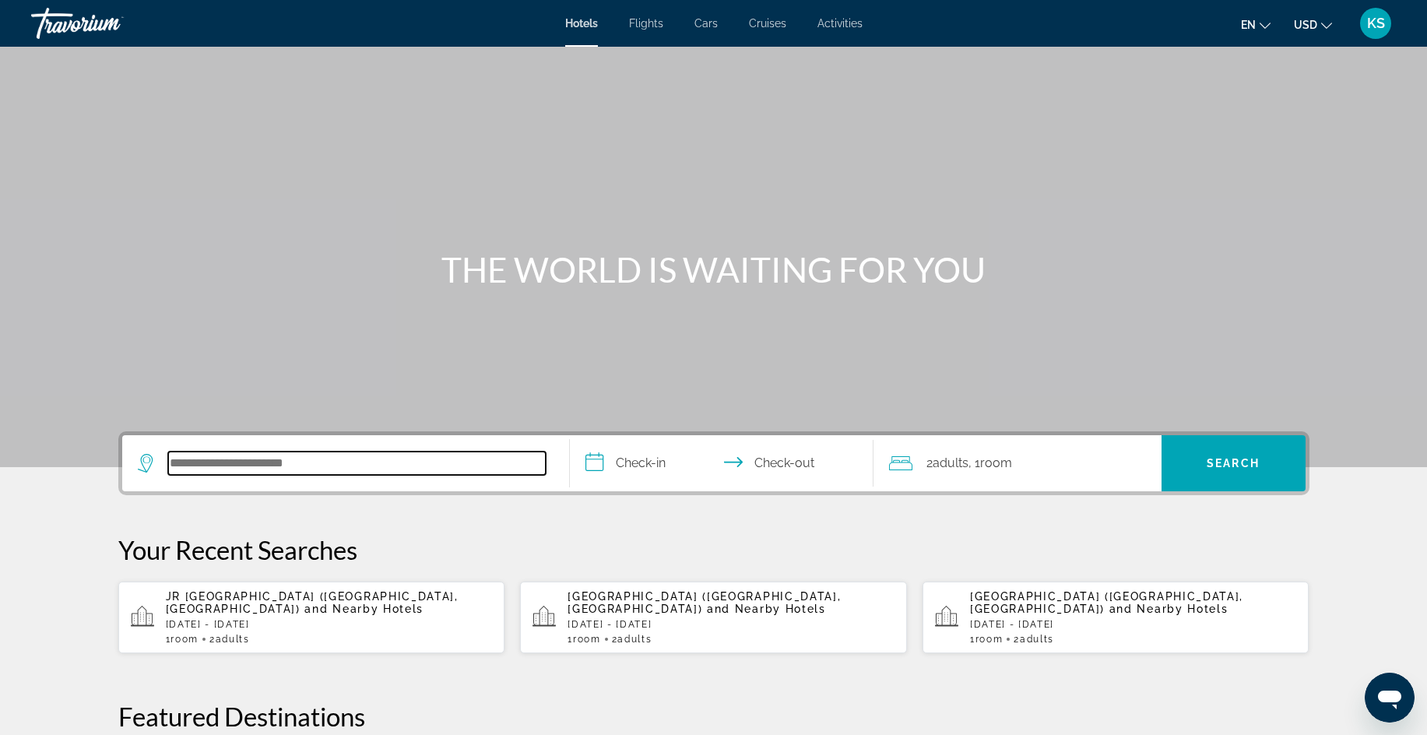
click at [348, 470] on input "Search hotel destination" at bounding box center [357, 463] width 378 height 23
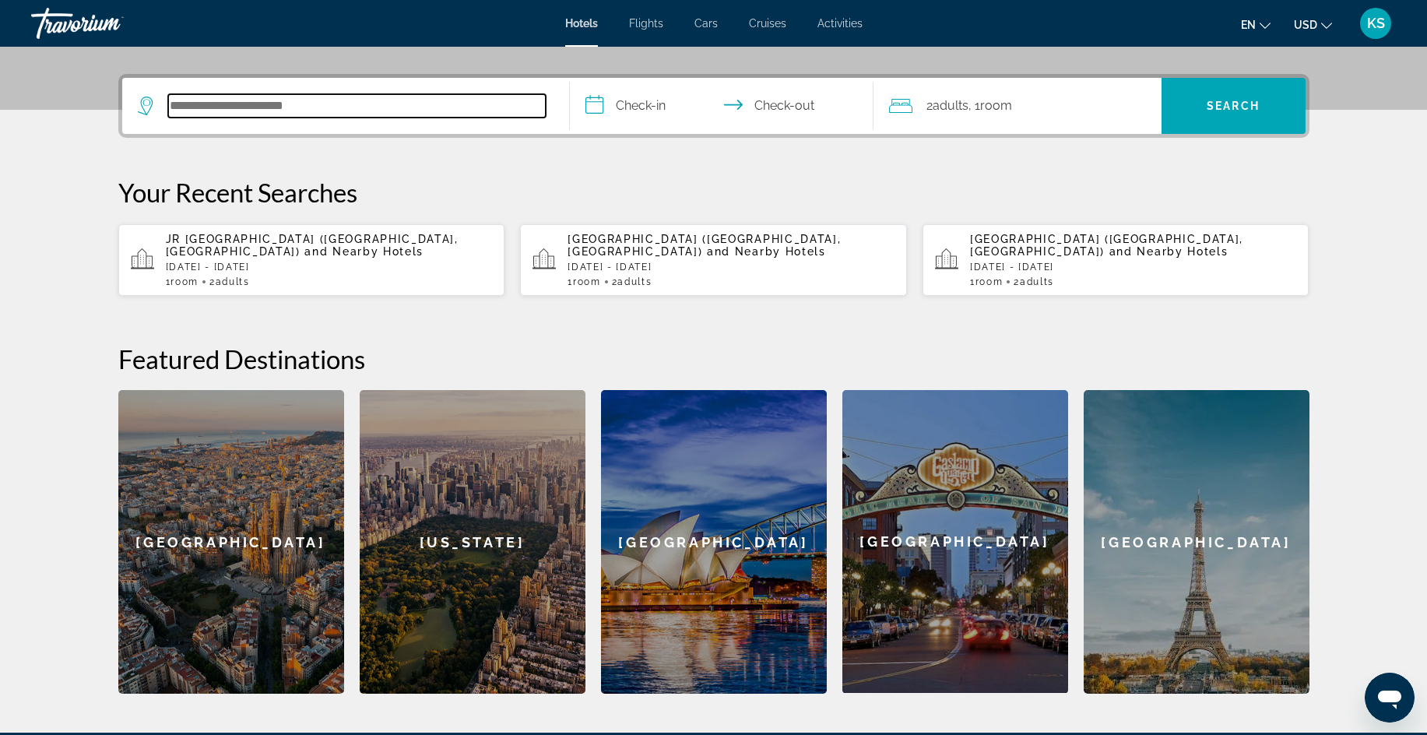
scroll to position [381, 0]
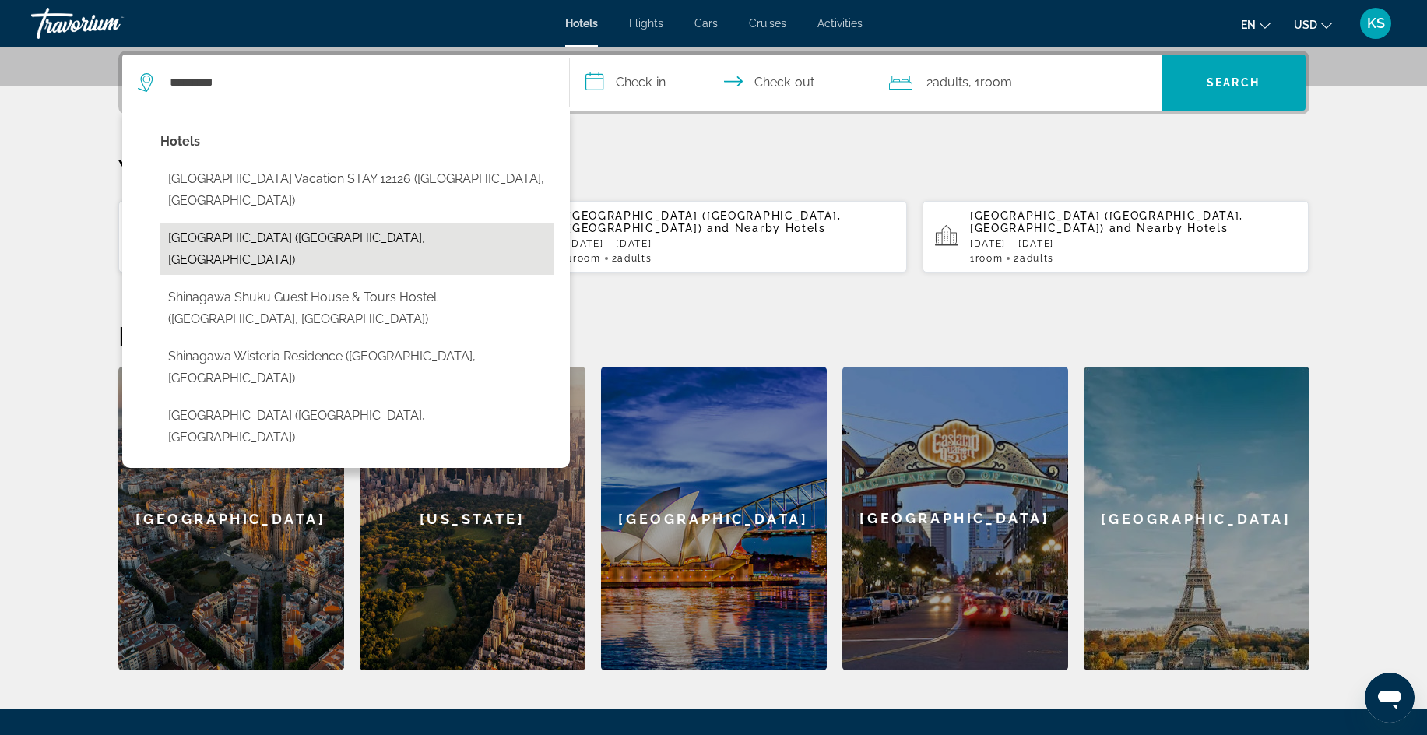
click at [233, 223] on button "[GEOGRAPHIC_DATA] ([GEOGRAPHIC_DATA], [GEOGRAPHIC_DATA])" at bounding box center [357, 248] width 394 height 51
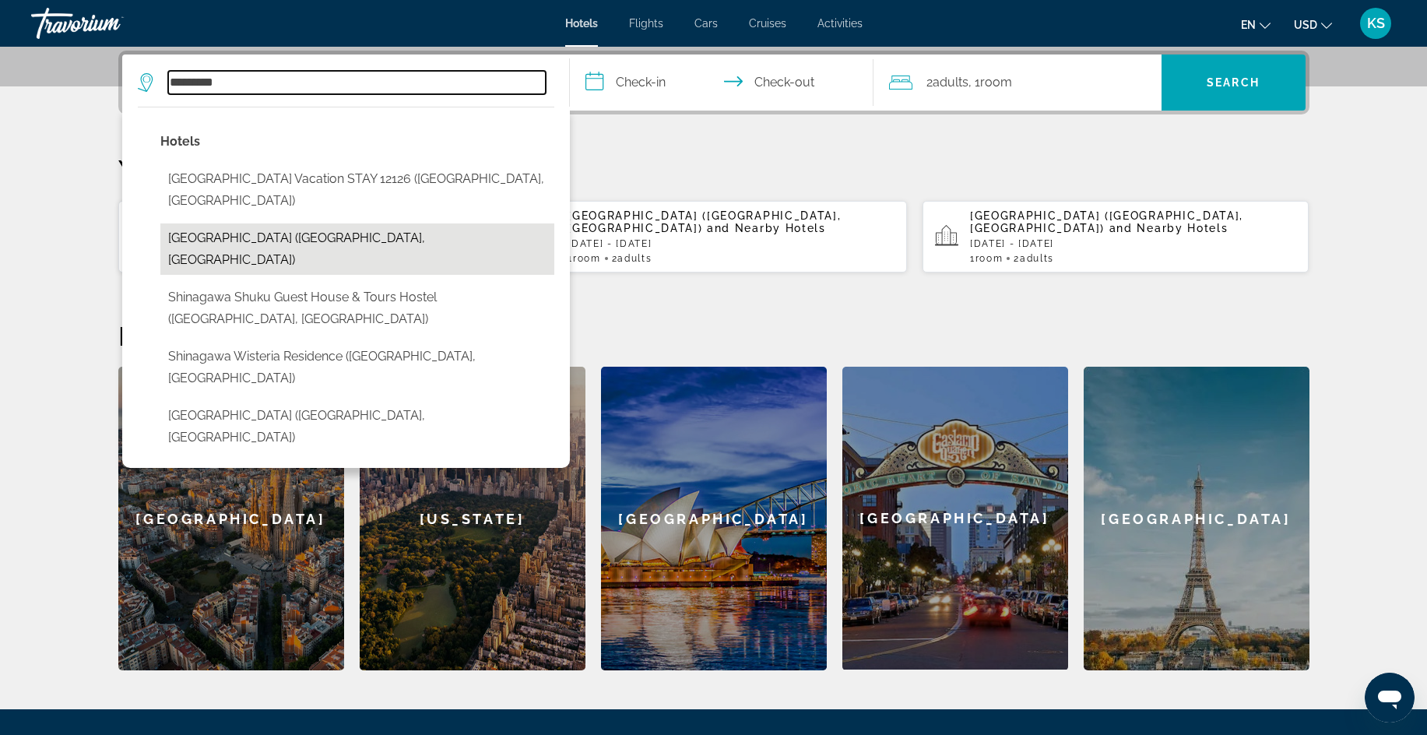
type input "**********"
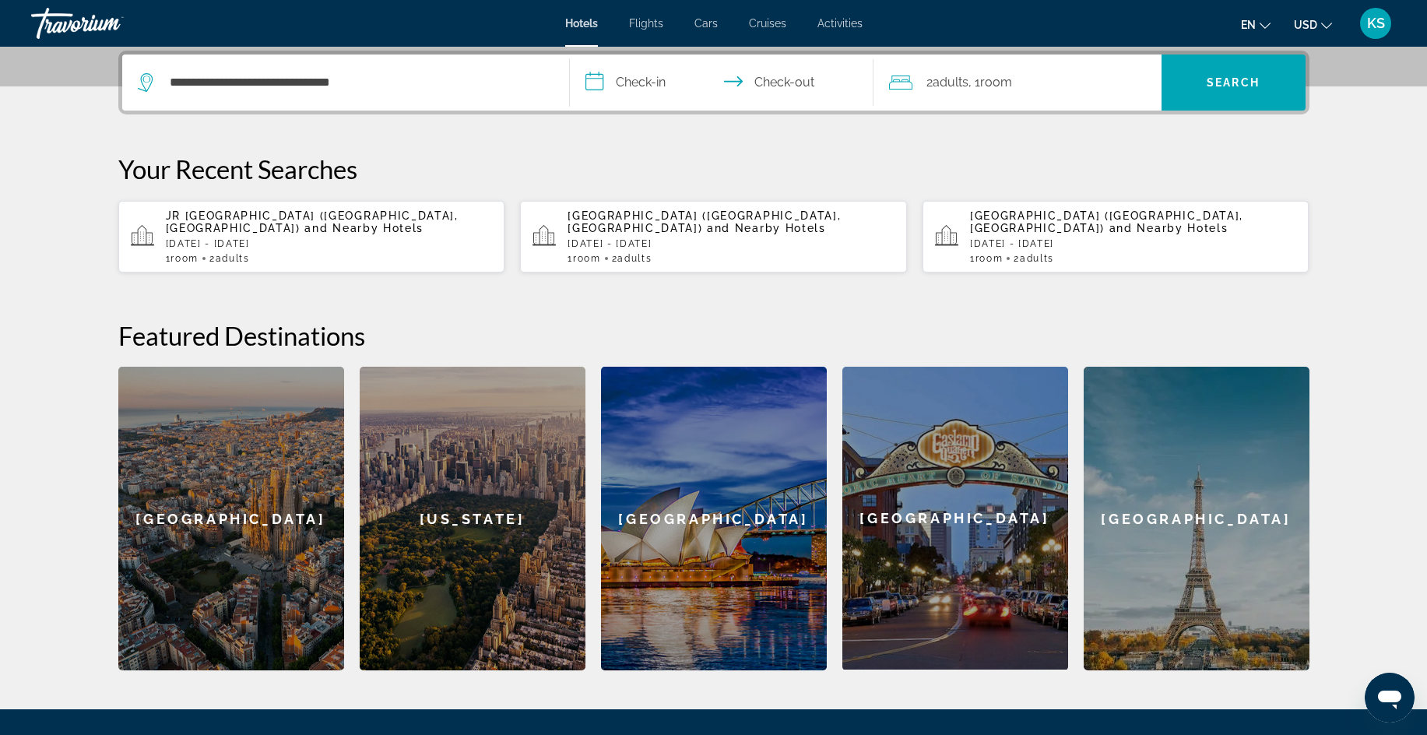
click at [606, 86] on input "**********" at bounding box center [725, 85] width 310 height 61
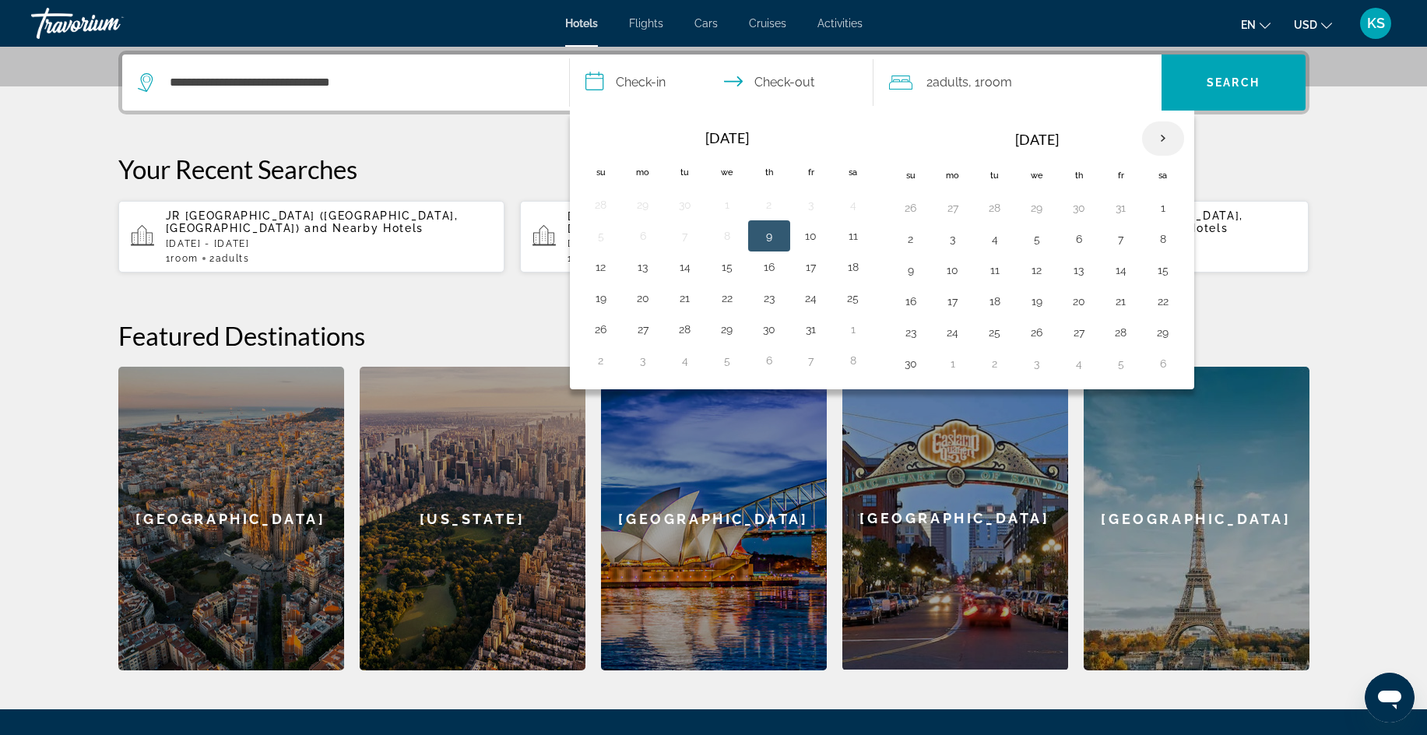
click at [1166, 137] on th "Next month" at bounding box center [1163, 138] width 42 height 34
click at [1162, 331] on button "28" at bounding box center [1163, 333] width 25 height 22
click at [1166, 138] on th "Next month" at bounding box center [1163, 138] width 42 height 34
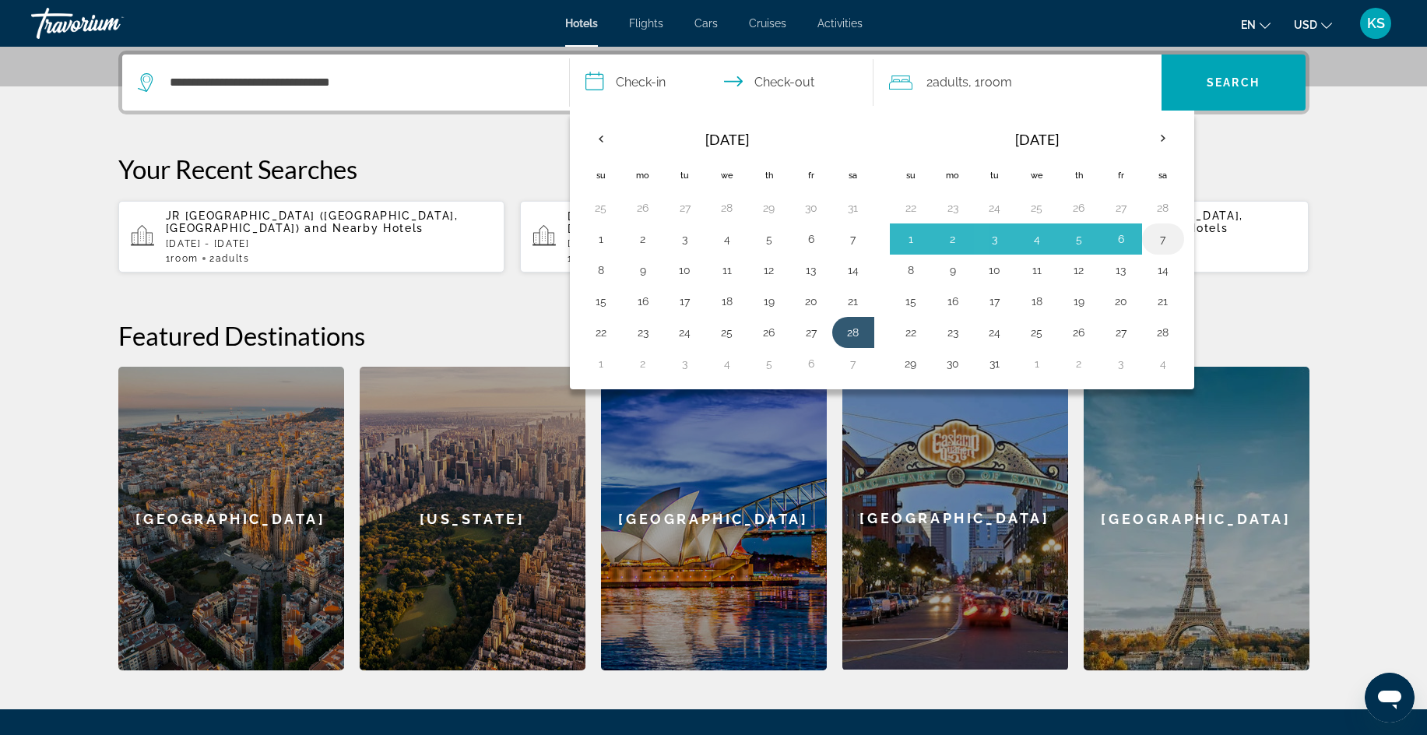
click at [1164, 241] on button "7" at bounding box center [1163, 239] width 25 height 22
type input "**********"
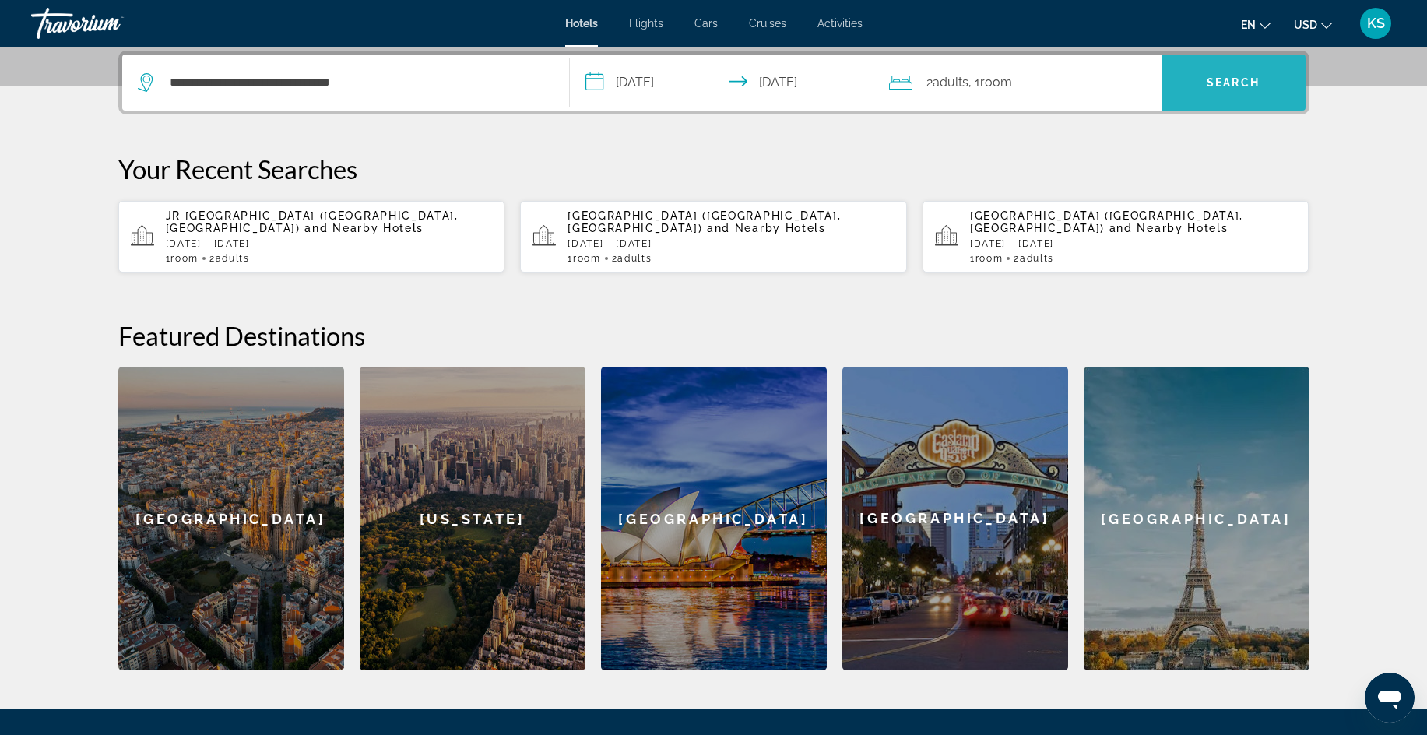
click at [1236, 78] on span "Search" at bounding box center [1233, 82] width 53 height 12
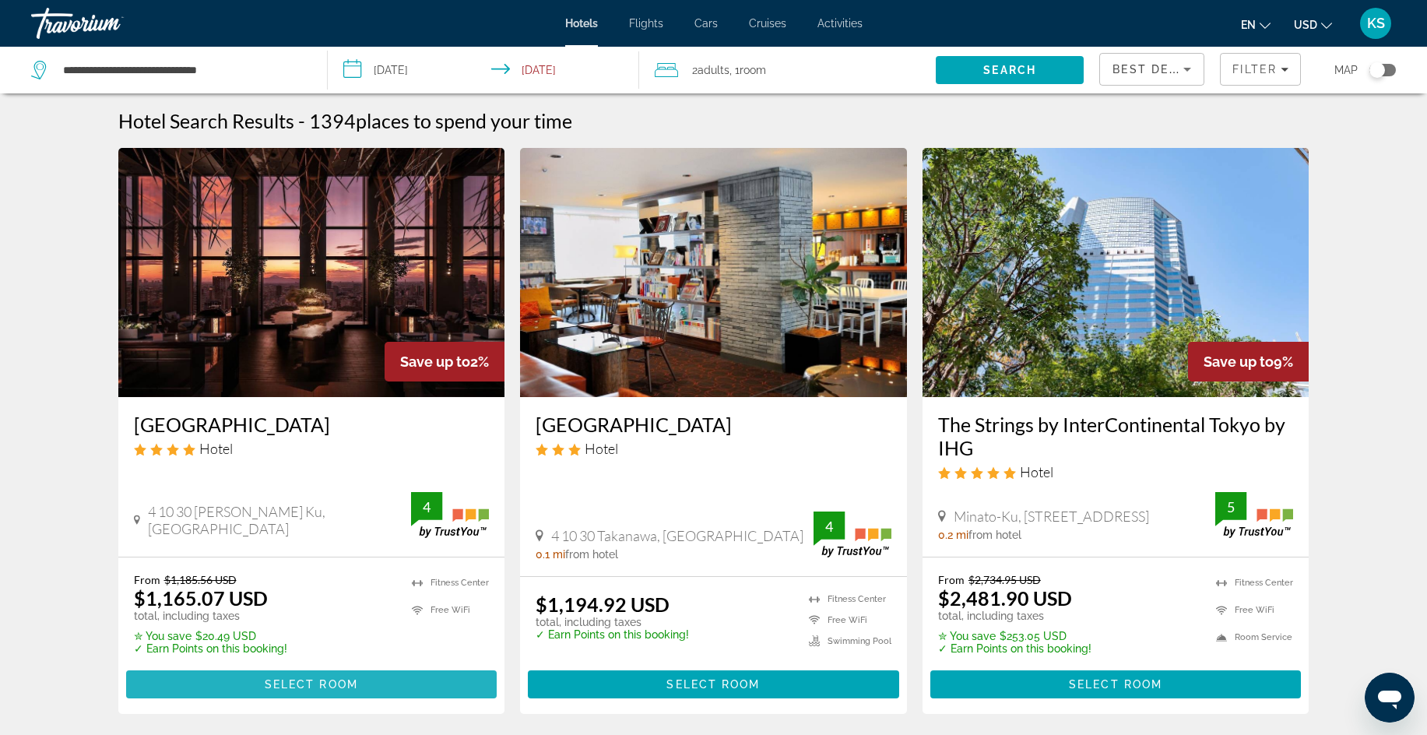
click at [349, 686] on span "Select Room" at bounding box center [311, 684] width 93 height 12
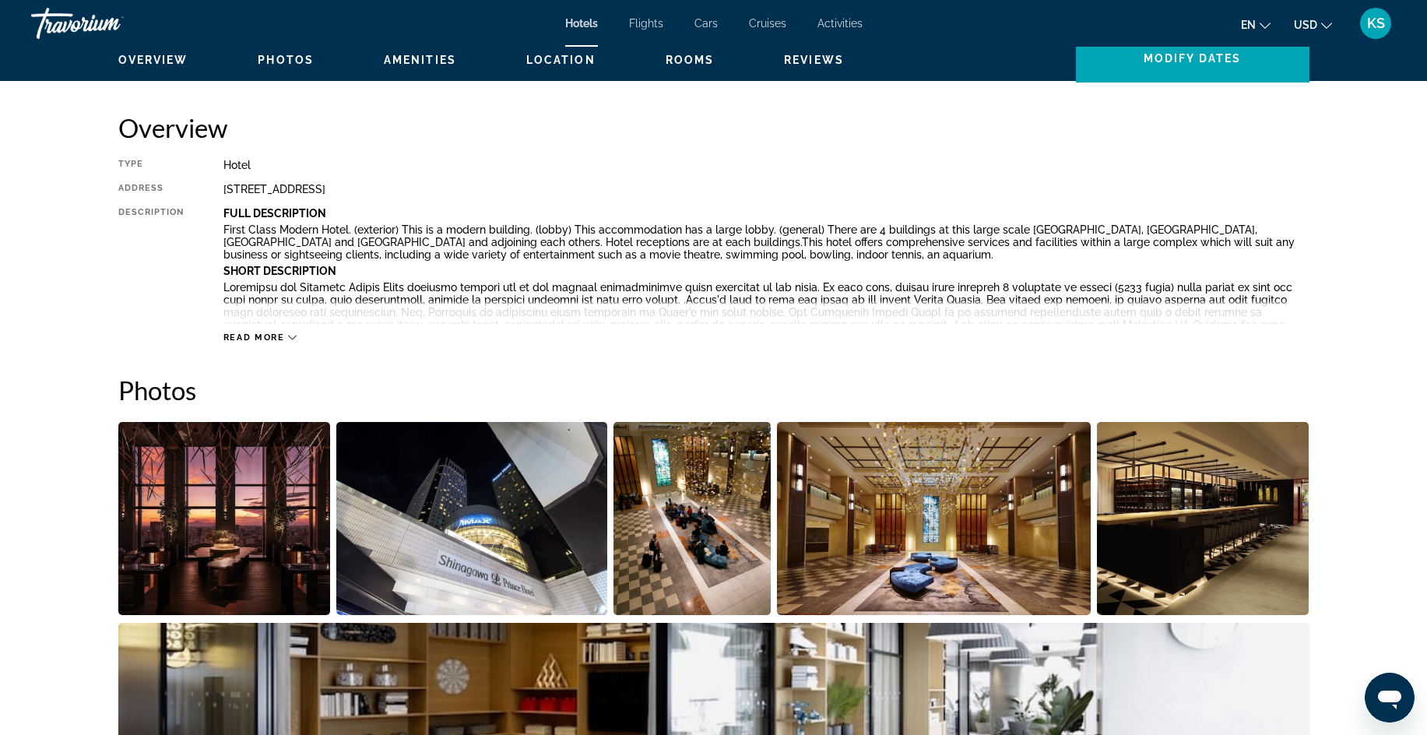
scroll to position [365, 0]
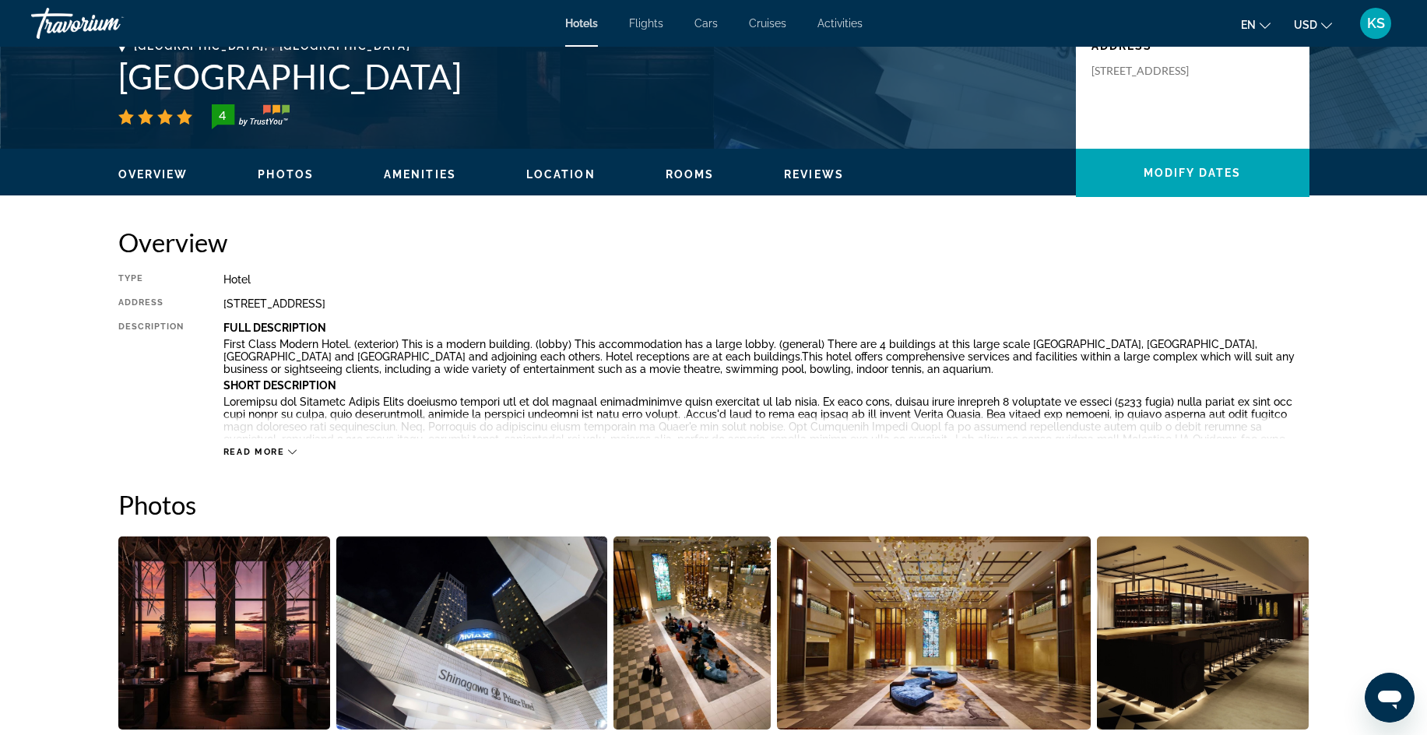
click at [681, 174] on span "Rooms" at bounding box center [690, 174] width 49 height 12
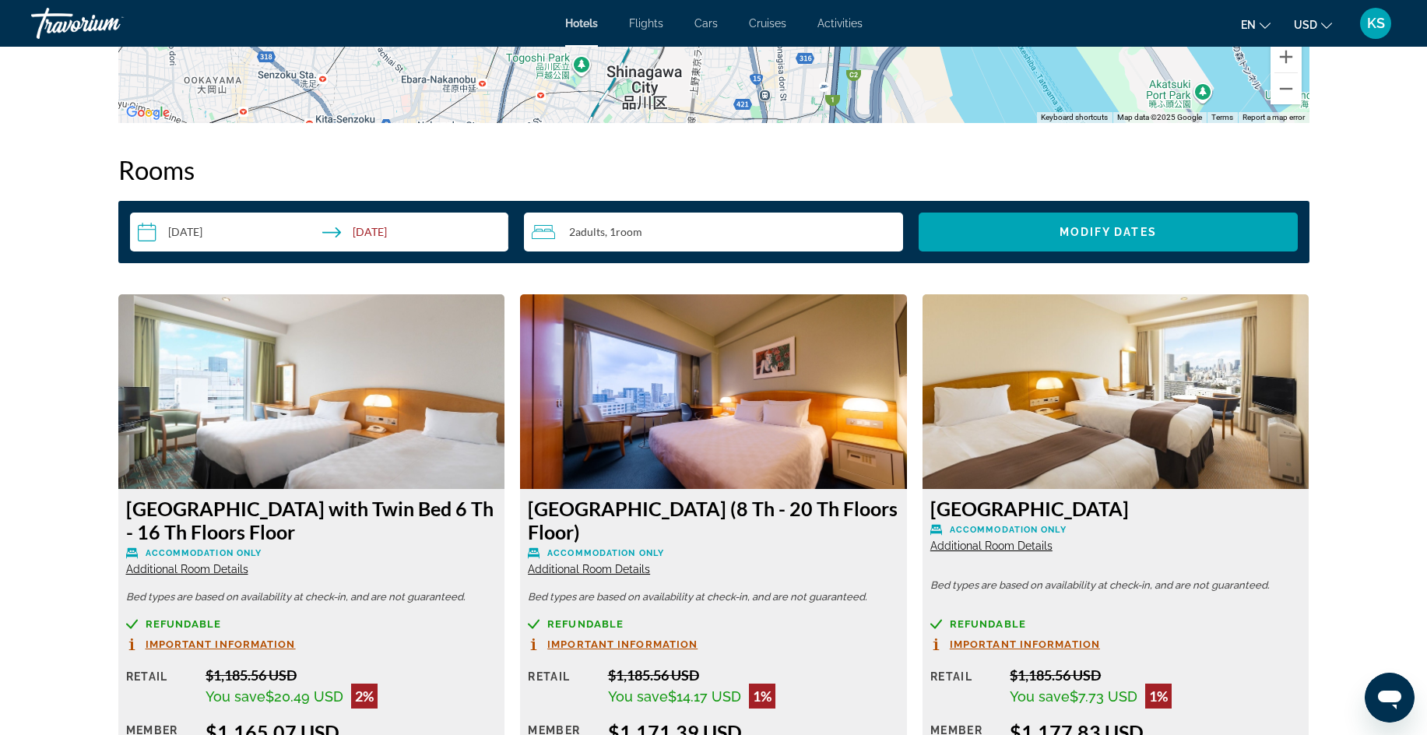
scroll to position [1851, 0]
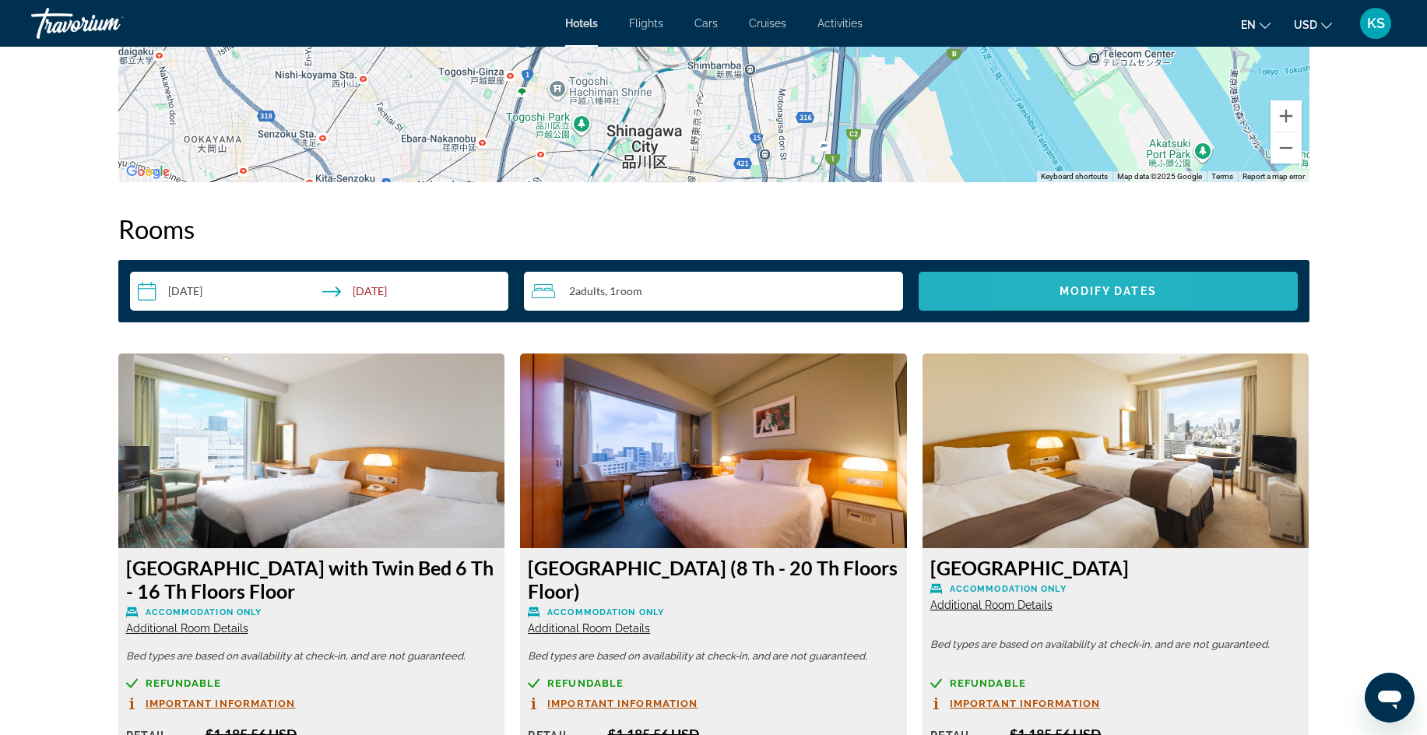
click at [1047, 282] on span "Search widget" at bounding box center [1108, 291] width 379 height 37
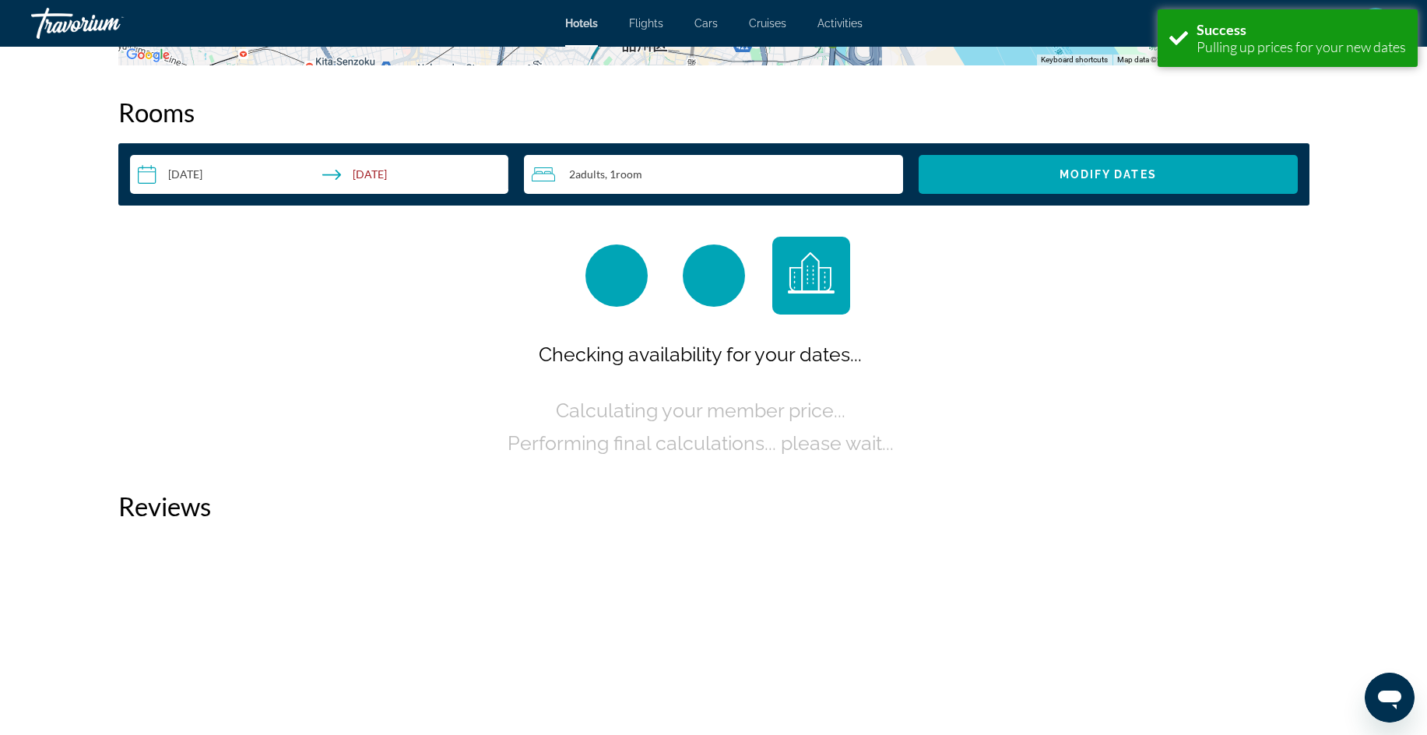
scroll to position [1971, 0]
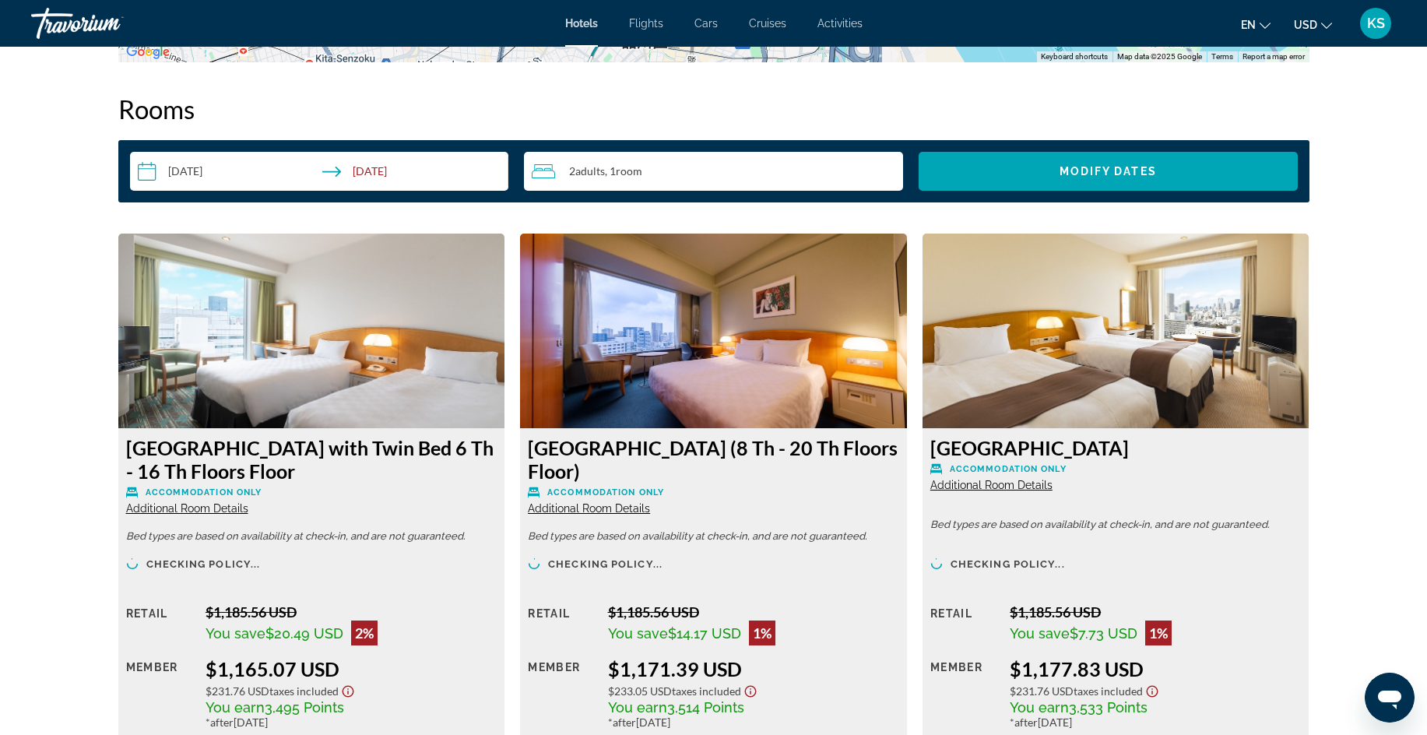
click at [153, 171] on input "**********" at bounding box center [322, 174] width 385 height 44
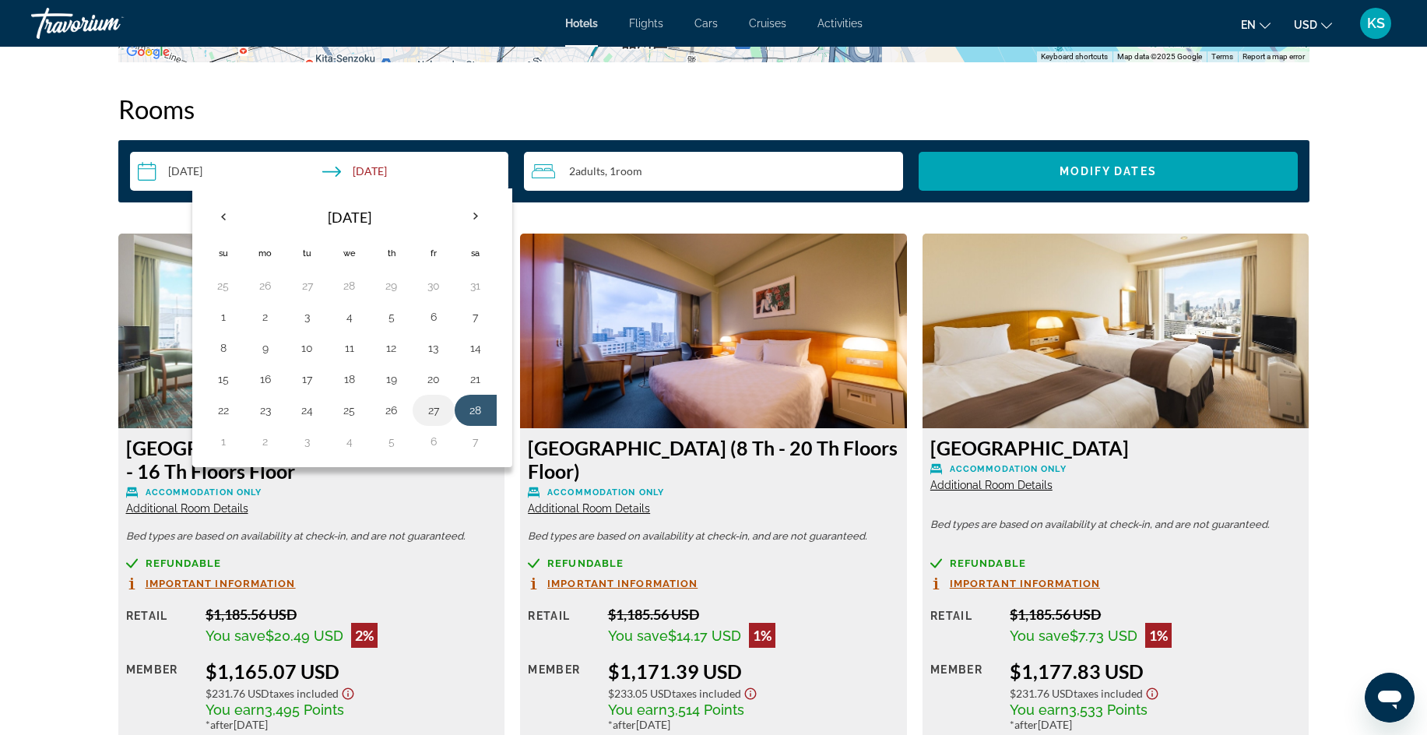
click at [431, 415] on button "27" at bounding box center [433, 410] width 25 height 22
click at [359, 171] on input "**********" at bounding box center [322, 174] width 385 height 44
click at [473, 215] on th "Next month" at bounding box center [476, 216] width 42 height 34
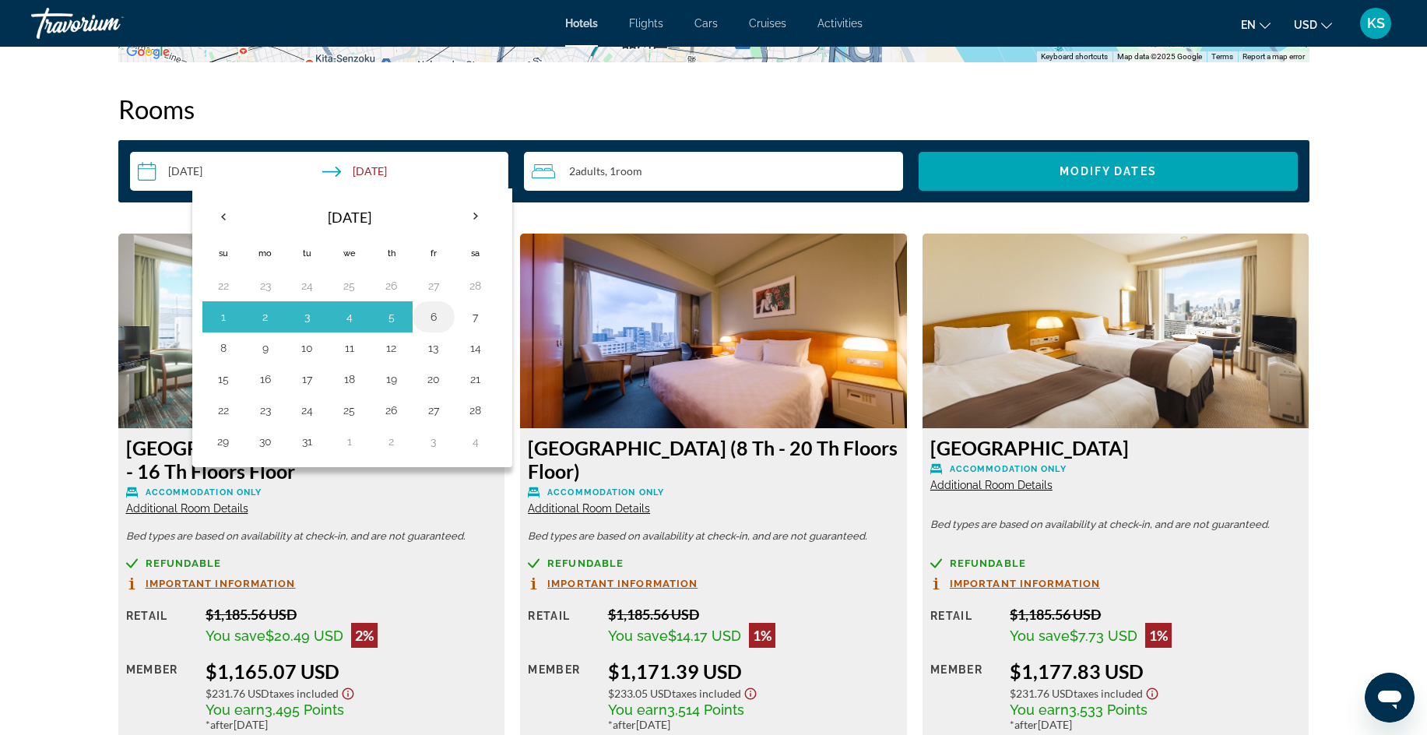
click at [434, 316] on button "6" at bounding box center [433, 317] width 25 height 22
type input "**********"
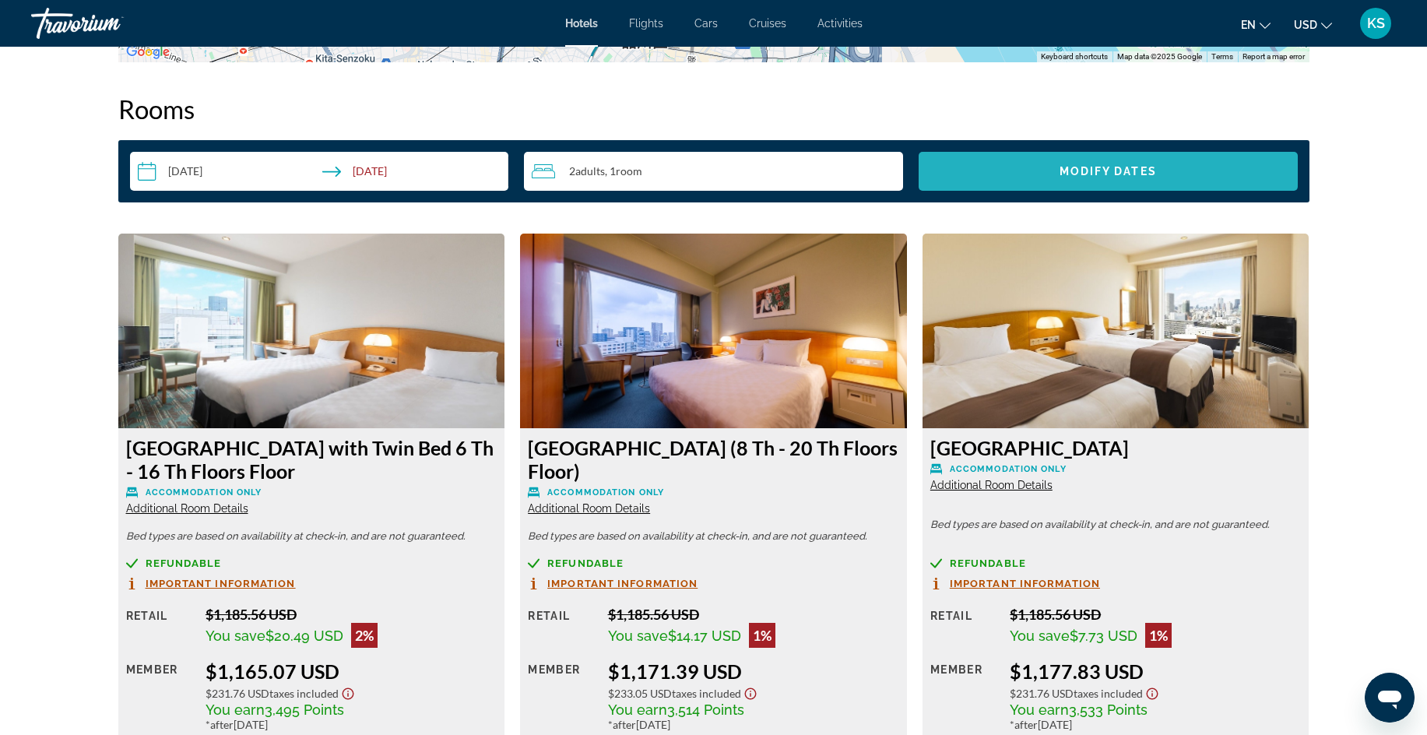
click at [1082, 165] on span "Modify Dates" at bounding box center [1108, 171] width 97 height 12
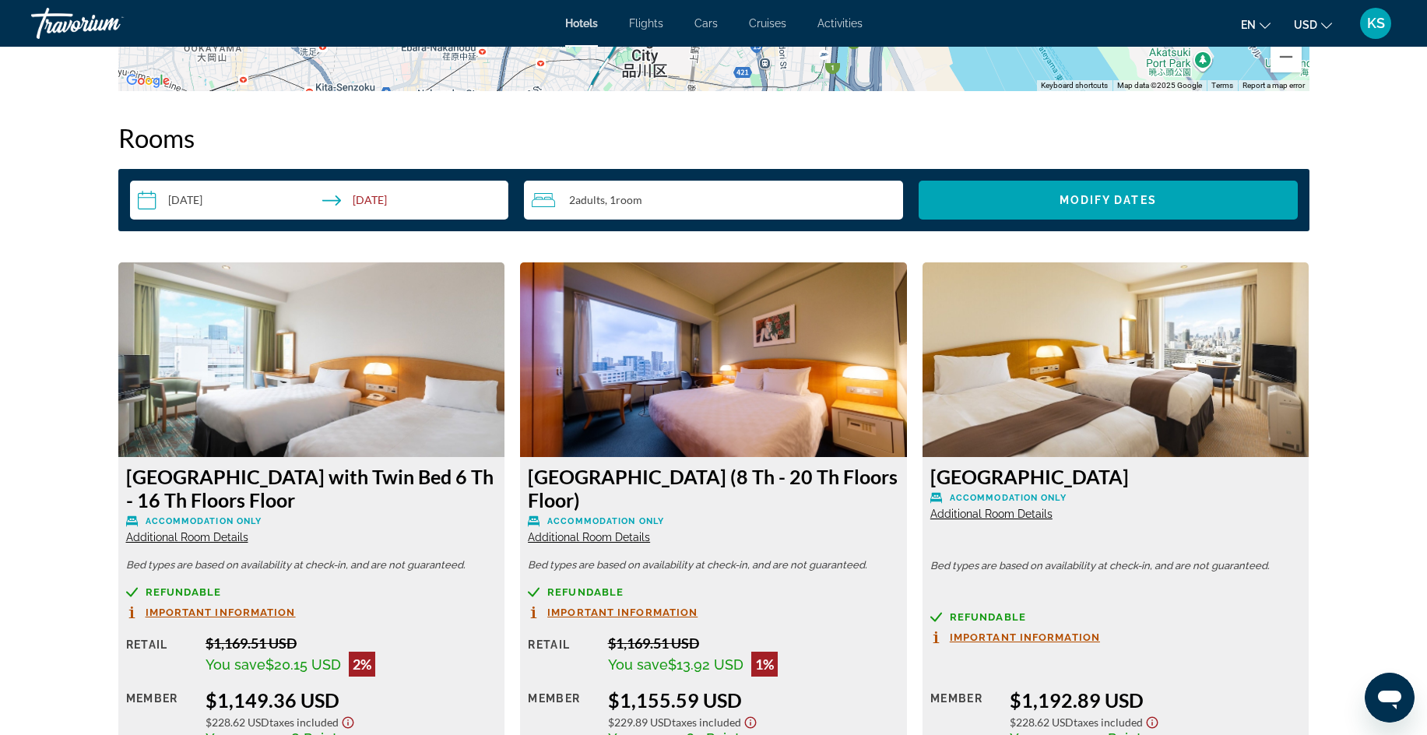
scroll to position [1963, 0]
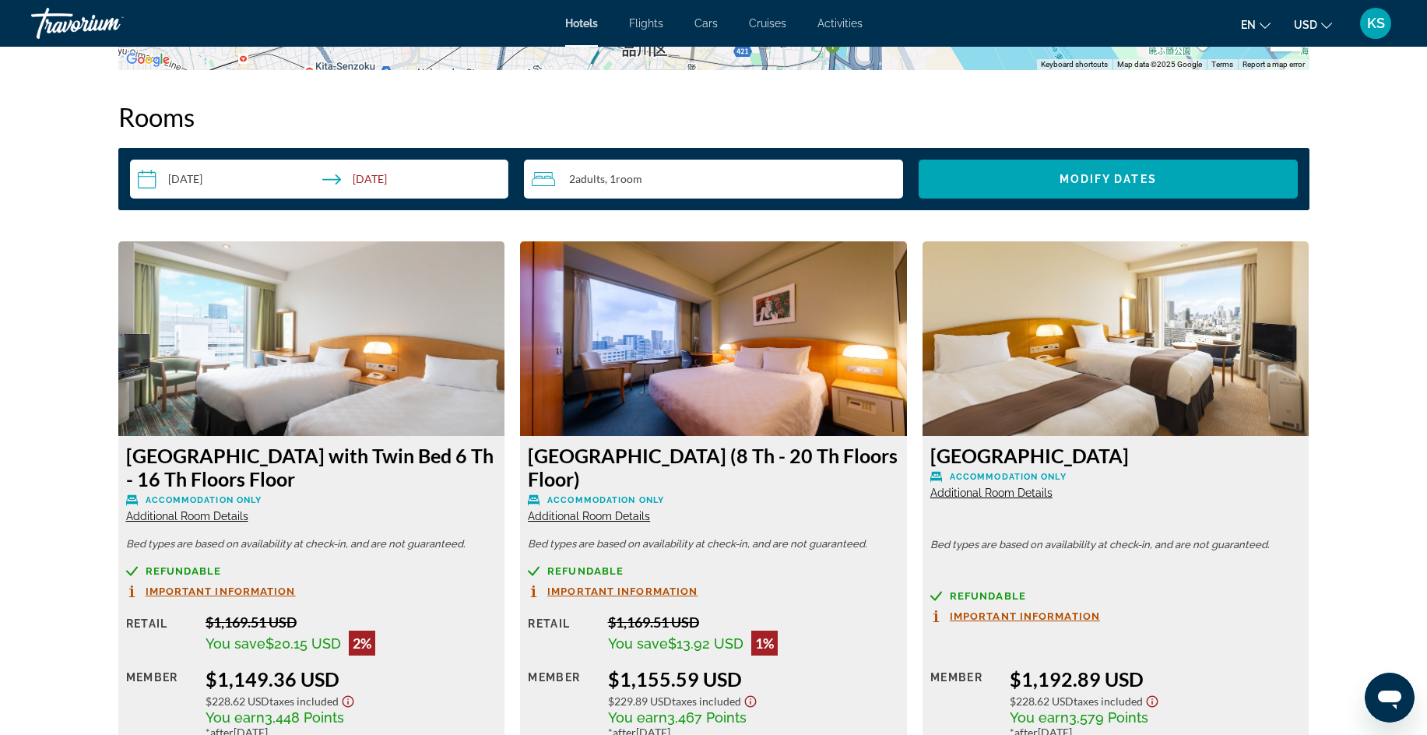
click at [204, 591] on span "Important Information" at bounding box center [221, 591] width 150 height 10
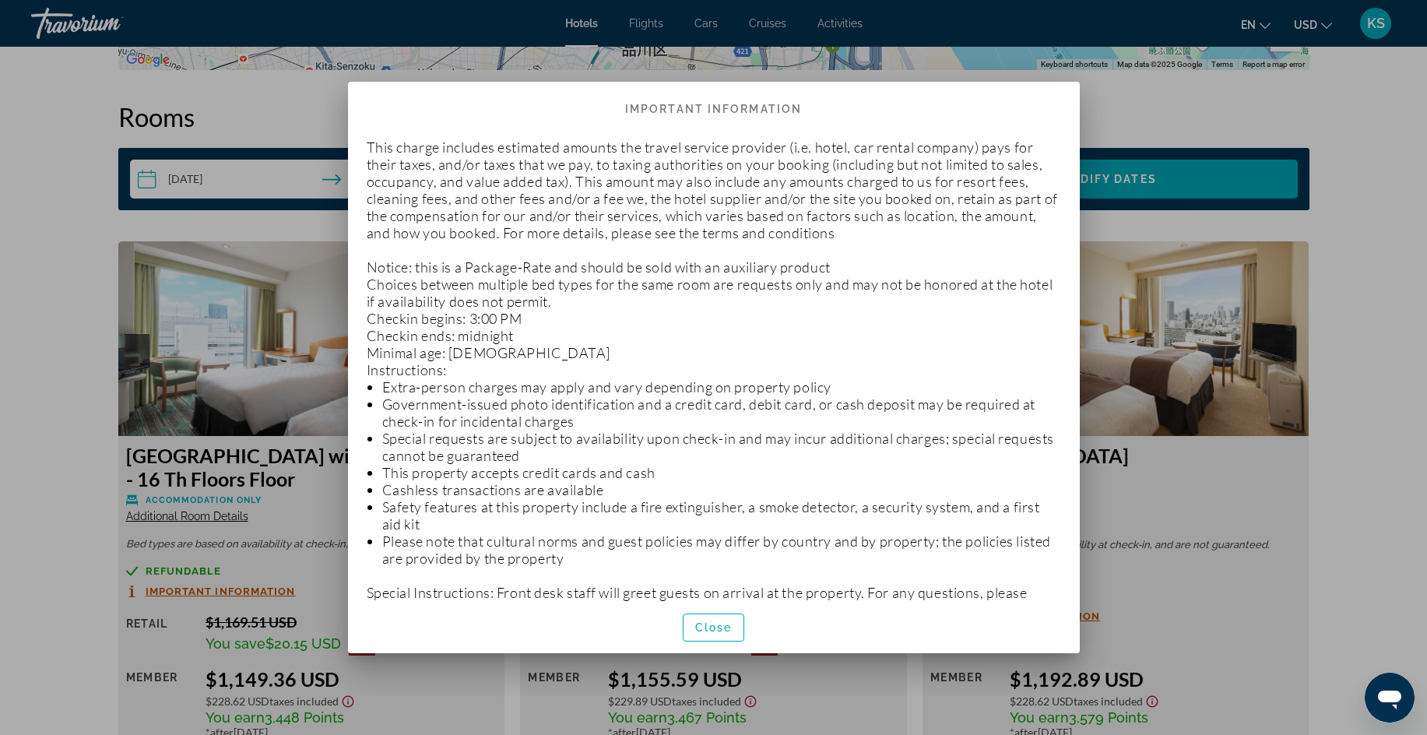
scroll to position [0, 0]
click at [706, 625] on span "Close" at bounding box center [713, 627] width 37 height 12
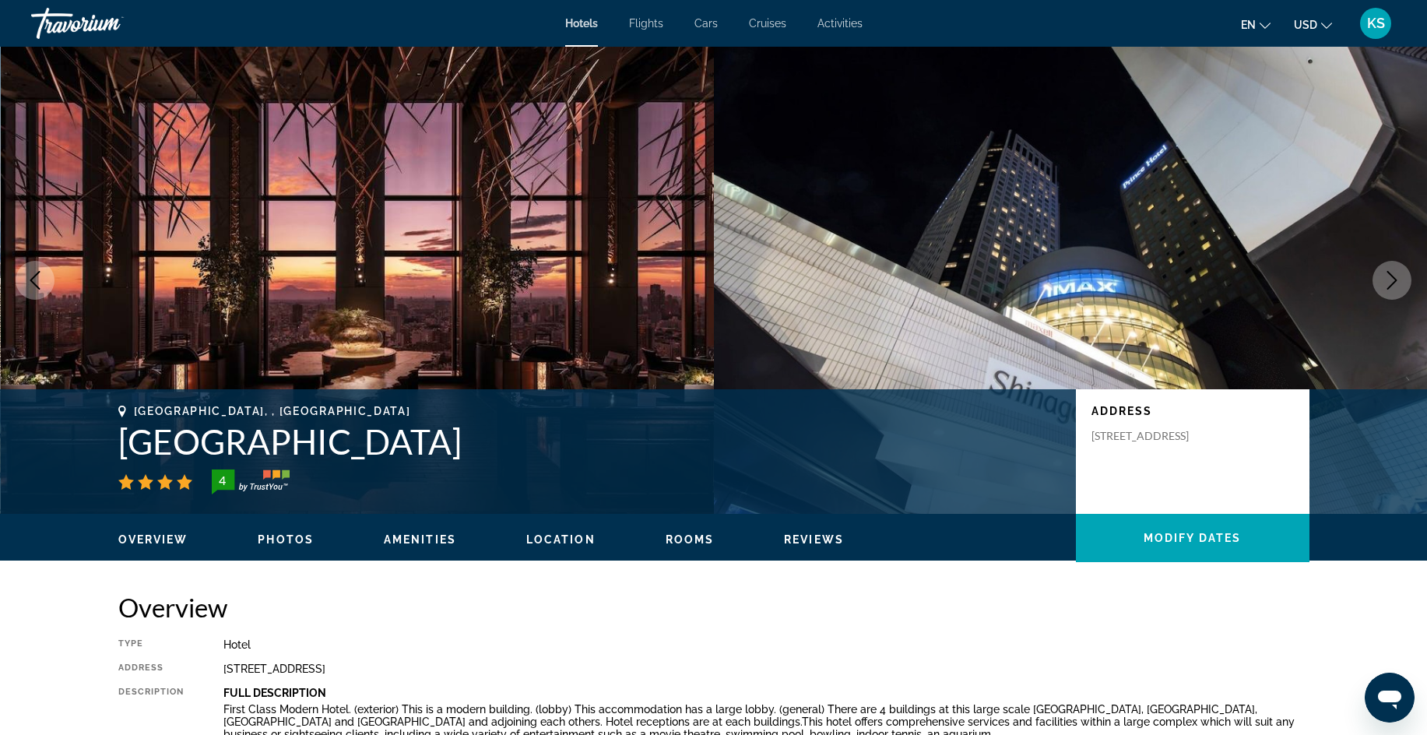
click at [296, 536] on span "Photos" at bounding box center [286, 539] width 56 height 12
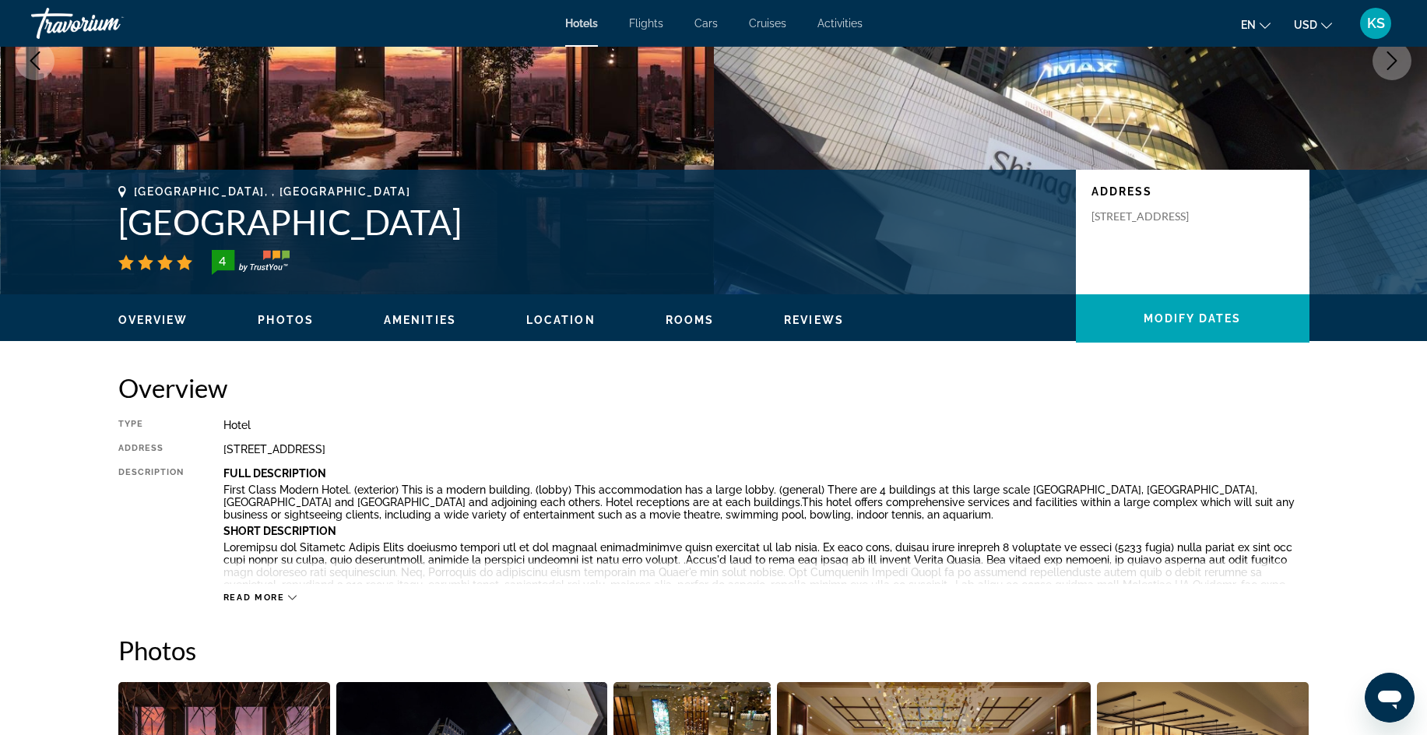
scroll to position [199, 0]
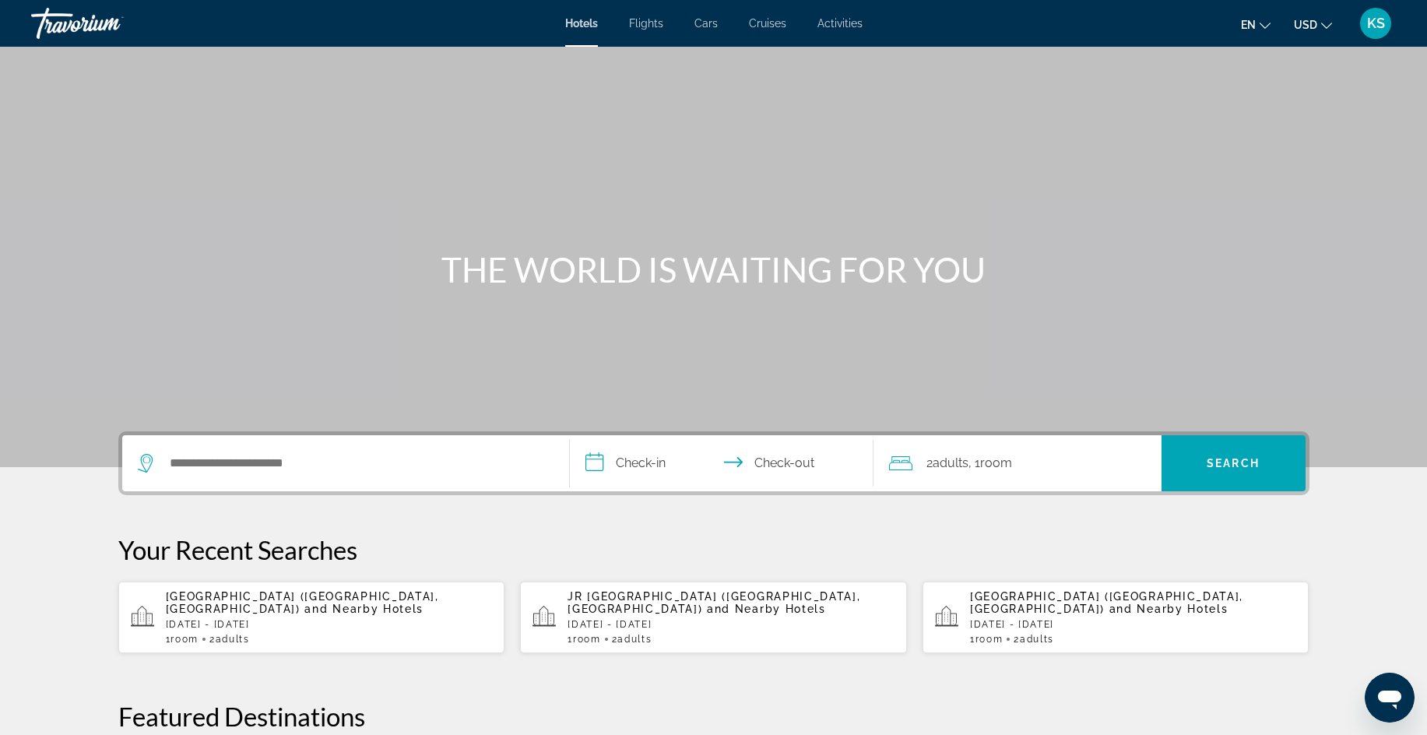
click at [1163, 593] on span "[GEOGRAPHIC_DATA] ([GEOGRAPHIC_DATA], [GEOGRAPHIC_DATA])" at bounding box center [1106, 602] width 273 height 25
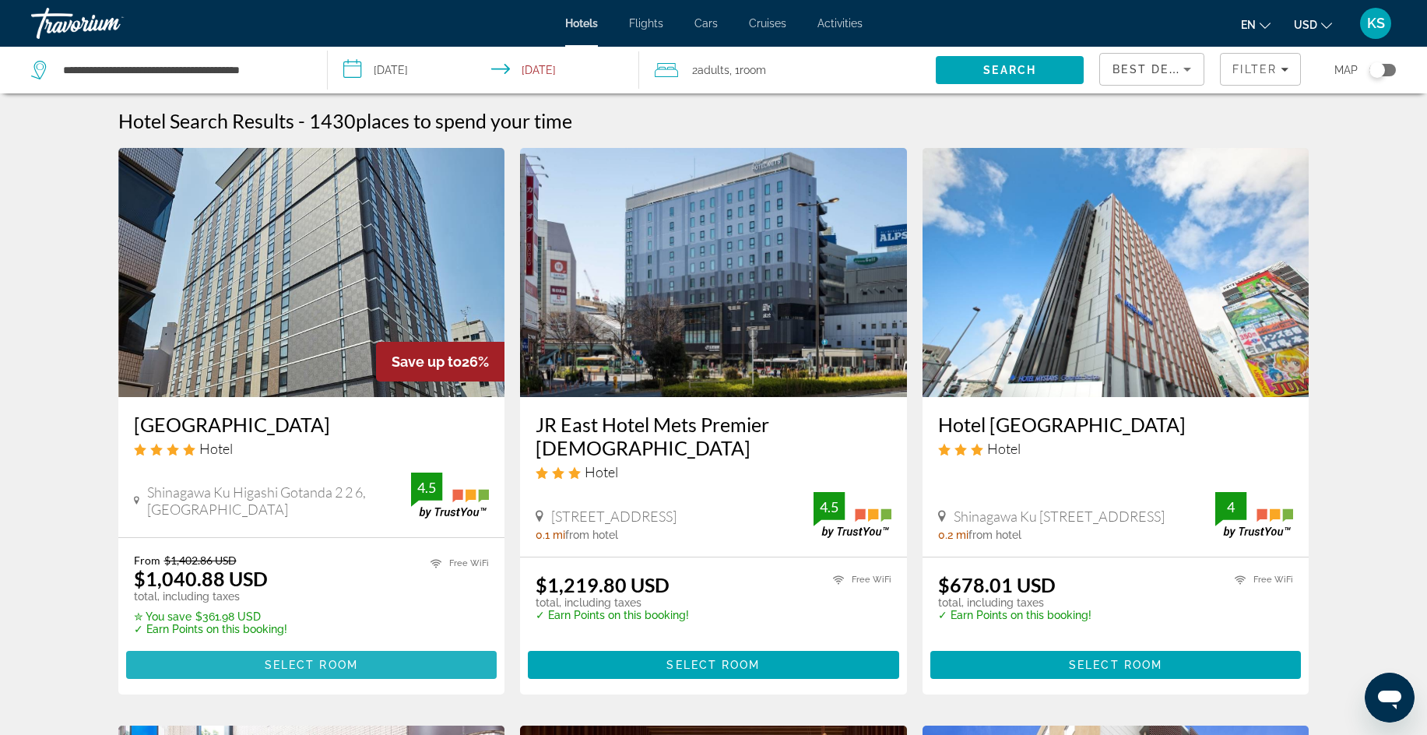
click at [298, 662] on span "Select Room" at bounding box center [311, 665] width 93 height 12
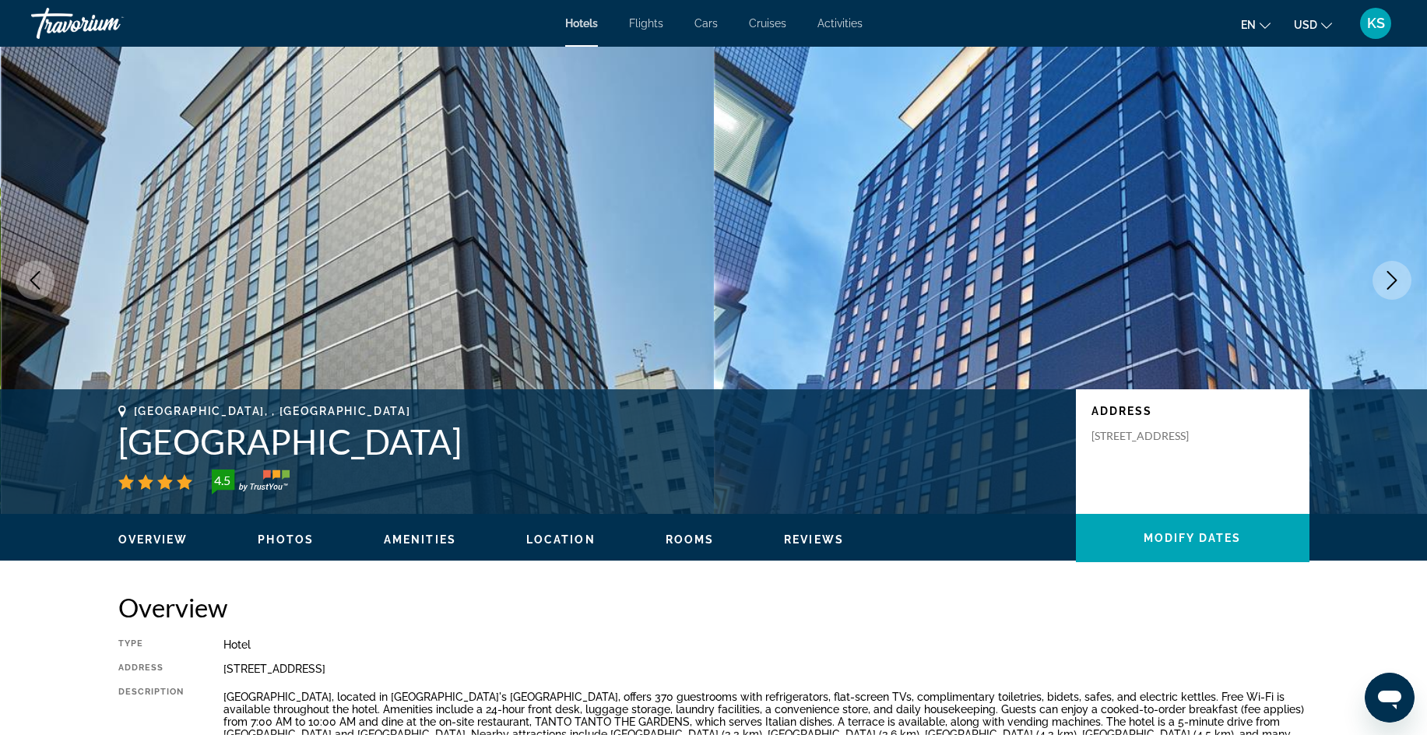
click at [684, 537] on span "Rooms" at bounding box center [690, 539] width 49 height 12
click at [431, 543] on span "Amenities" at bounding box center [420, 539] width 72 height 12
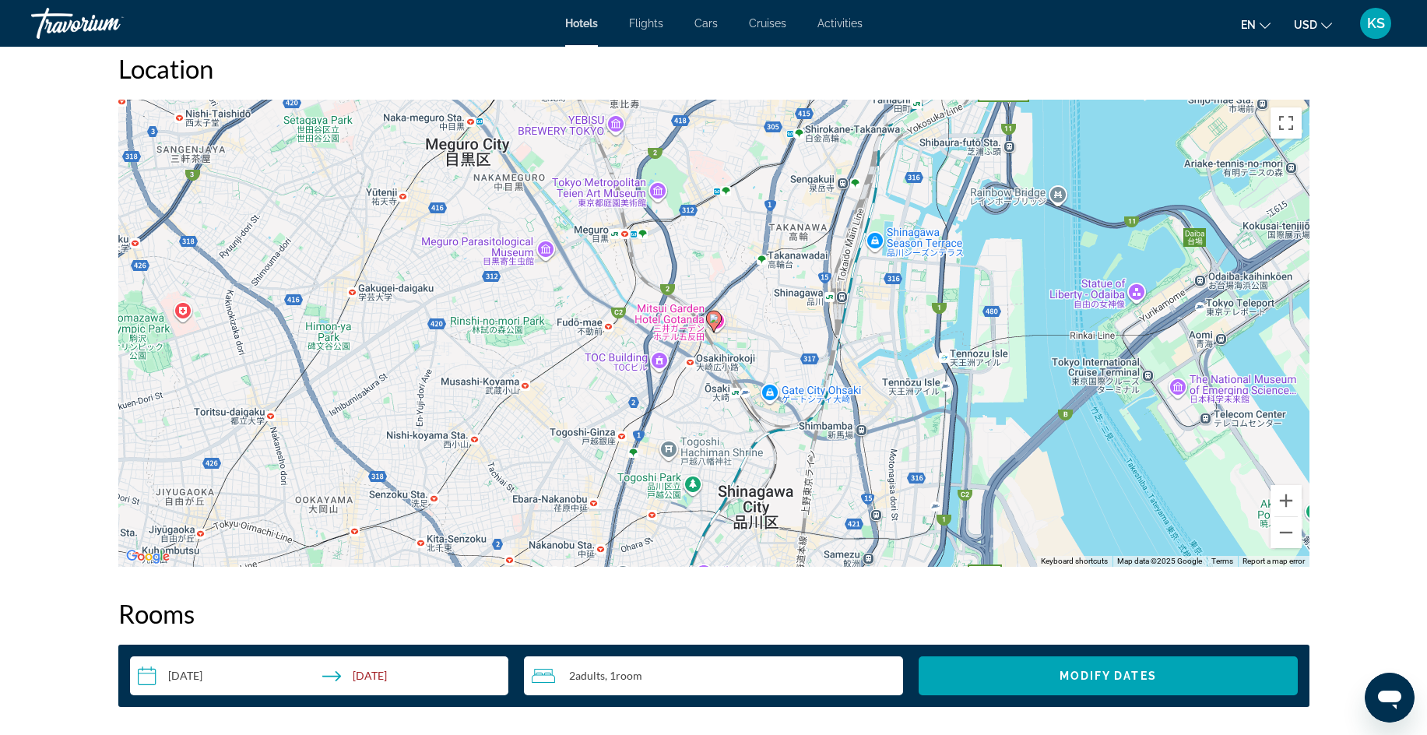
scroll to position [1412, 0]
